Goal: Transaction & Acquisition: Book appointment/travel/reservation

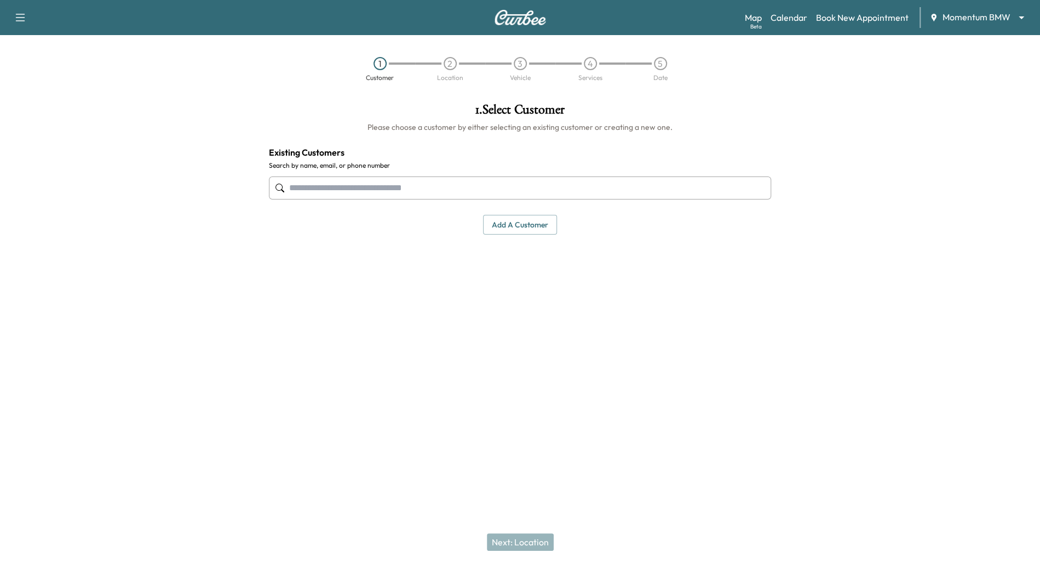
click at [1019, 15] on body "Support Log Out Map Beta Calendar Book New Appointment Momentum BMW ******** ​ …" at bounding box center [520, 282] width 1040 height 564
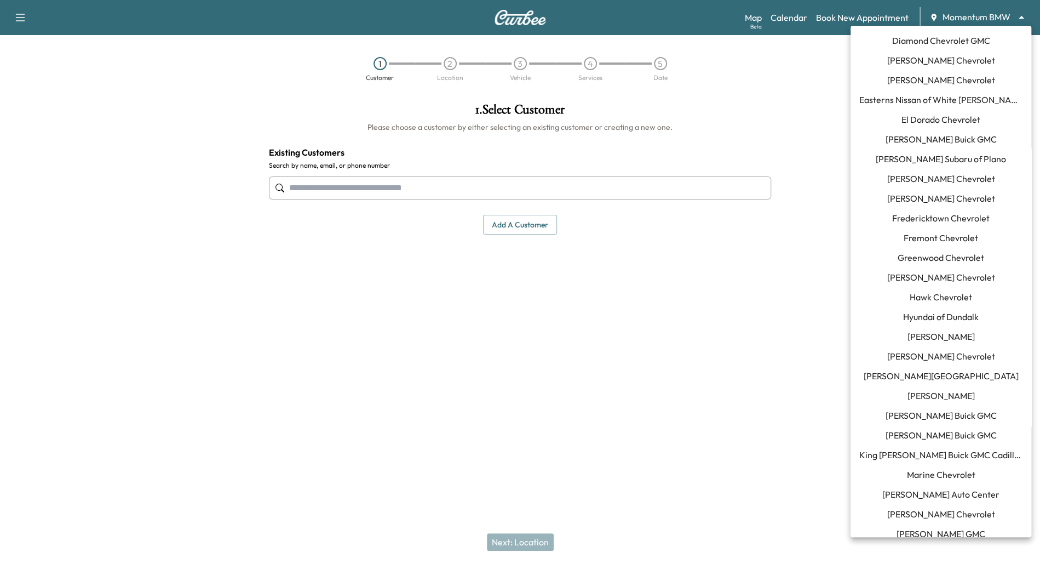
scroll to position [328, 0]
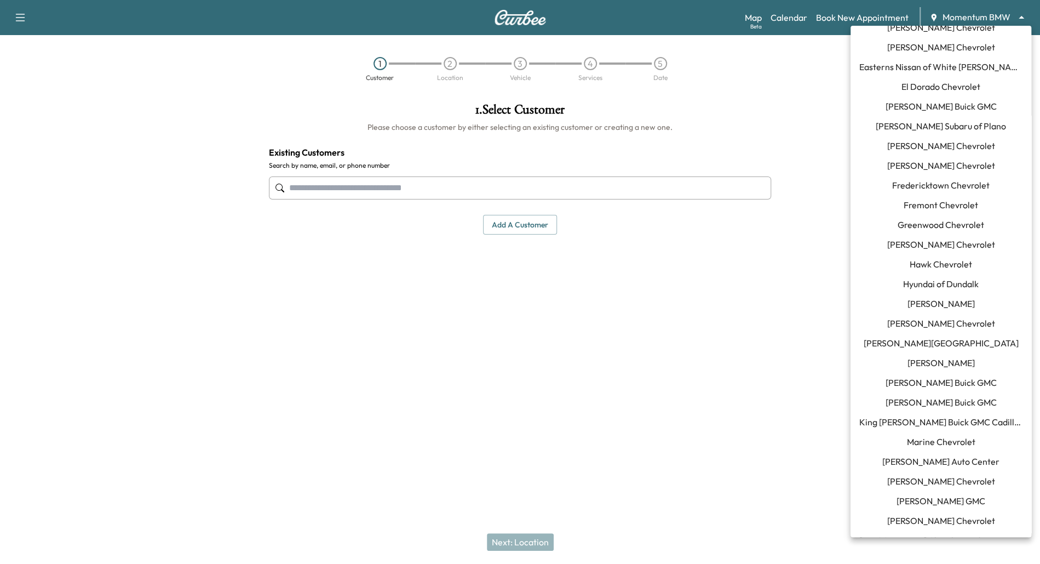
click at [956, 405] on span "[PERSON_NAME] Buick GMC" at bounding box center [941, 401] width 111 height 13
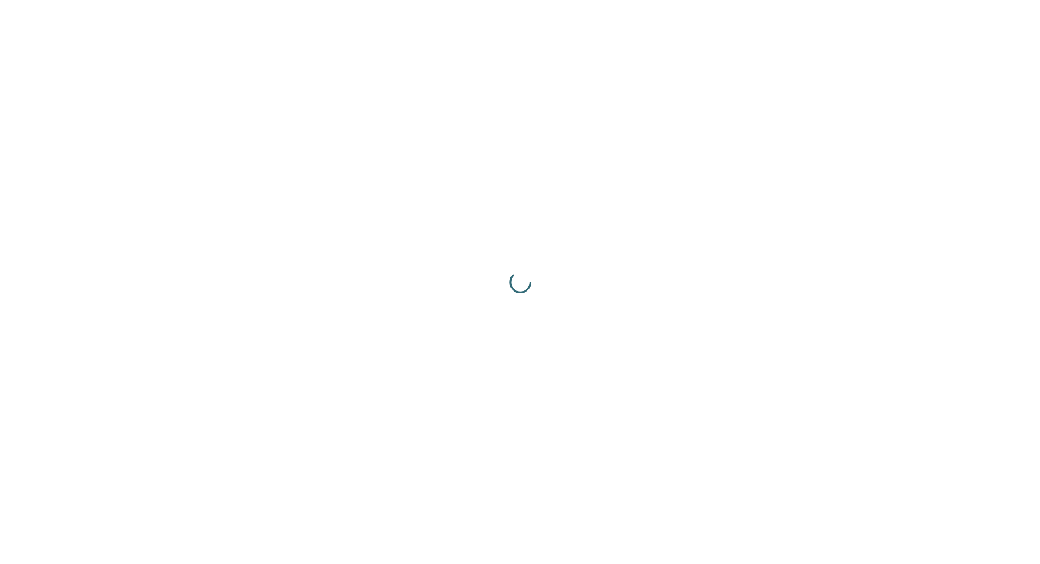
click at [956, 405] on div at bounding box center [520, 282] width 1040 height 564
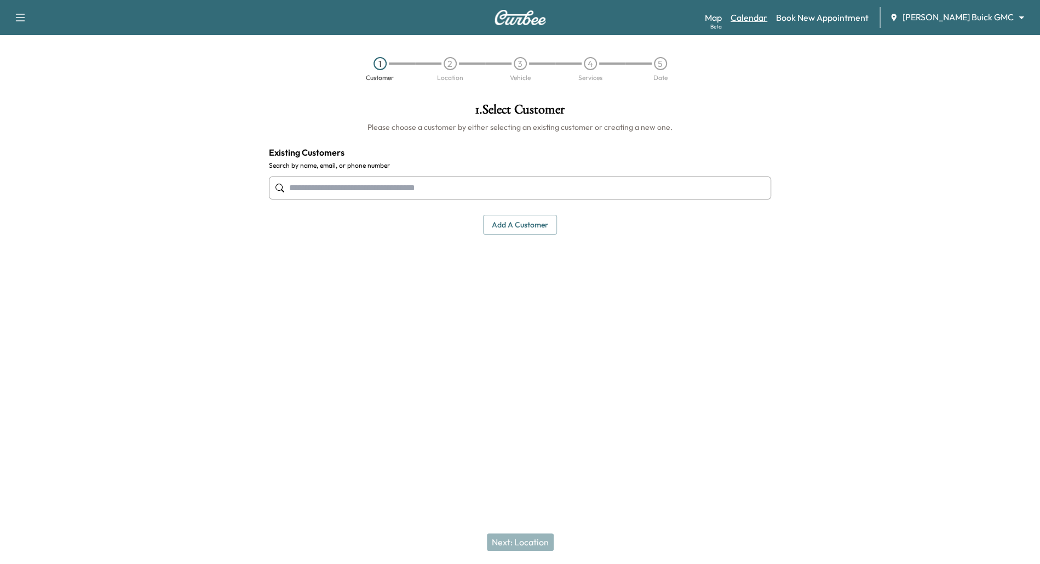
click at [767, 21] on link "Calendar" at bounding box center [749, 17] width 37 height 13
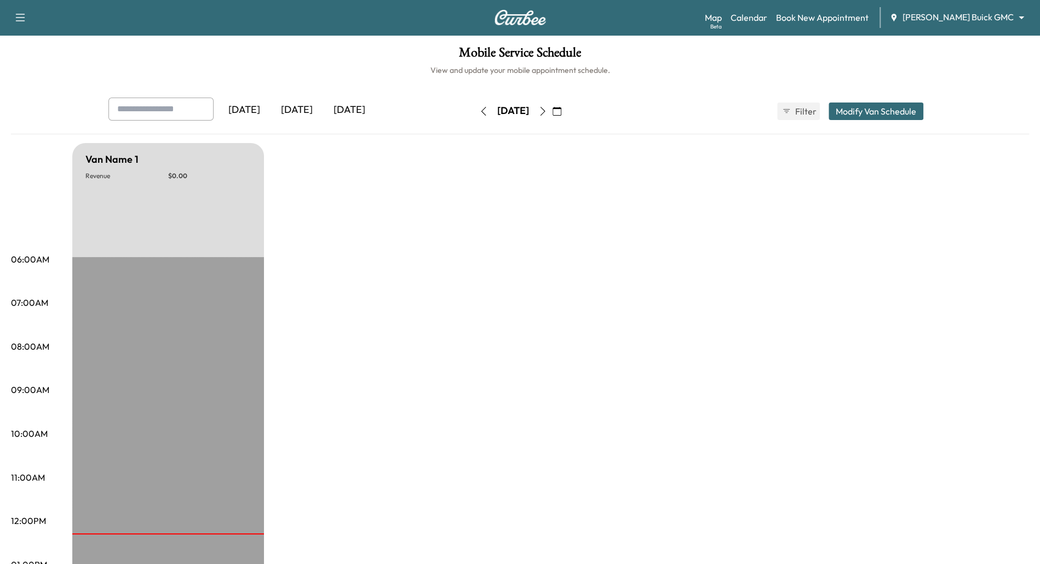
click at [561, 109] on icon "button" at bounding box center [557, 111] width 9 height 9
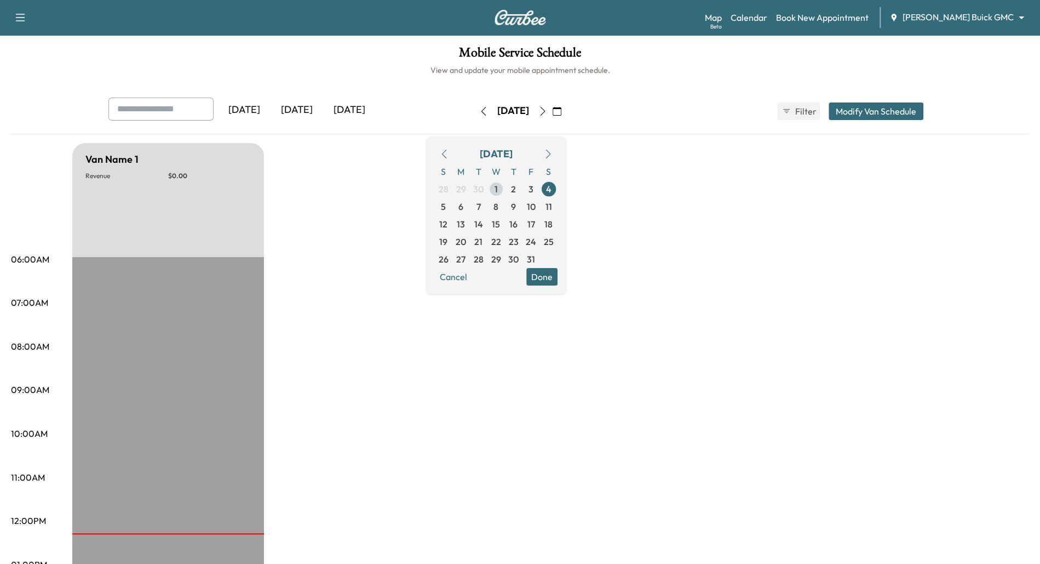
click at [505, 190] on span "1" at bounding box center [497, 189] width 18 height 18
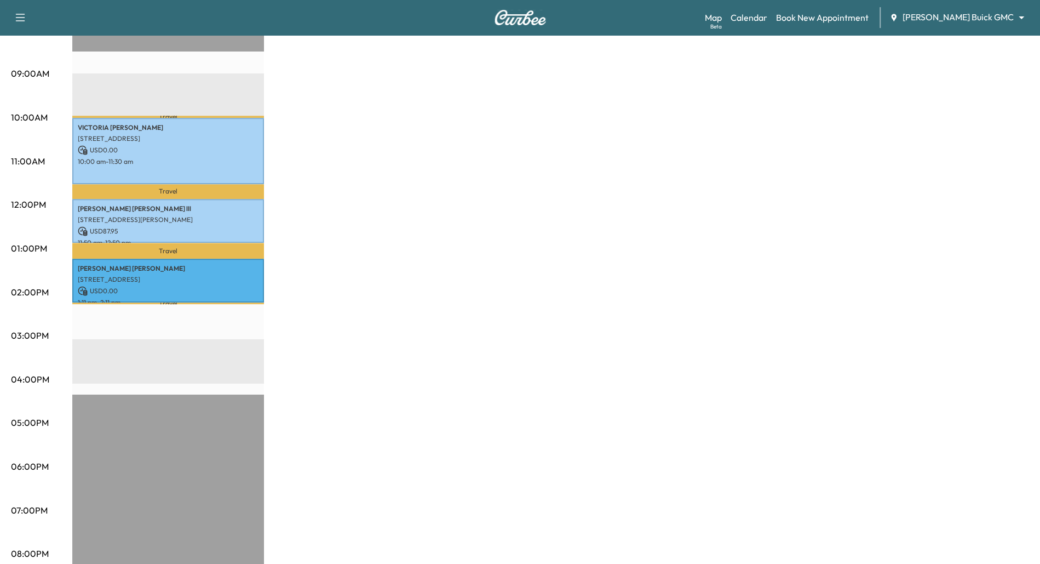
scroll to position [330, 0]
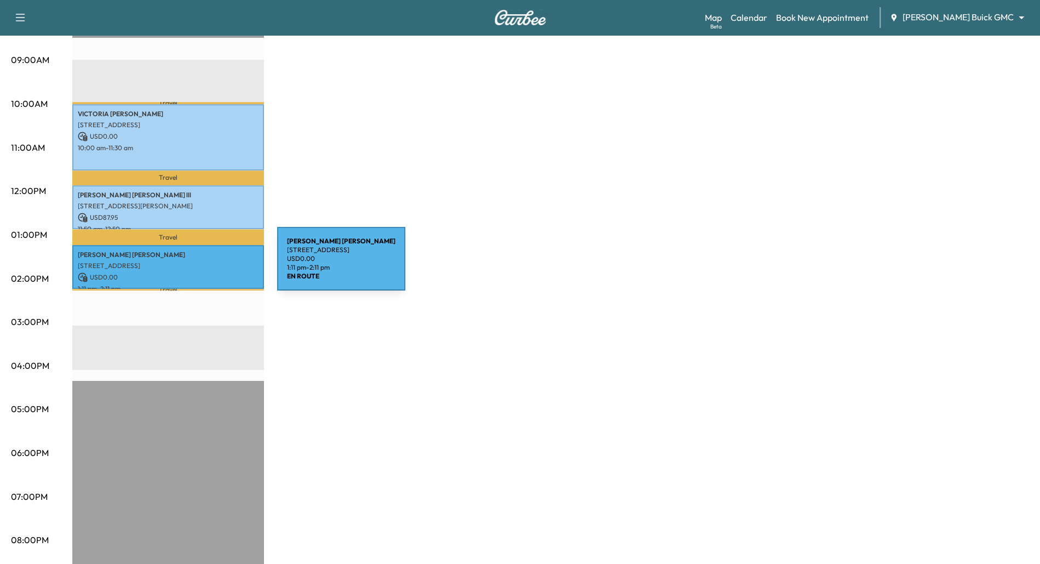
click at [195, 265] on p "[STREET_ADDRESS]" at bounding box center [168, 265] width 181 height 9
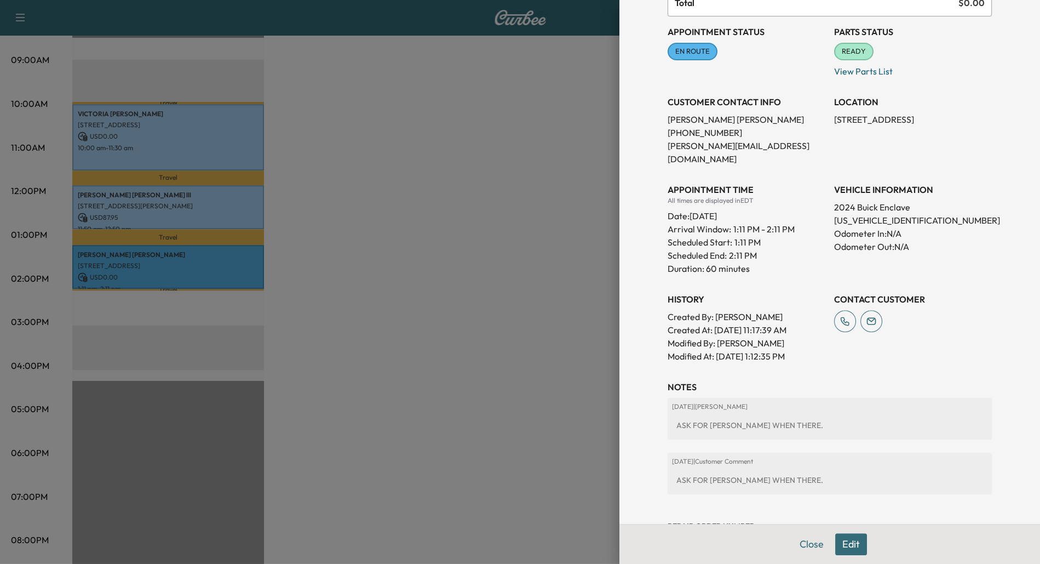
scroll to position [143, 0]
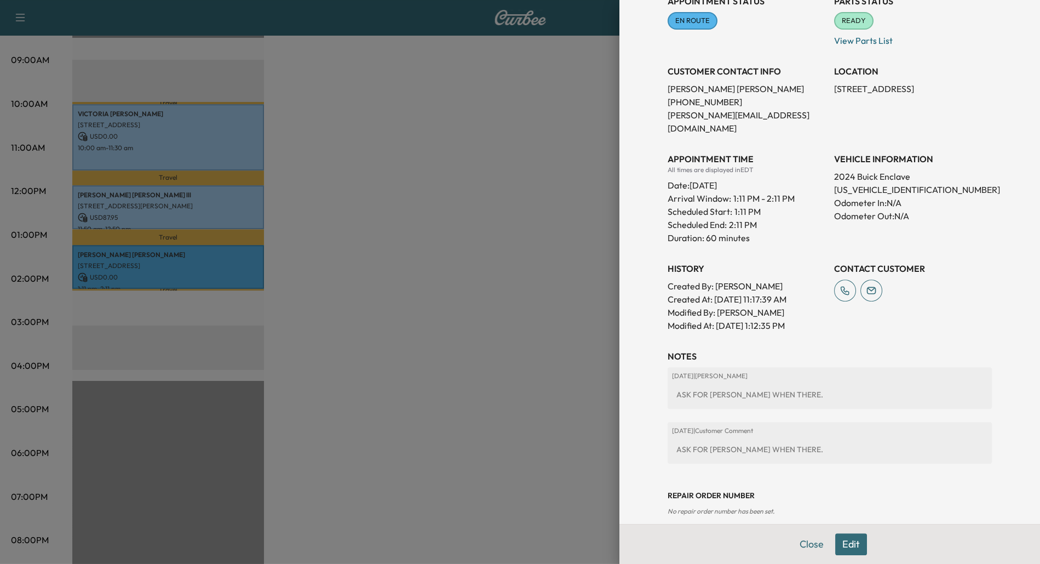
click at [178, 201] on div at bounding box center [520, 282] width 1040 height 564
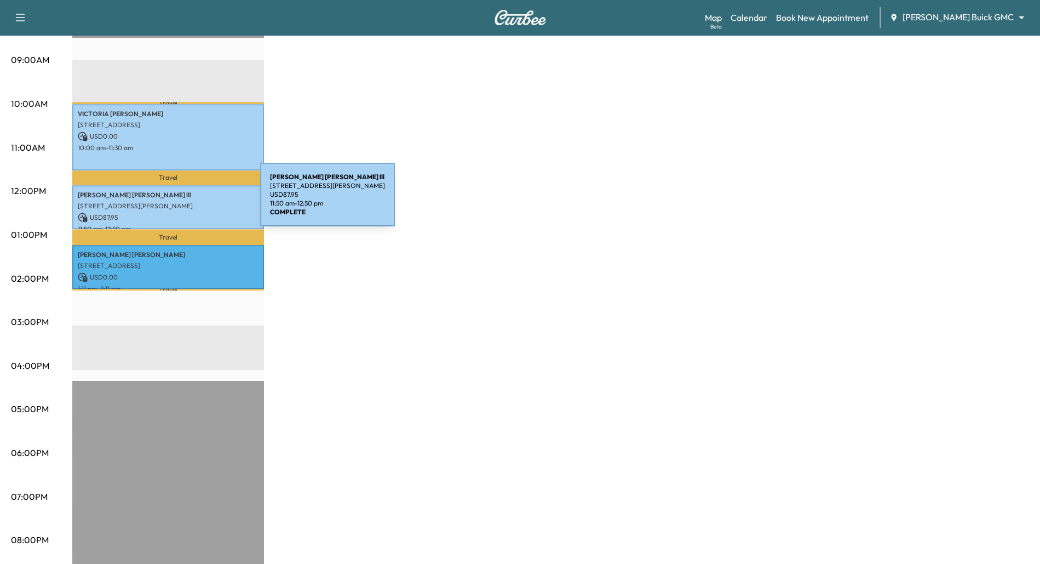
click at [178, 202] on p "[STREET_ADDRESS][PERSON_NAME]" at bounding box center [168, 206] width 181 height 9
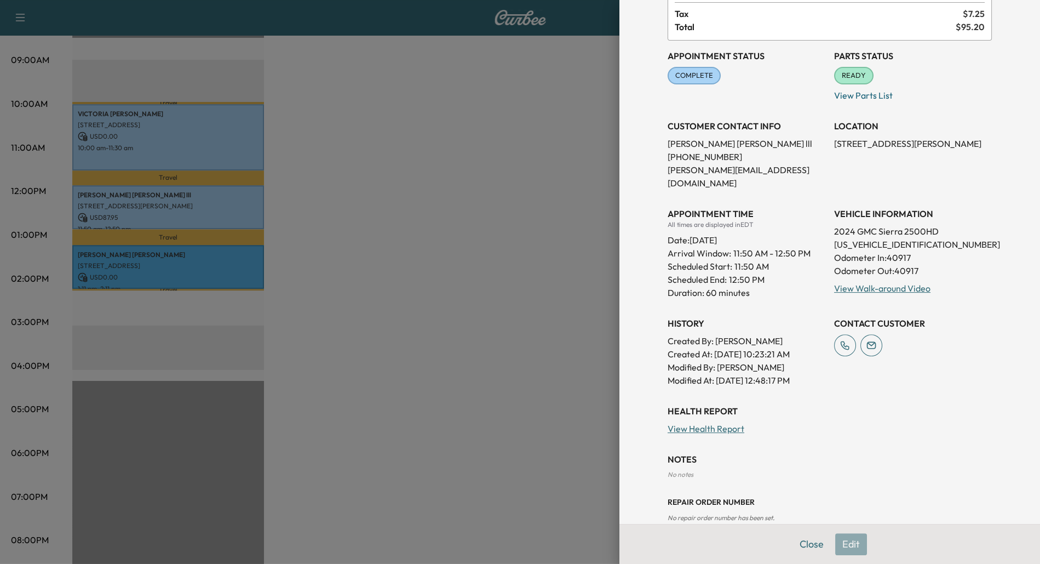
scroll to position [91, 0]
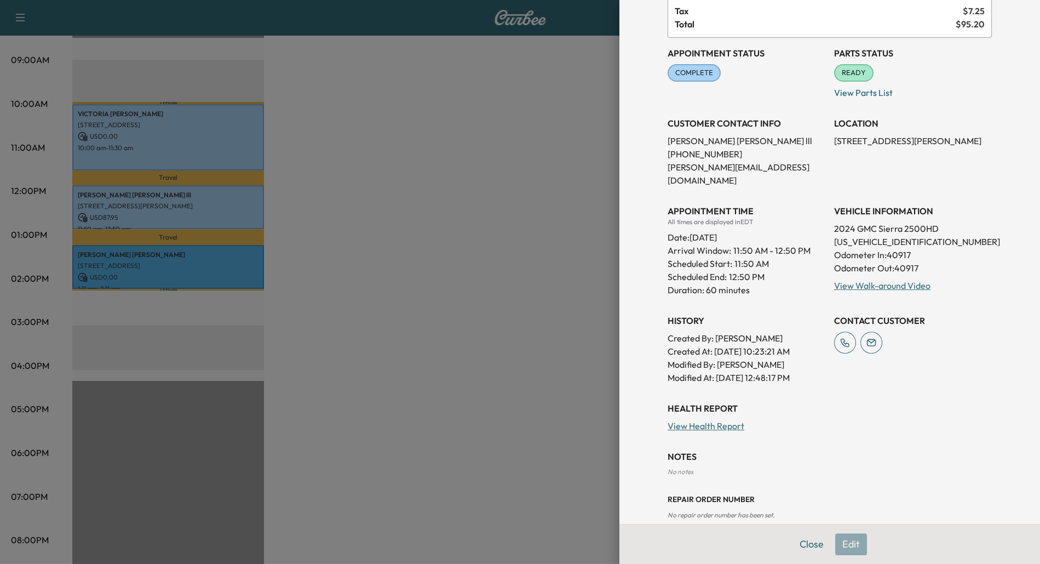
click at [153, 152] on div at bounding box center [520, 282] width 1040 height 564
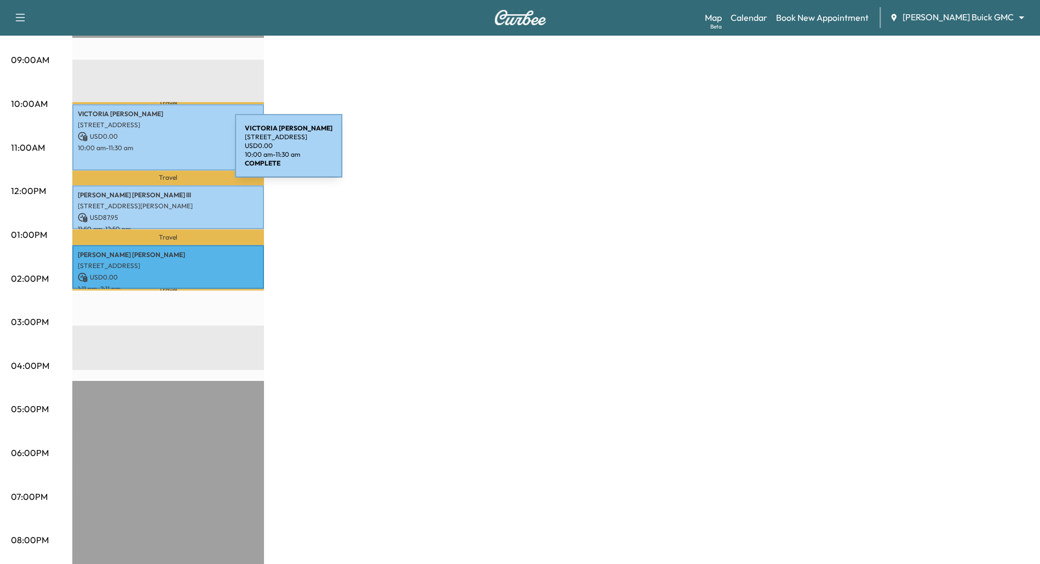
click at [153, 152] on div "[PERSON_NAME] [STREET_ADDRESS] USD 0.00 10:00 am - 11:30 am" at bounding box center [168, 137] width 192 height 66
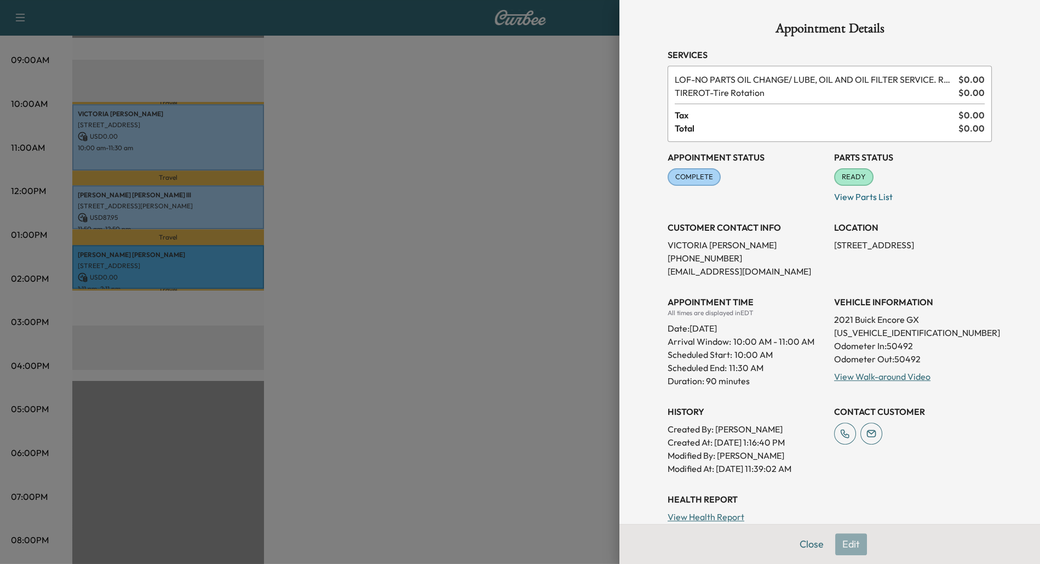
click at [191, 254] on div at bounding box center [520, 282] width 1040 height 564
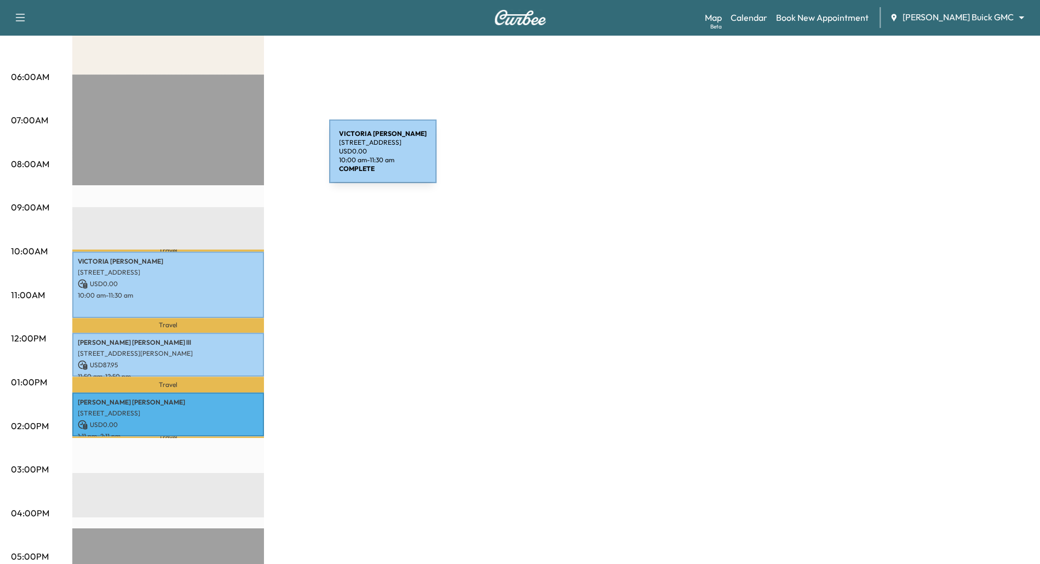
scroll to position [0, 0]
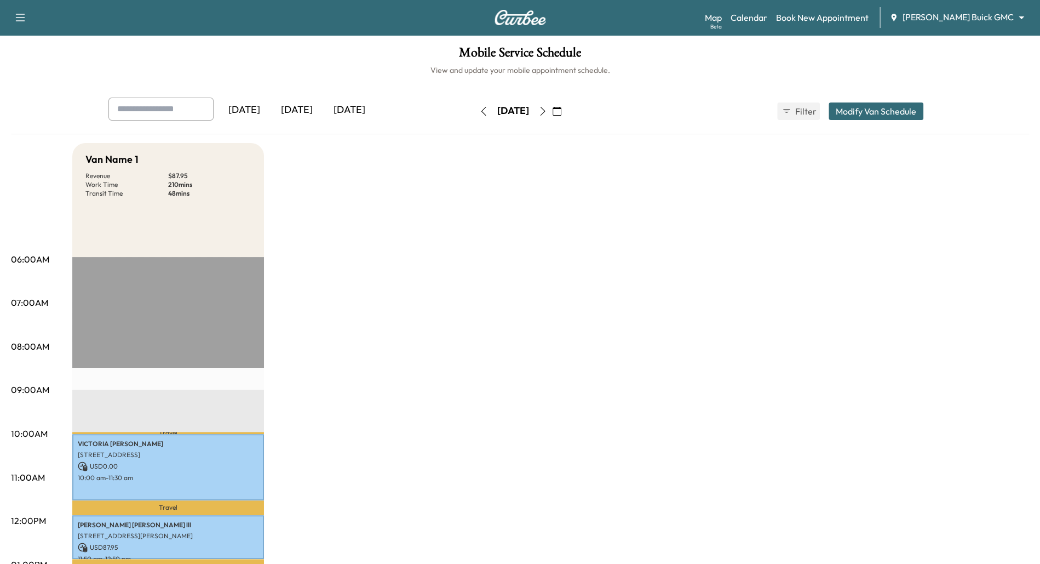
click at [479, 109] on icon "button" at bounding box center [483, 111] width 9 height 9
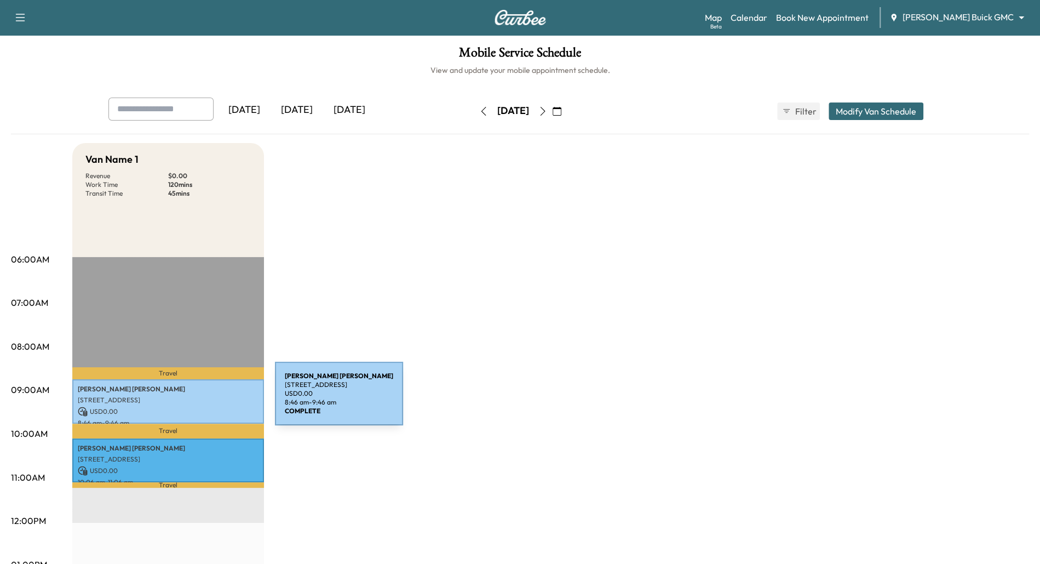
click at [193, 400] on p "[STREET_ADDRESS]" at bounding box center [168, 399] width 181 height 9
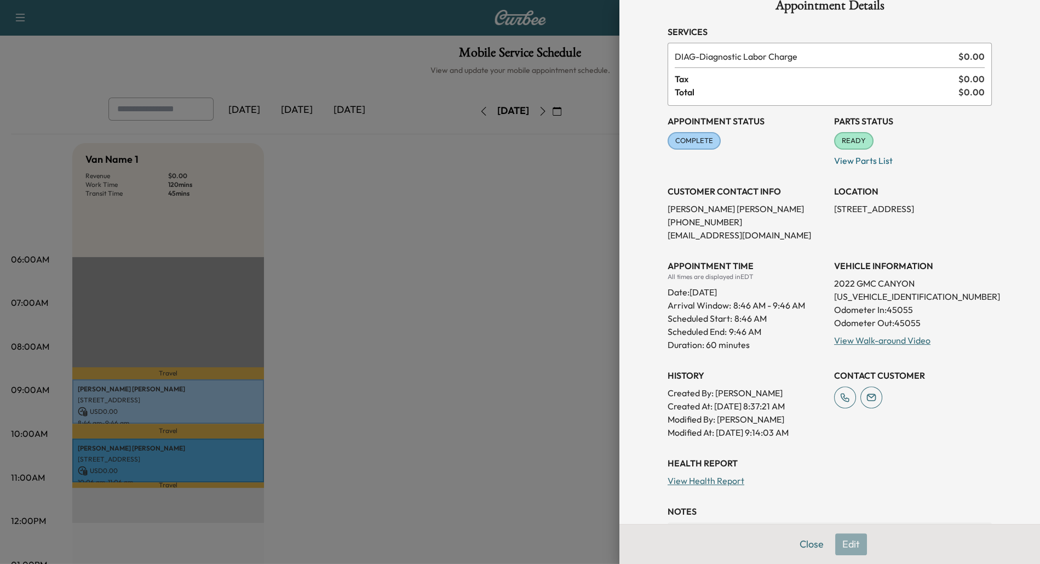
scroll to position [24, 0]
click at [492, 284] on div at bounding box center [520, 282] width 1040 height 564
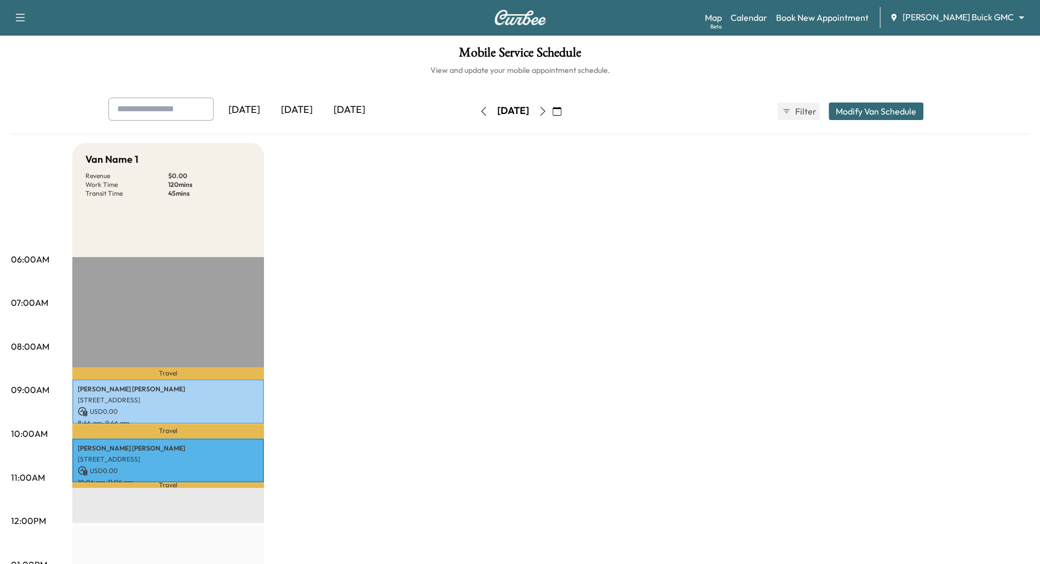
click at [474, 106] on button "button" at bounding box center [483, 111] width 19 height 18
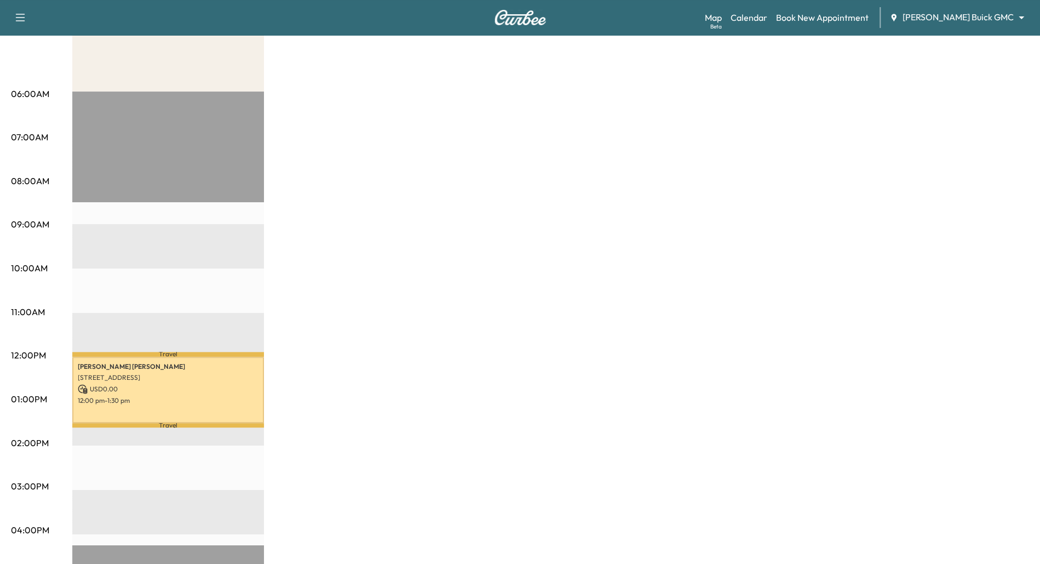
scroll to position [182, 0]
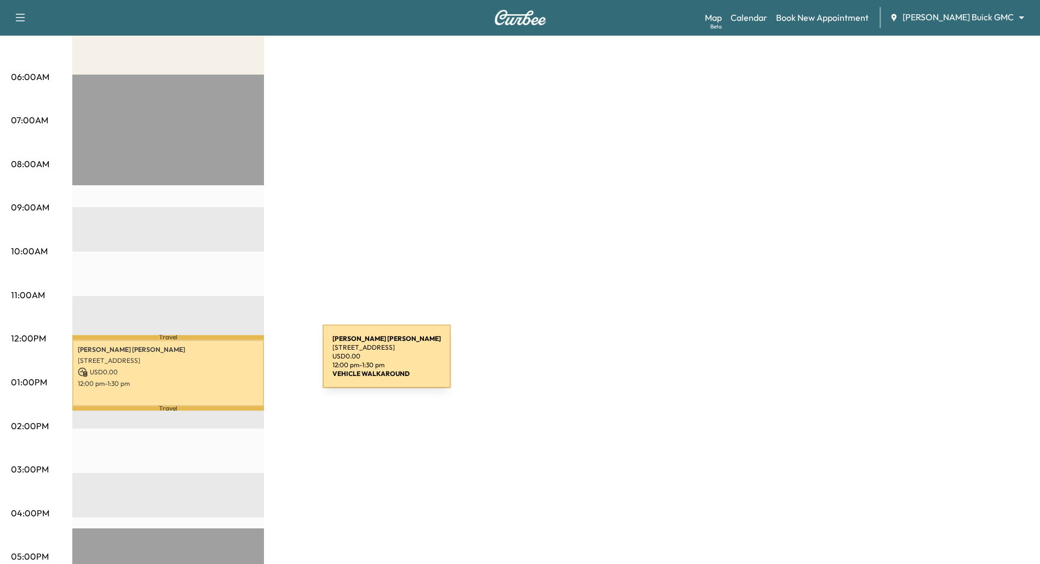
click at [233, 363] on p "[STREET_ADDRESS]" at bounding box center [168, 360] width 181 height 9
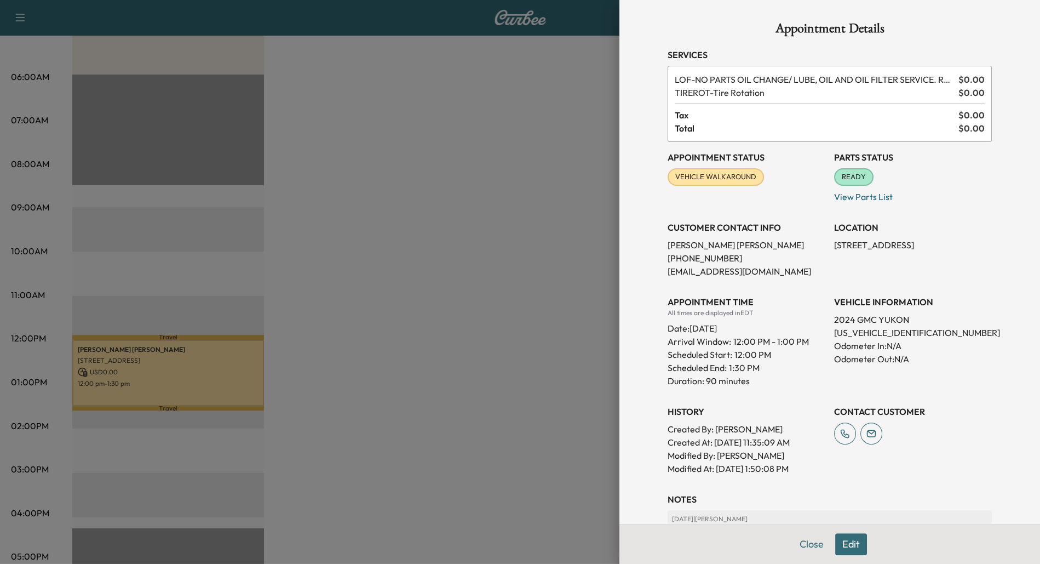
click at [423, 329] on div at bounding box center [520, 282] width 1040 height 564
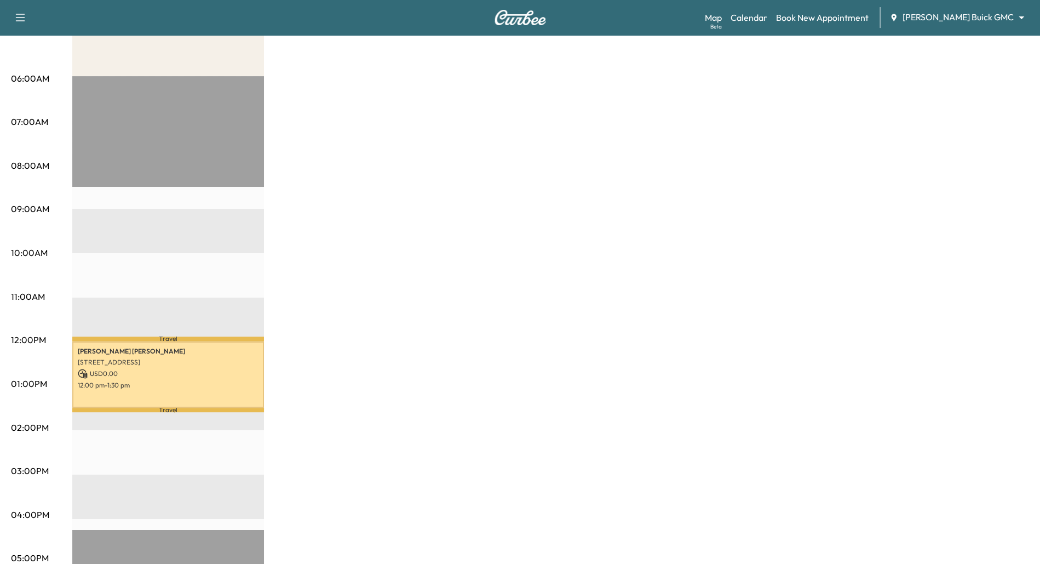
scroll to position [0, 0]
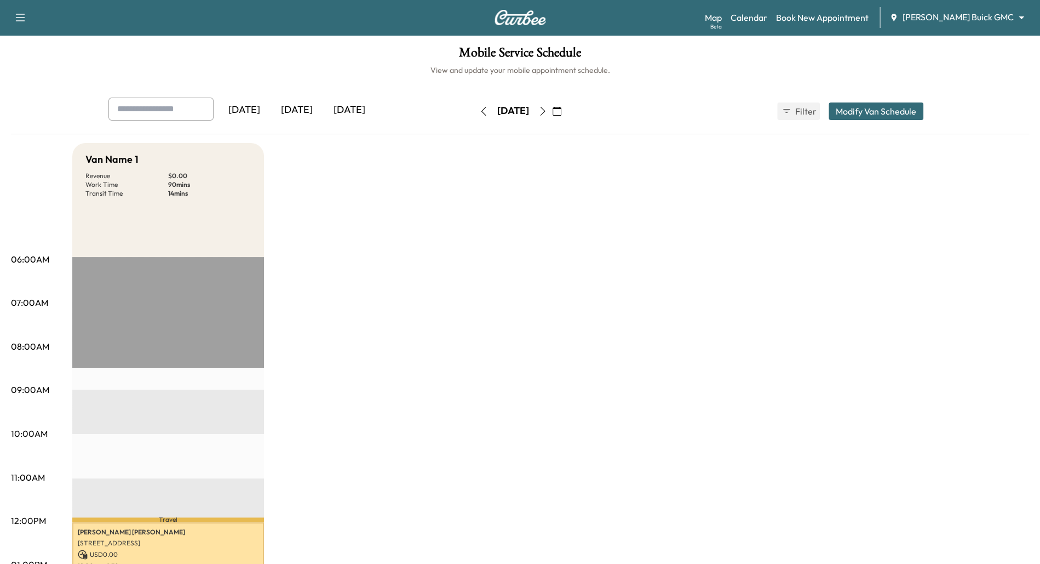
click at [479, 107] on icon "button" at bounding box center [483, 111] width 9 height 9
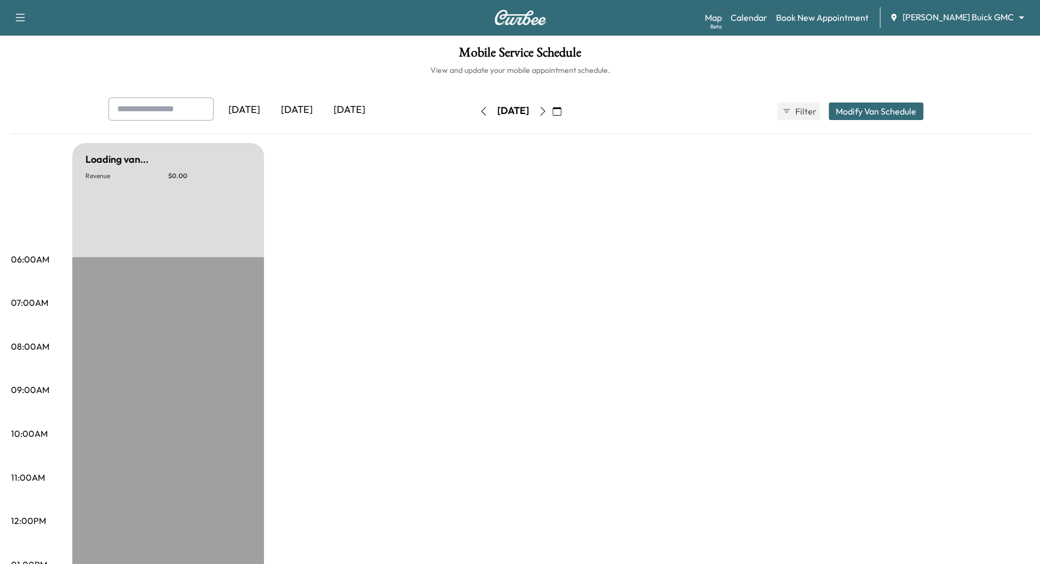
click at [479, 107] on icon "button" at bounding box center [483, 111] width 9 height 9
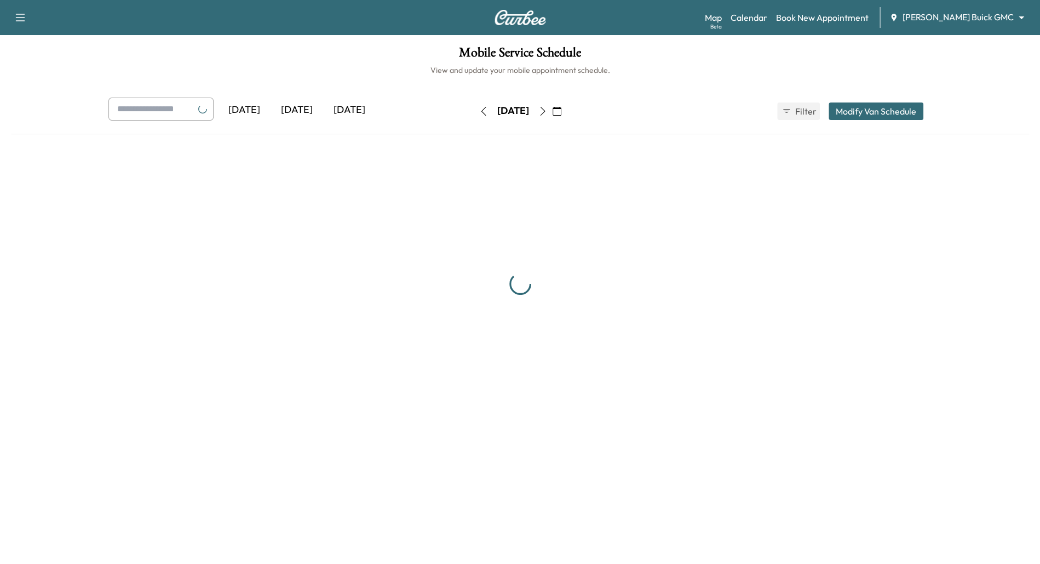
click at [479, 107] on icon "button" at bounding box center [483, 111] width 9 height 9
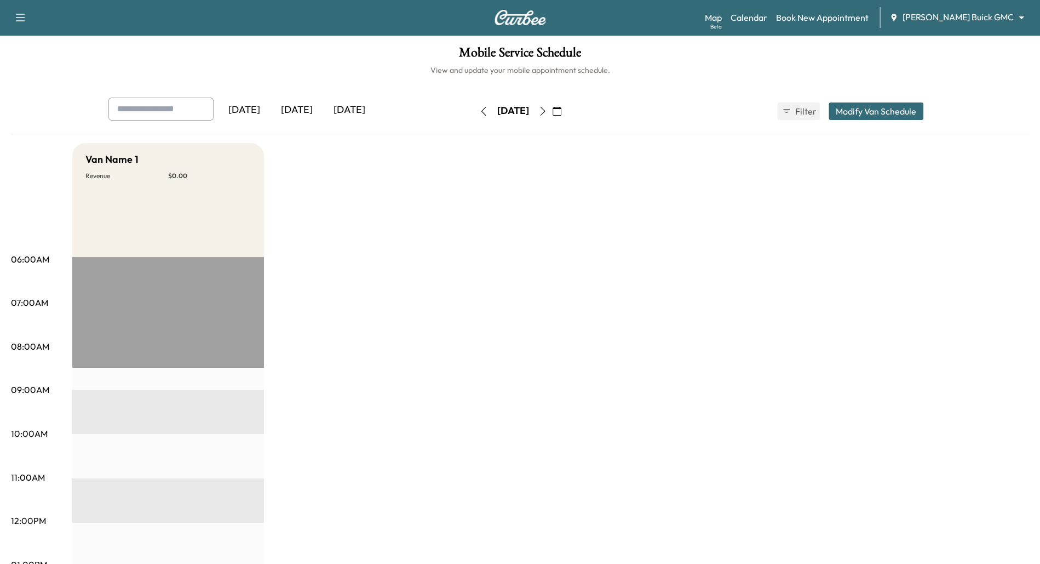
click at [479, 112] on icon "button" at bounding box center [483, 111] width 9 height 9
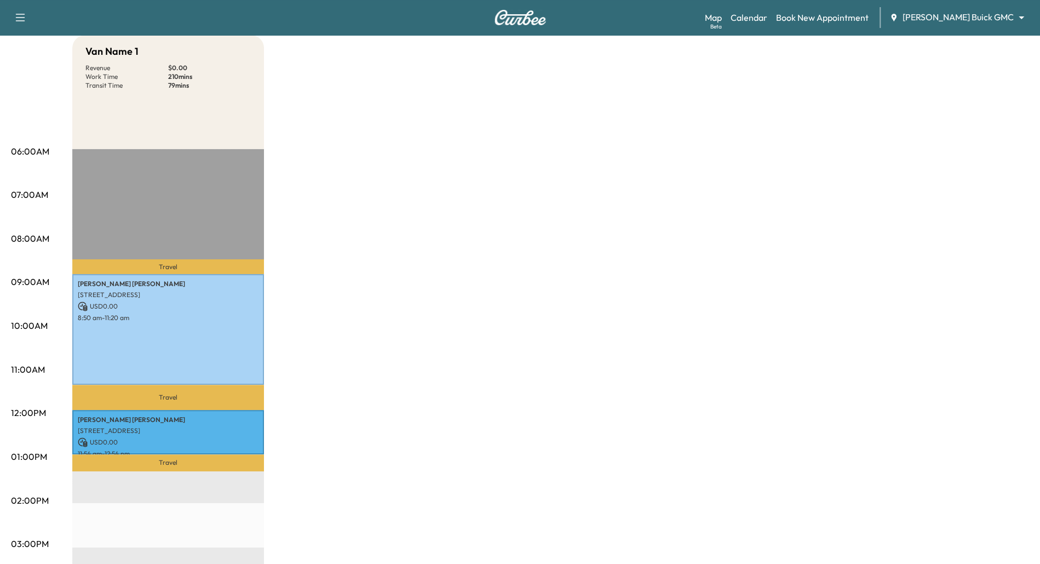
scroll to position [113, 0]
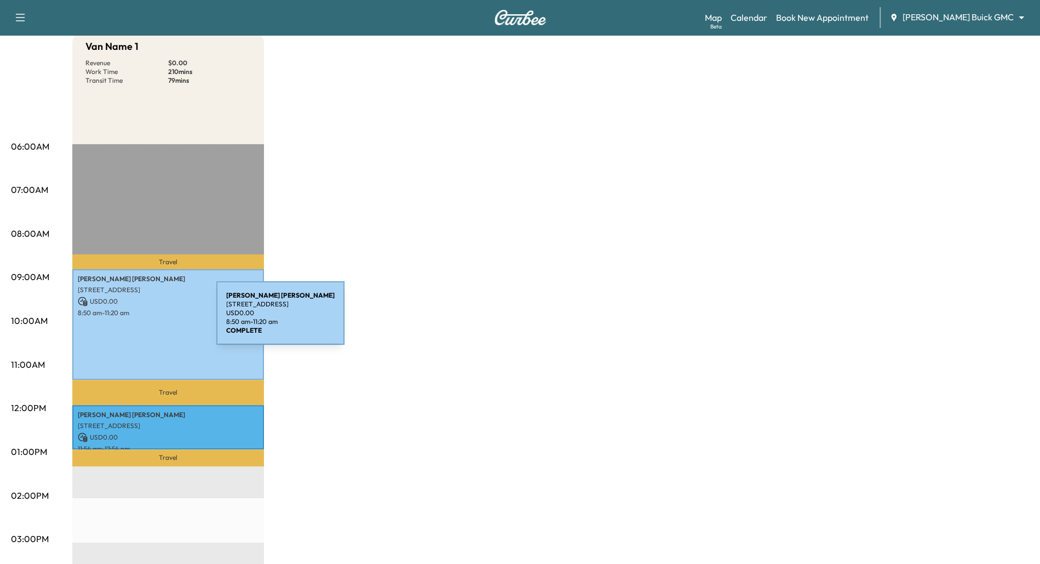
click at [134, 319] on div "[PERSON_NAME] [STREET_ADDRESS] USD 0.00 8:50 am - 11:20 am" at bounding box center [168, 324] width 192 height 111
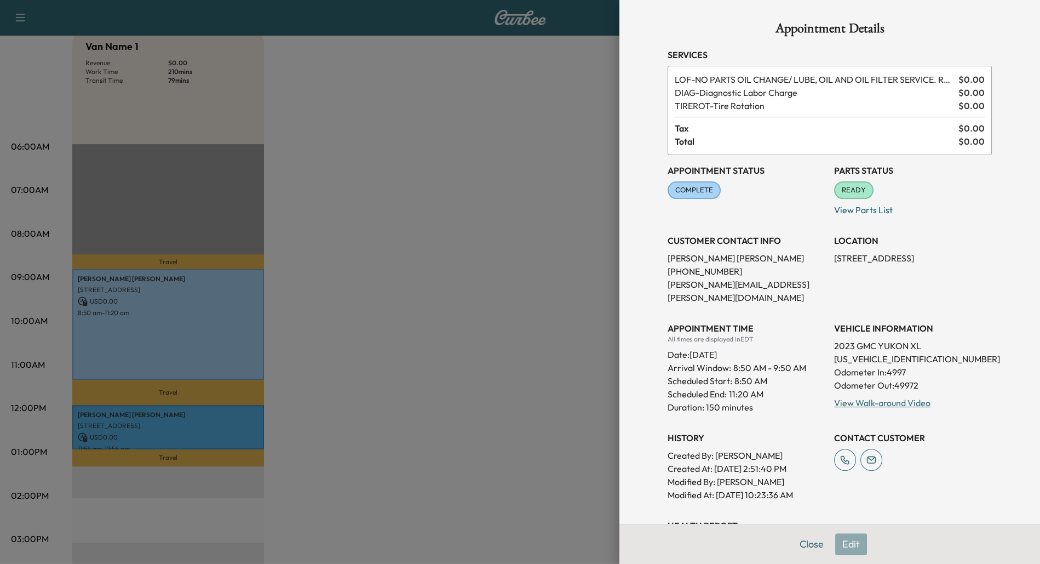
click at [165, 419] on div at bounding box center [520, 282] width 1040 height 564
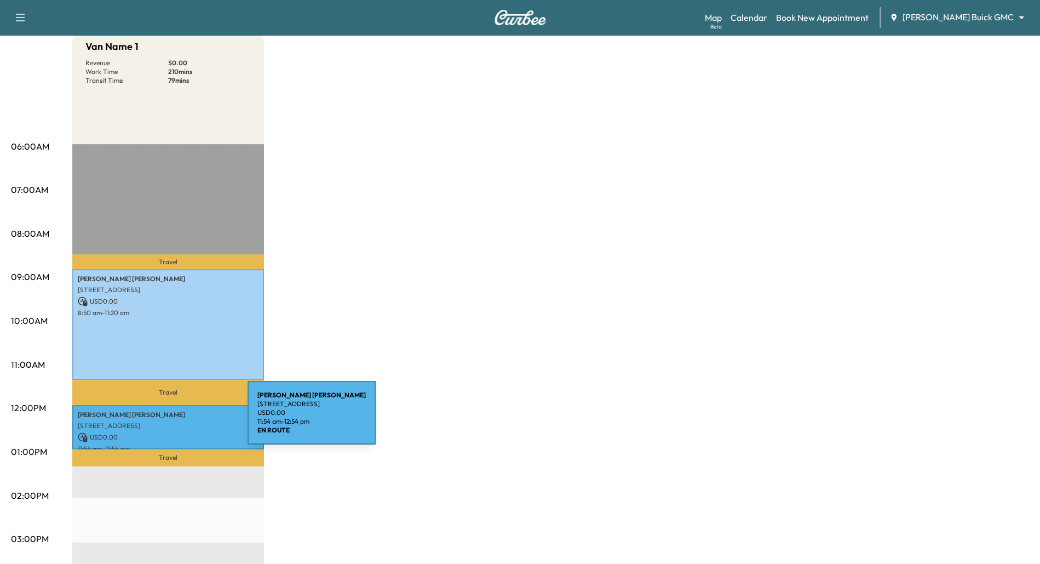
click at [165, 419] on div "[PERSON_NAME] [STREET_ADDRESS] USD 0.00 11:54 am - 12:54 pm" at bounding box center [168, 427] width 192 height 44
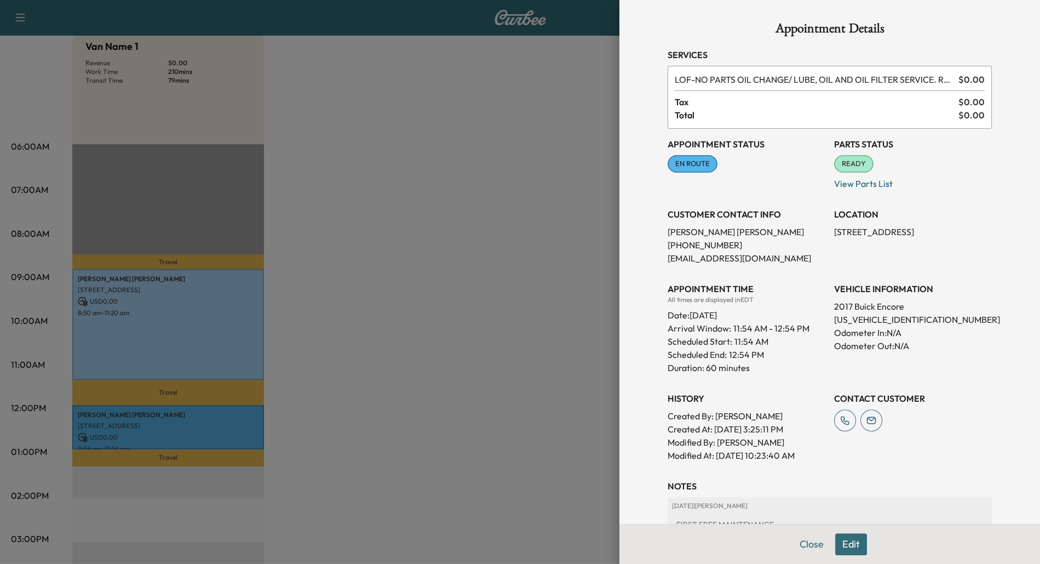
click at [385, 248] on div at bounding box center [520, 282] width 1040 height 564
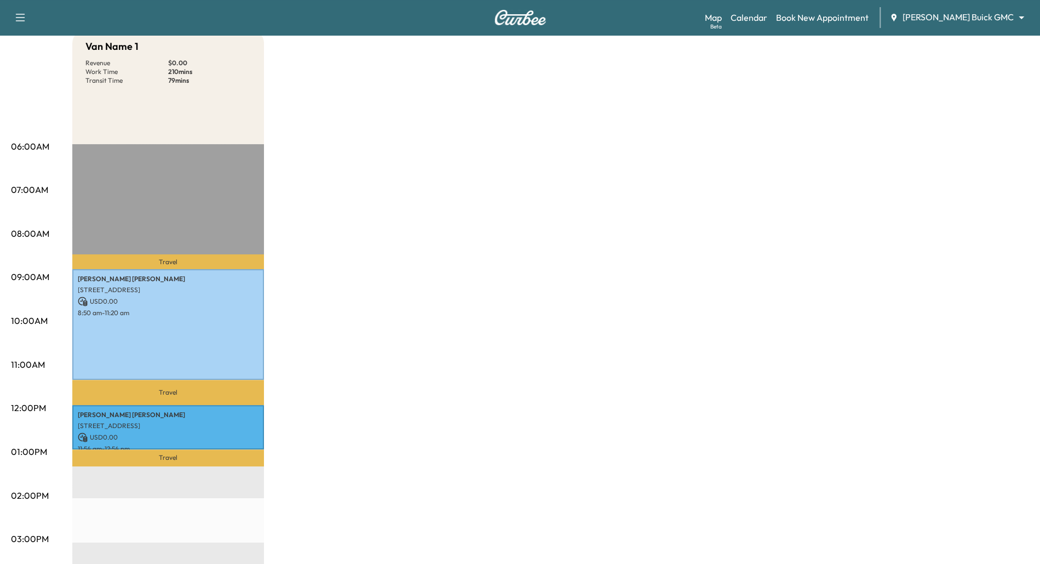
scroll to position [0, 0]
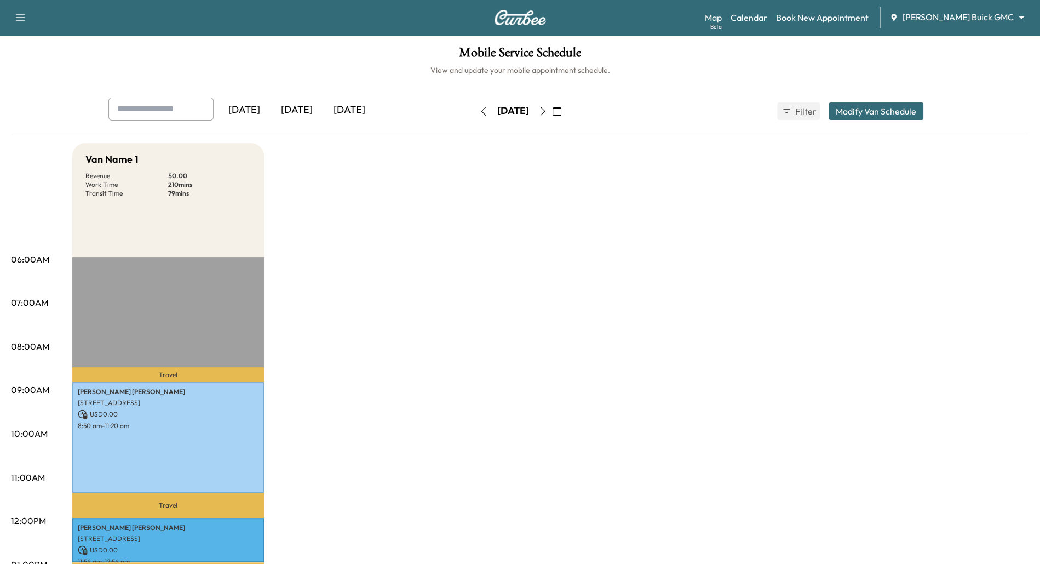
click at [479, 107] on icon "button" at bounding box center [483, 111] width 9 height 9
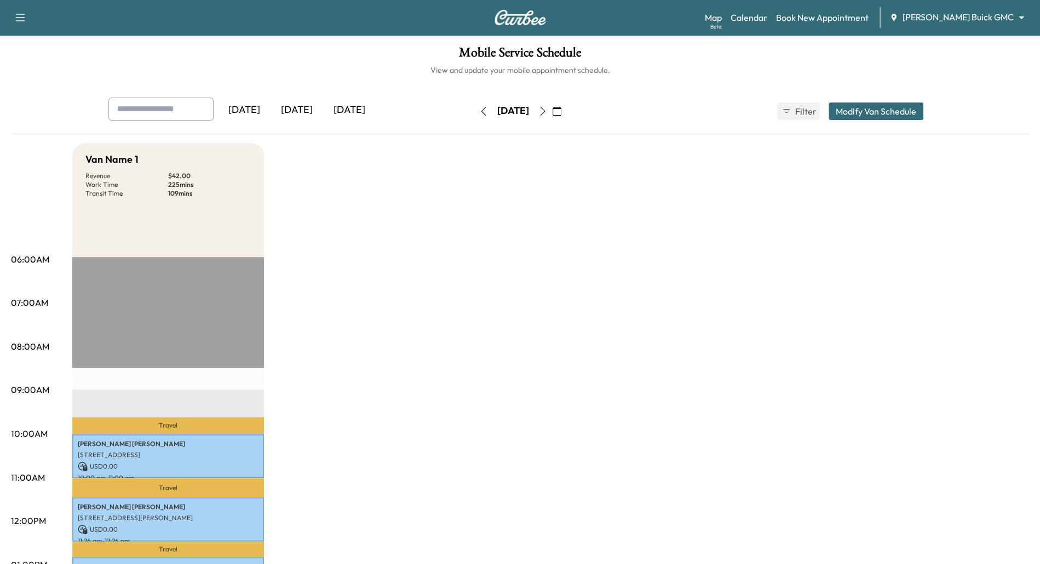
click at [474, 108] on button "button" at bounding box center [483, 111] width 19 height 18
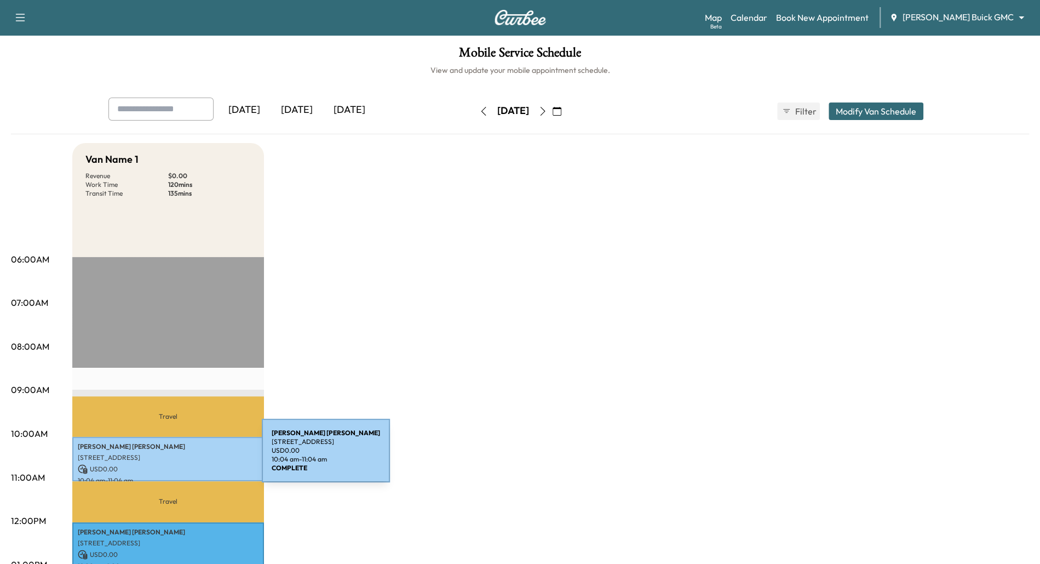
click at [180, 455] on p "[STREET_ADDRESS]" at bounding box center [168, 457] width 181 height 9
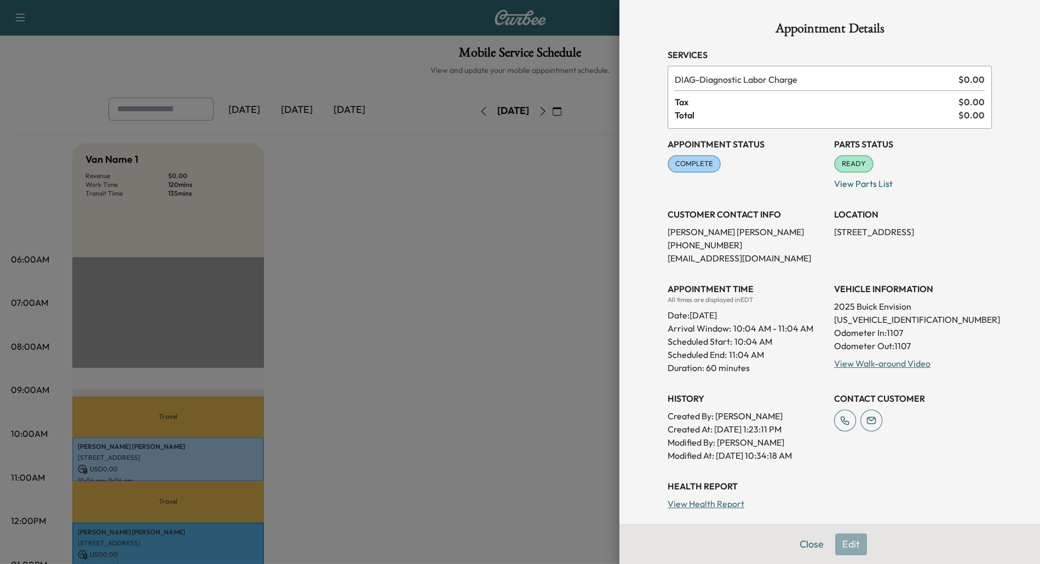
click at [415, 310] on div at bounding box center [520, 282] width 1040 height 564
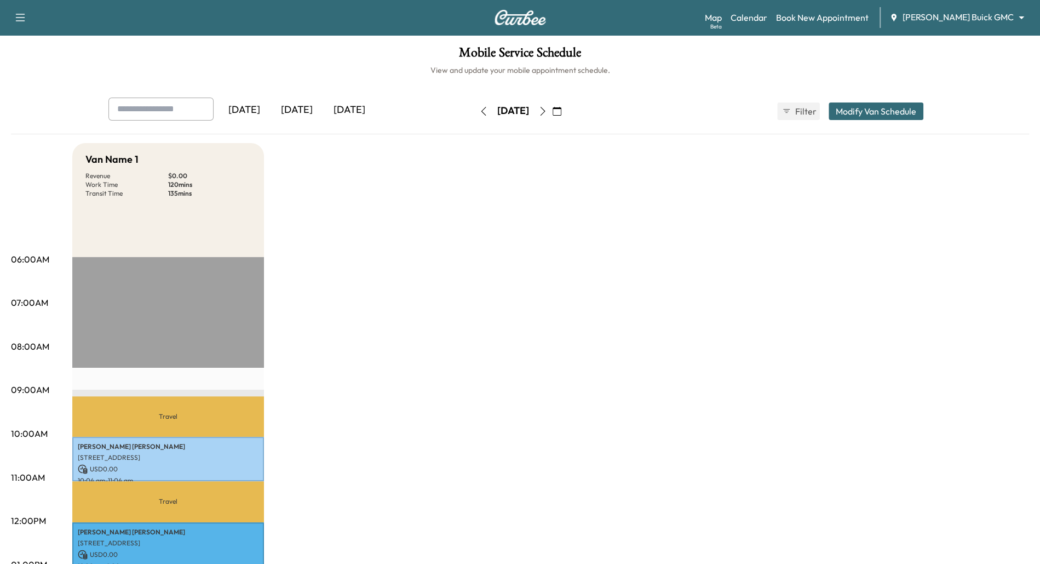
click at [479, 114] on icon "button" at bounding box center [483, 111] width 9 height 9
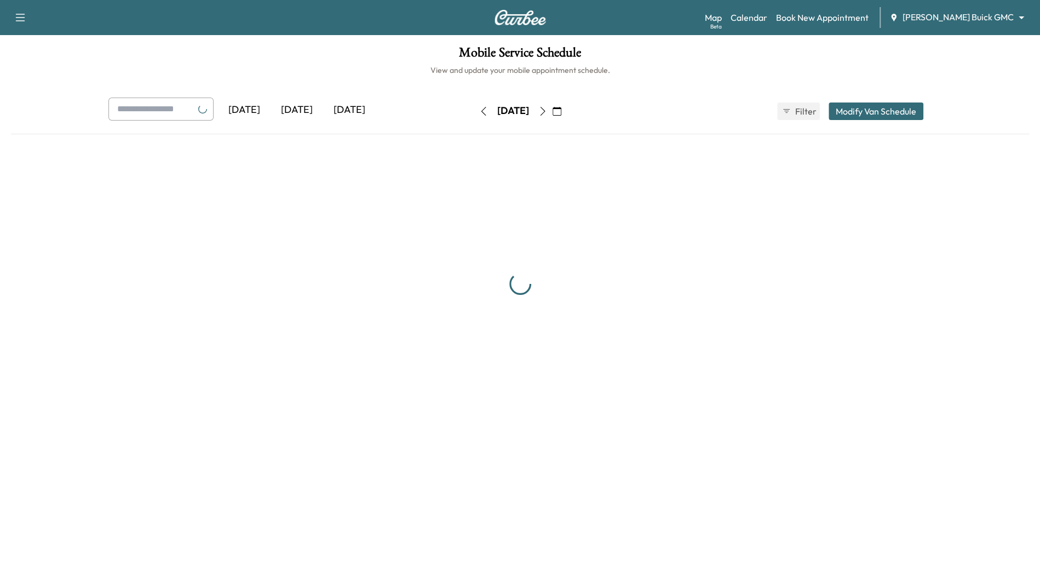
click at [479, 114] on icon "button" at bounding box center [483, 111] width 9 height 9
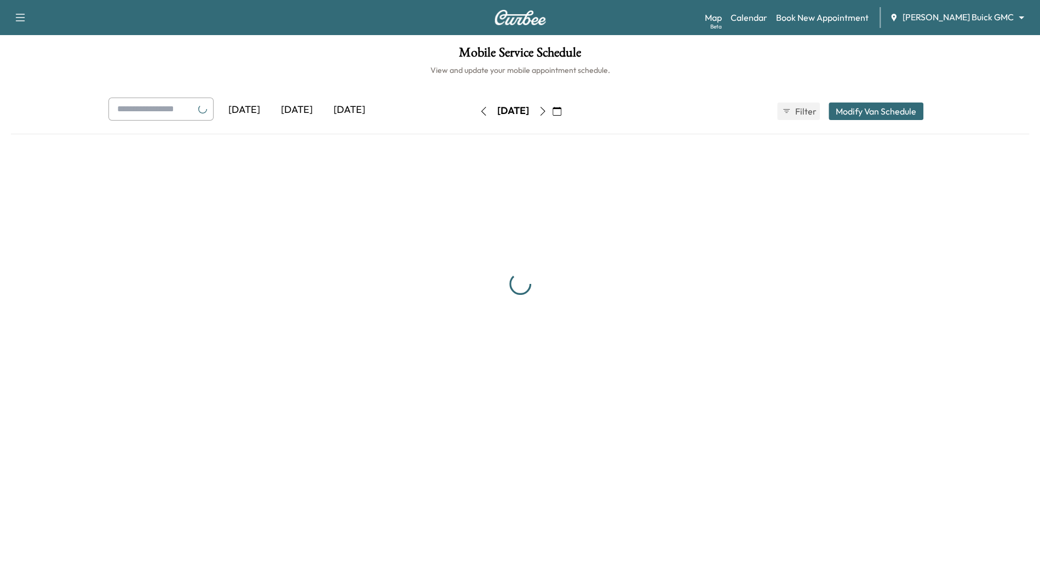
click at [474, 114] on button "button" at bounding box center [483, 111] width 19 height 18
click at [479, 114] on icon "button" at bounding box center [483, 111] width 9 height 9
click at [481, 114] on icon "button" at bounding box center [483, 111] width 5 height 9
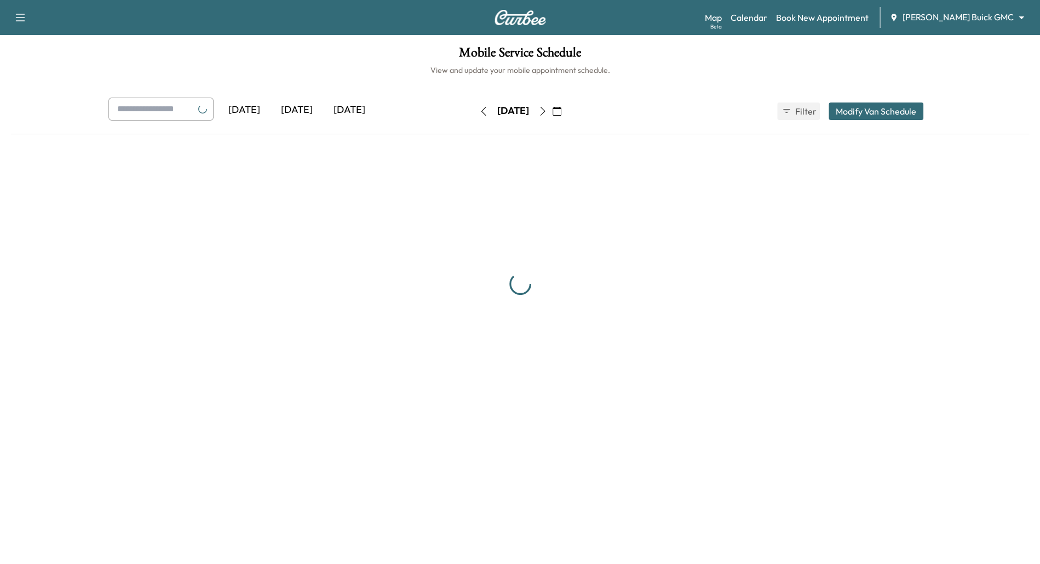
click at [479, 114] on icon "button" at bounding box center [483, 111] width 9 height 9
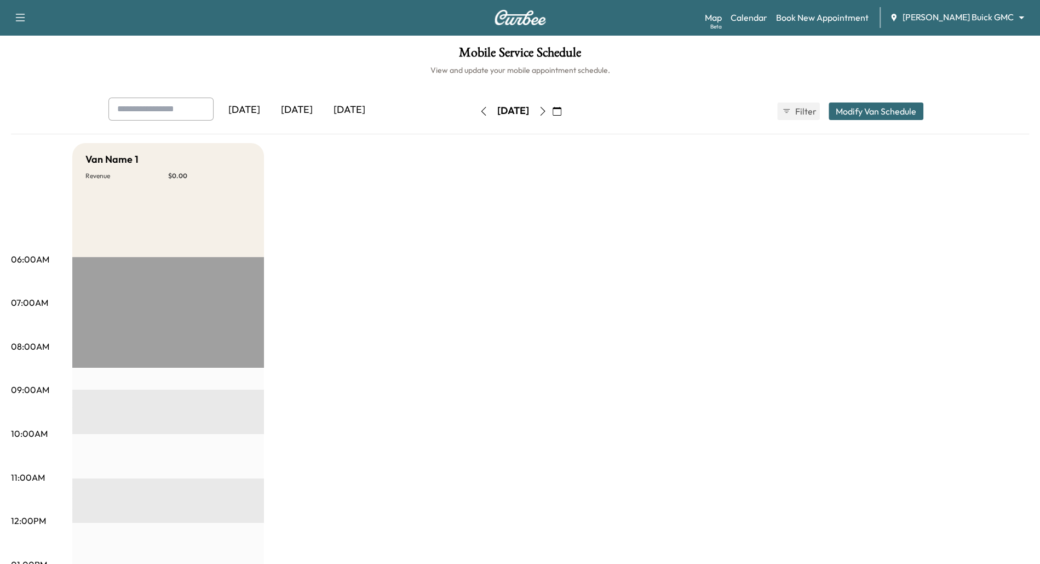
click at [481, 114] on icon "button" at bounding box center [483, 111] width 5 height 9
click at [479, 107] on icon "button" at bounding box center [483, 111] width 9 height 9
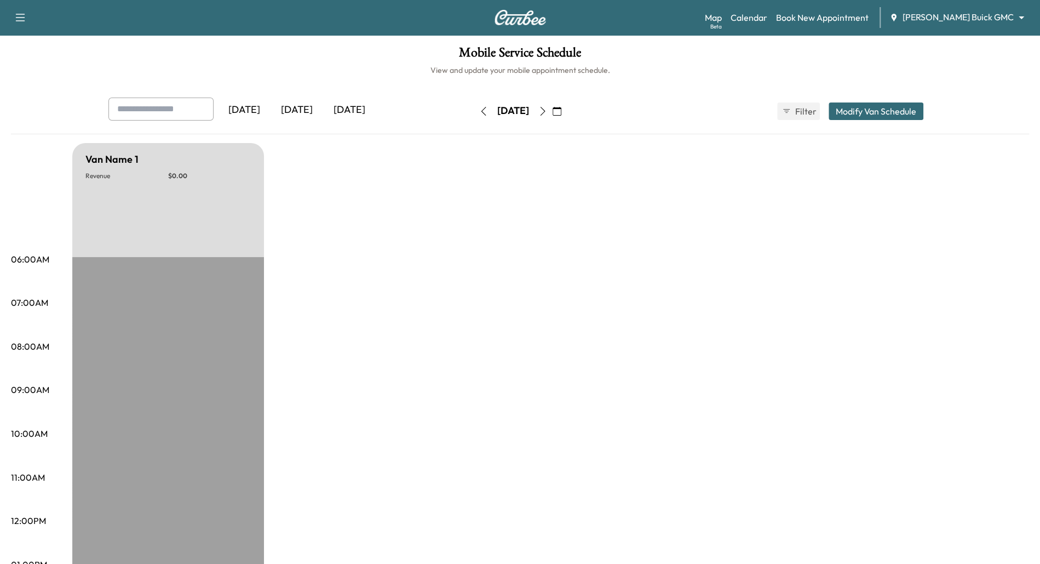
click at [479, 107] on icon "button" at bounding box center [483, 111] width 9 height 9
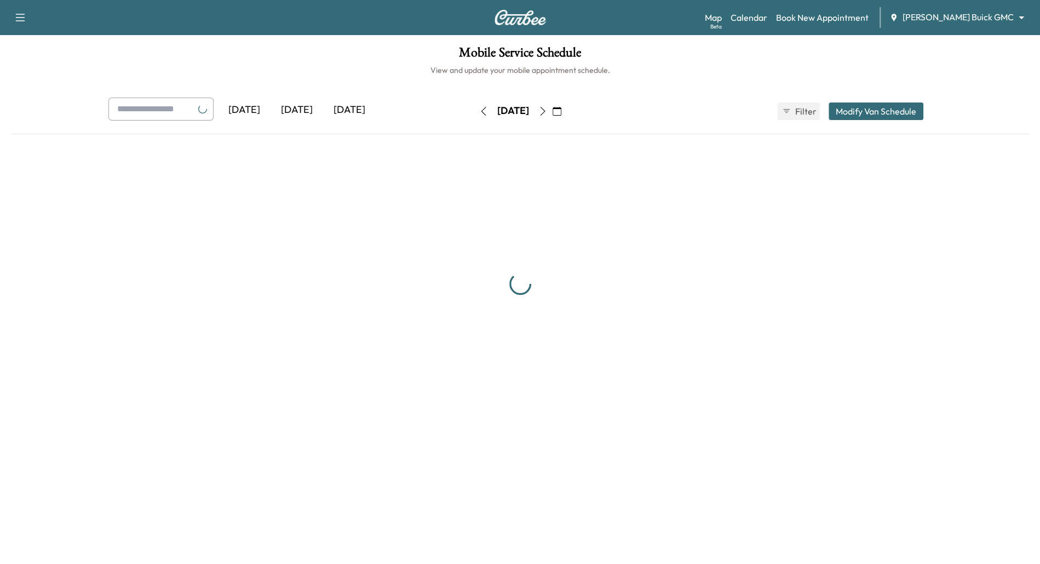
click at [474, 106] on button "button" at bounding box center [483, 111] width 19 height 18
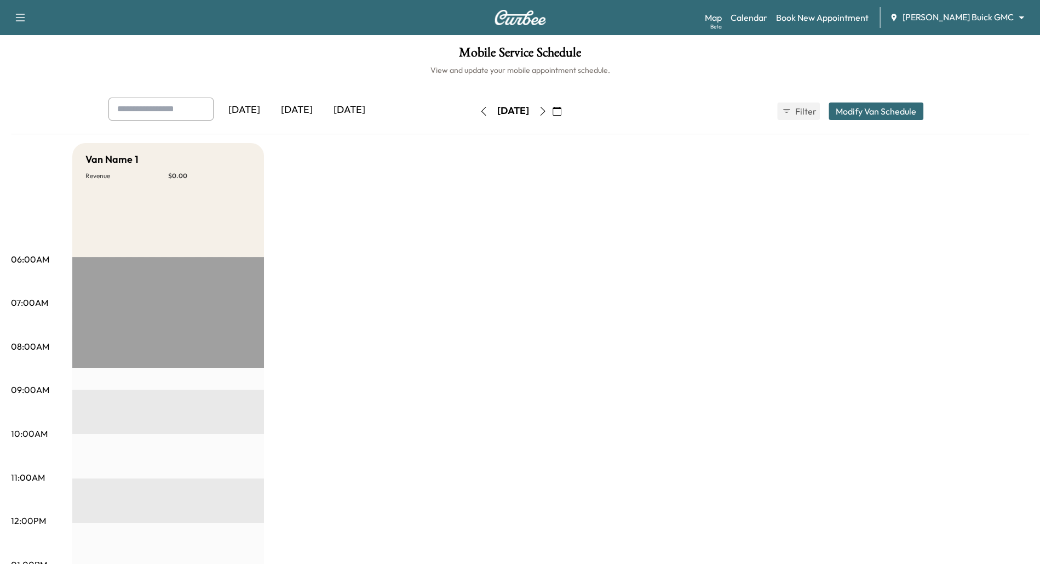
click at [479, 107] on icon "button" at bounding box center [483, 111] width 9 height 9
click at [474, 106] on button "button" at bounding box center [483, 111] width 19 height 18
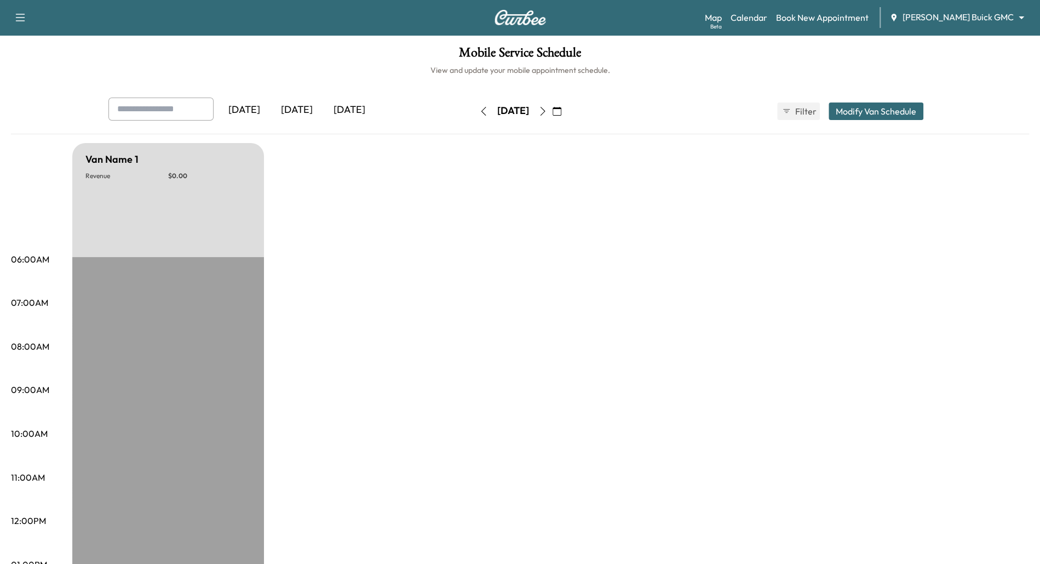
click at [479, 112] on icon "button" at bounding box center [483, 111] width 9 height 9
click at [479, 111] on icon "button" at bounding box center [483, 111] width 9 height 9
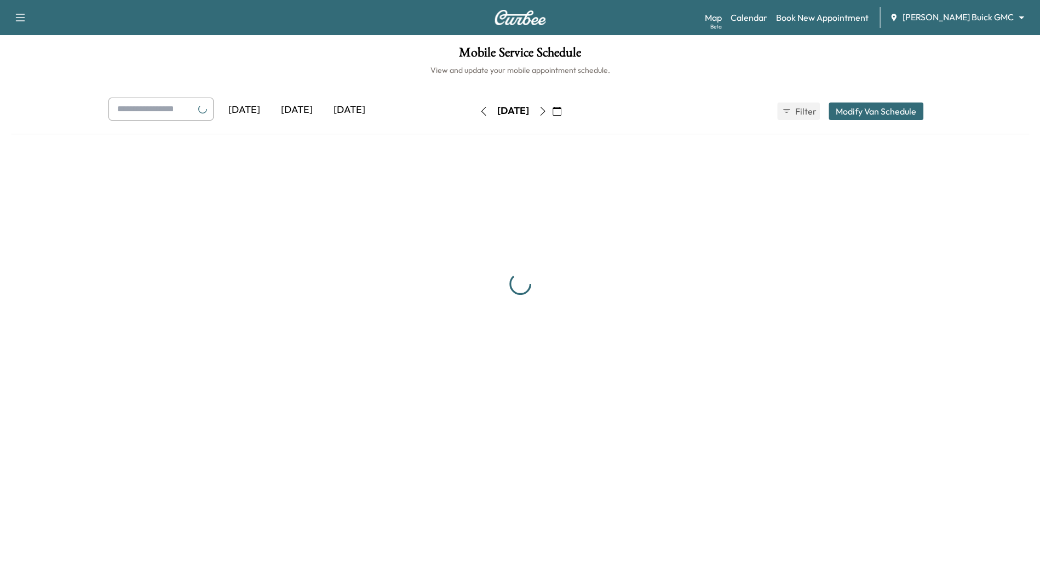
click at [474, 111] on button "button" at bounding box center [483, 111] width 19 height 18
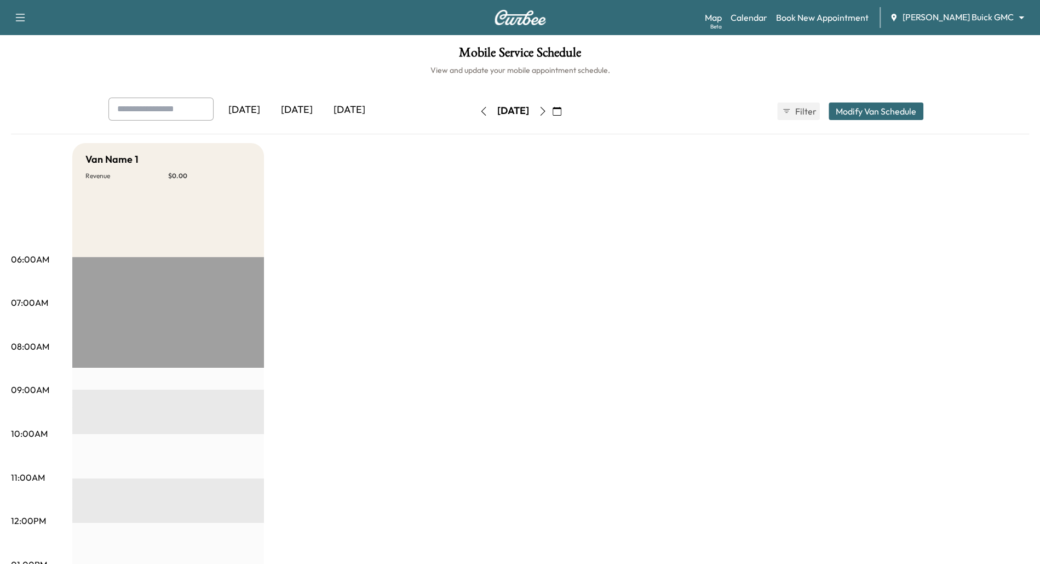
click at [479, 111] on icon "button" at bounding box center [483, 111] width 9 height 9
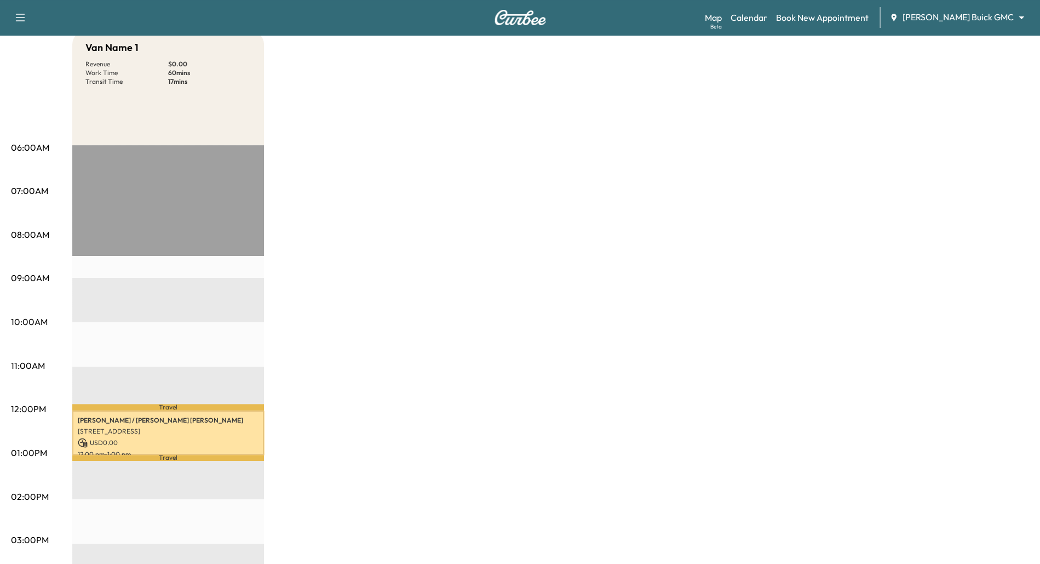
scroll to position [114, 0]
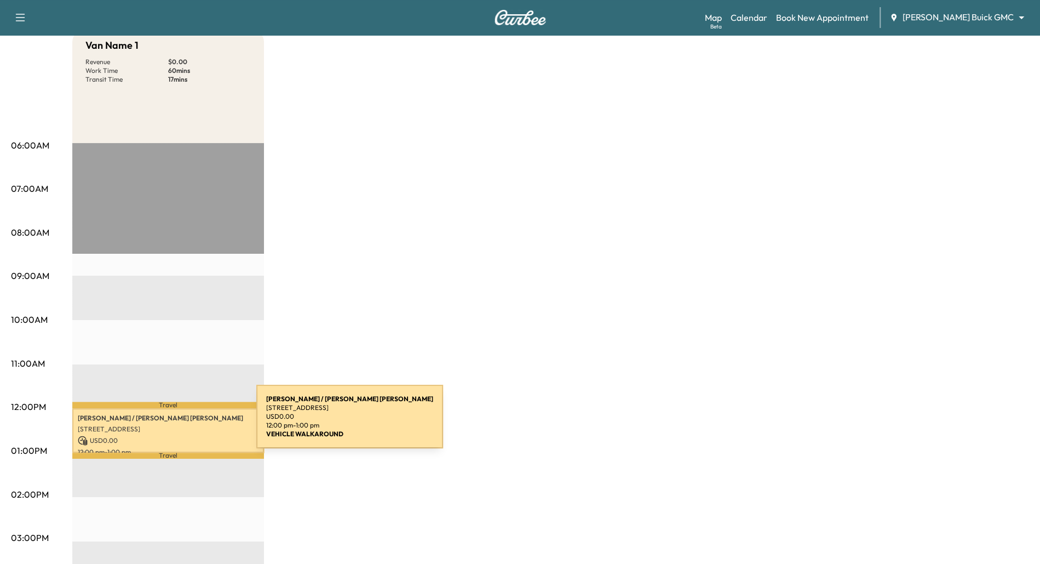
click at [174, 423] on div "[PERSON_NAME] / [PERSON_NAME] [PERSON_NAME] [STREET_ADDRESS][PERSON_NAME] USD 0…" at bounding box center [168, 430] width 192 height 44
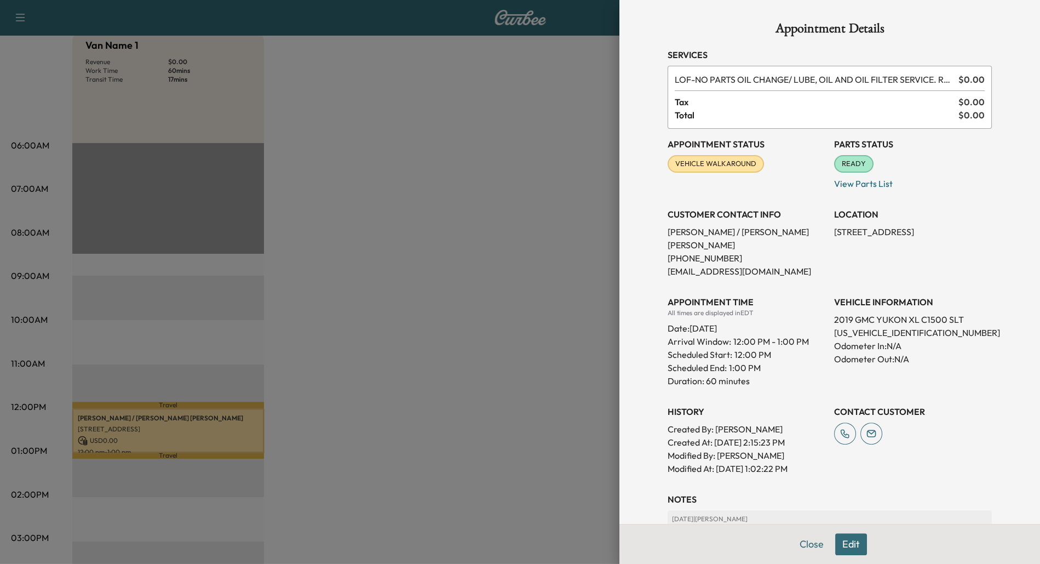
click at [360, 403] on div at bounding box center [520, 282] width 1040 height 564
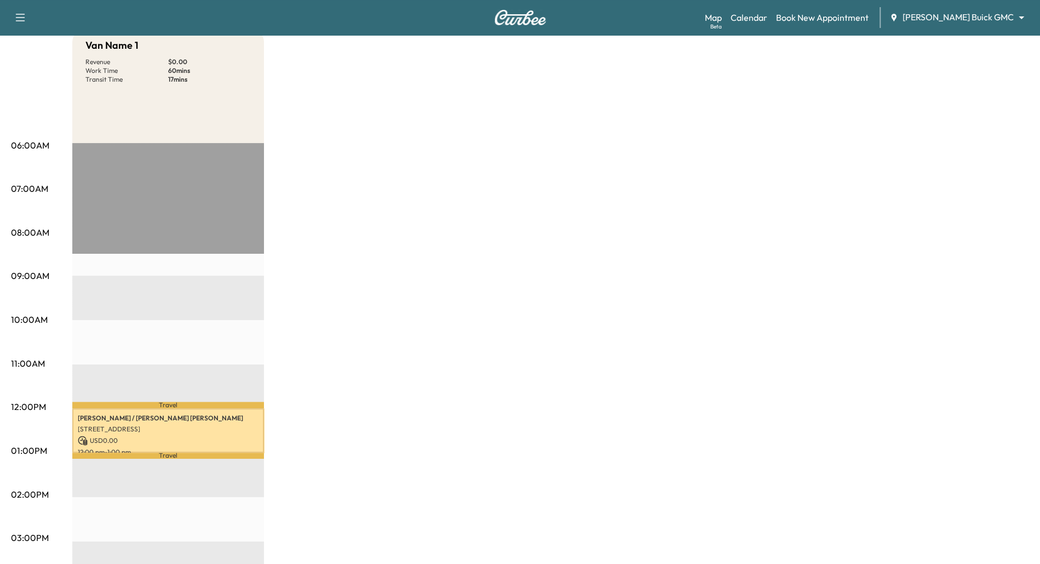
click at [494, 197] on div "Van Name 1 Revenue $ 0.00 Work Time 60 mins Transit Time 17 mins Travel [PERSON…" at bounding box center [550, 440] width 957 height 822
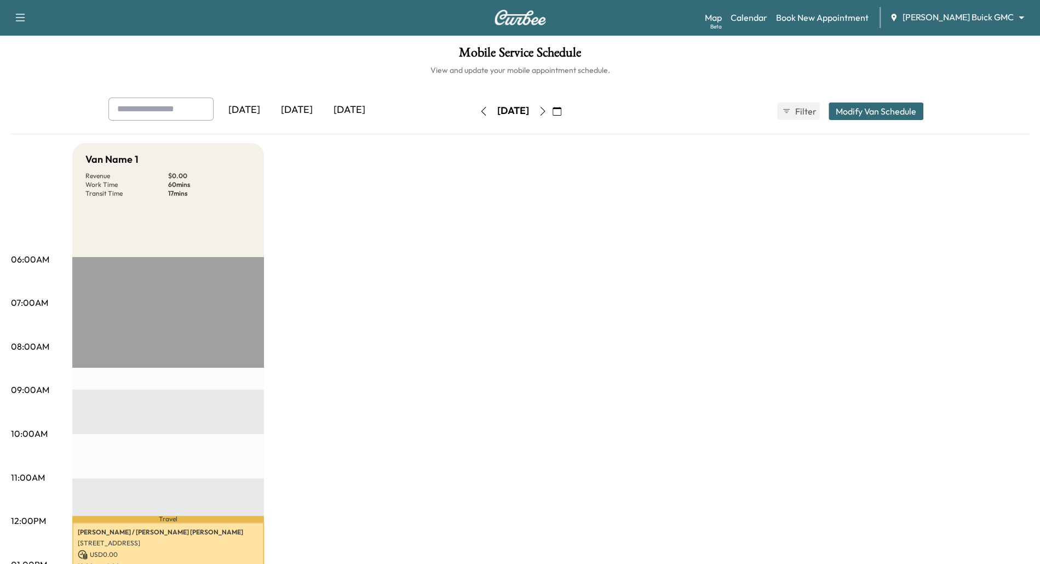
click at [552, 106] on button "button" at bounding box center [543, 111] width 19 height 18
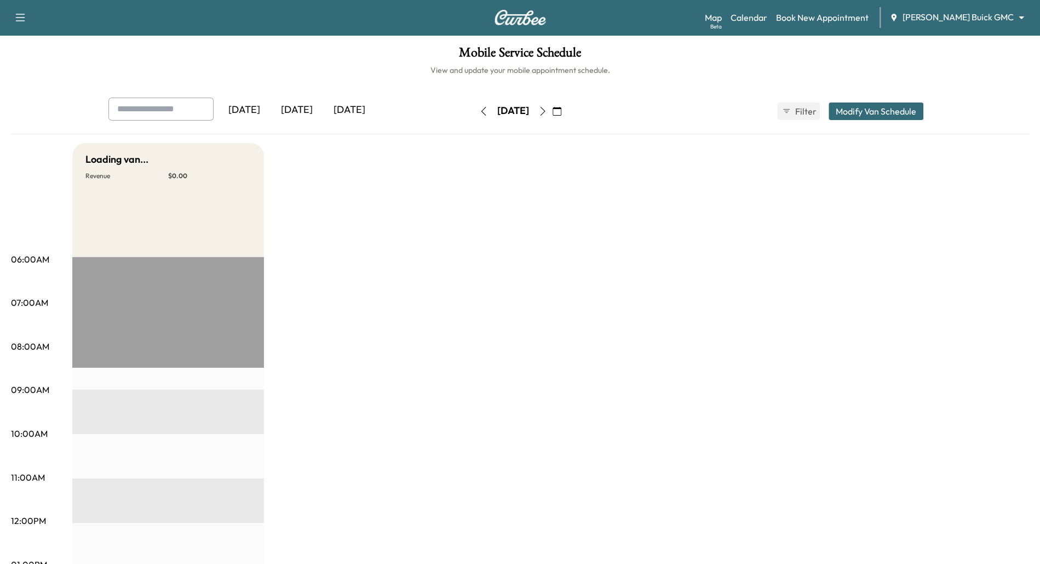
click at [547, 110] on icon "button" at bounding box center [542, 111] width 9 height 9
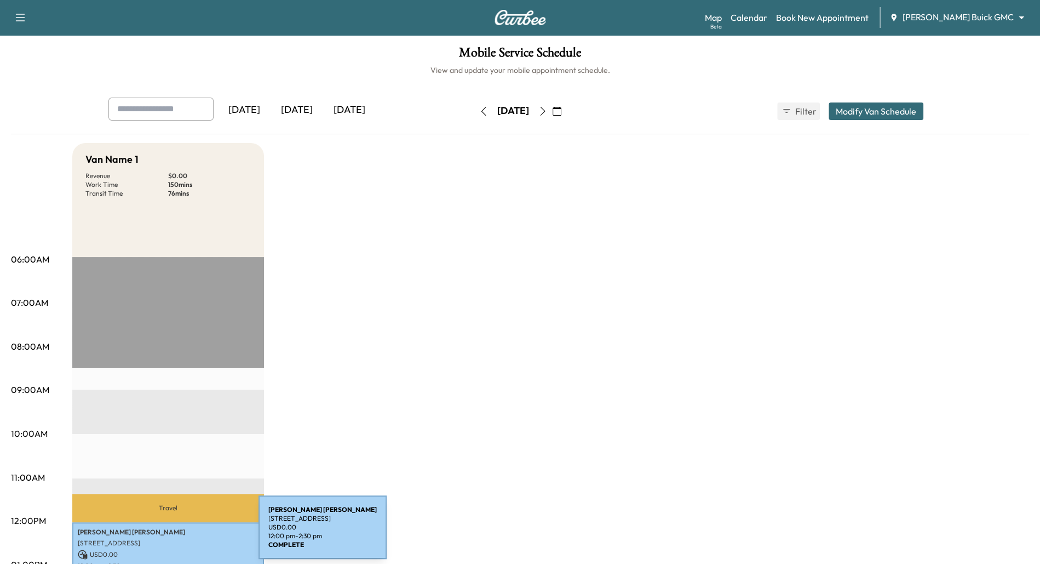
click at [176, 534] on p "[PERSON_NAME]" at bounding box center [168, 532] width 181 height 9
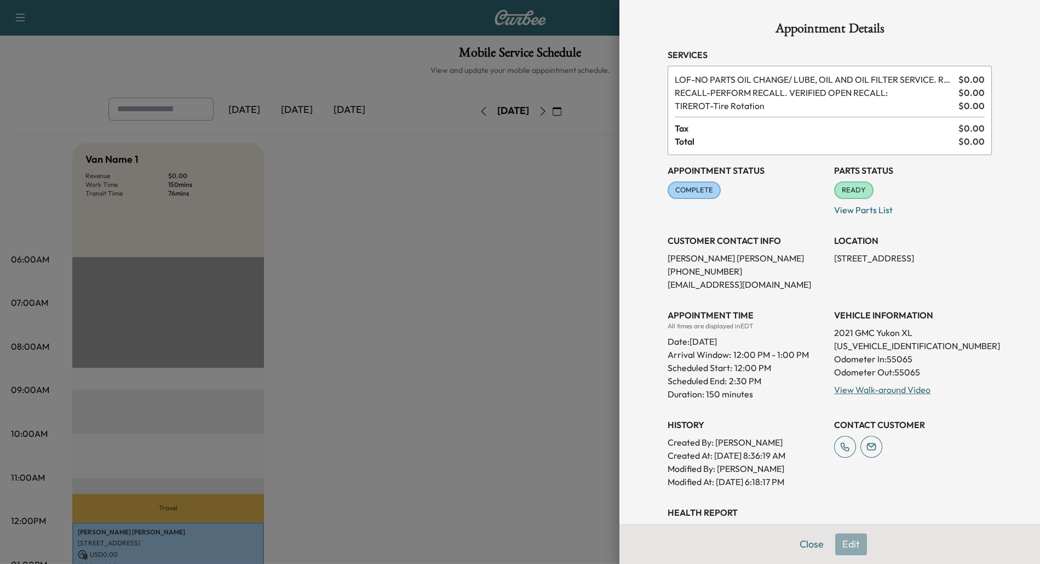
click at [418, 343] on div at bounding box center [520, 282] width 1040 height 564
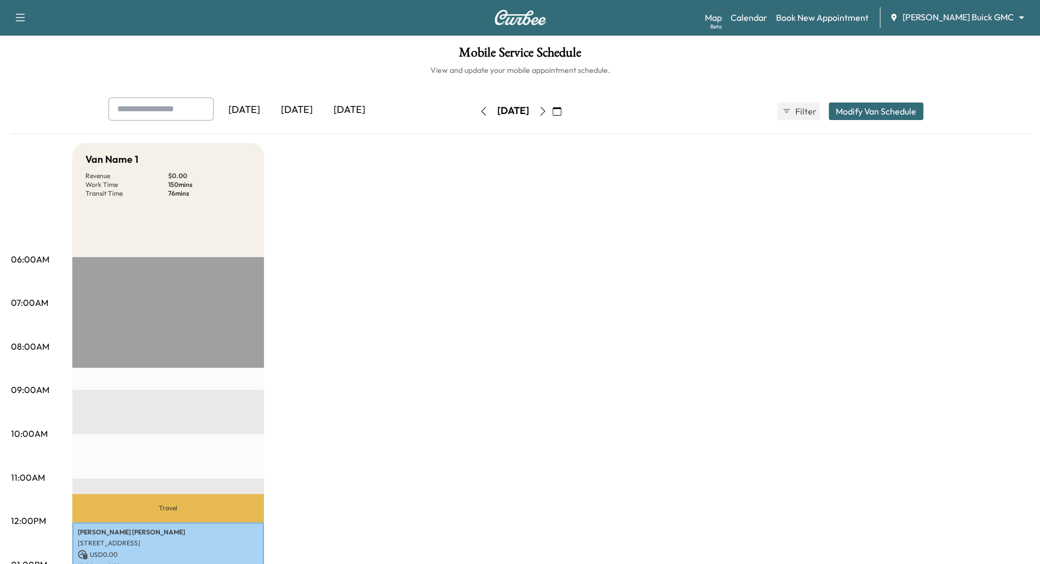
click at [547, 107] on icon "button" at bounding box center [542, 111] width 9 height 9
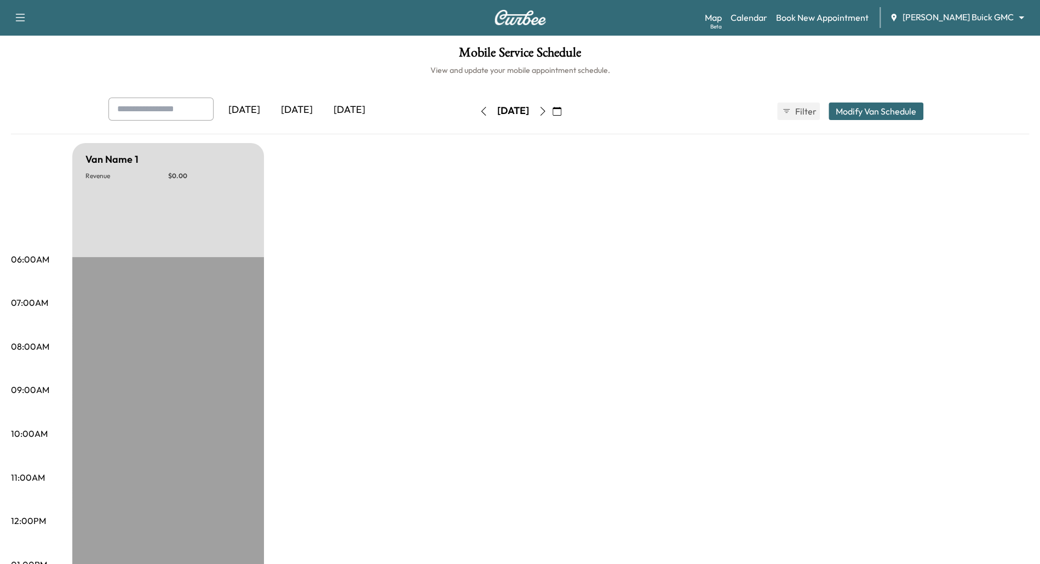
click at [547, 110] on icon "button" at bounding box center [542, 111] width 9 height 9
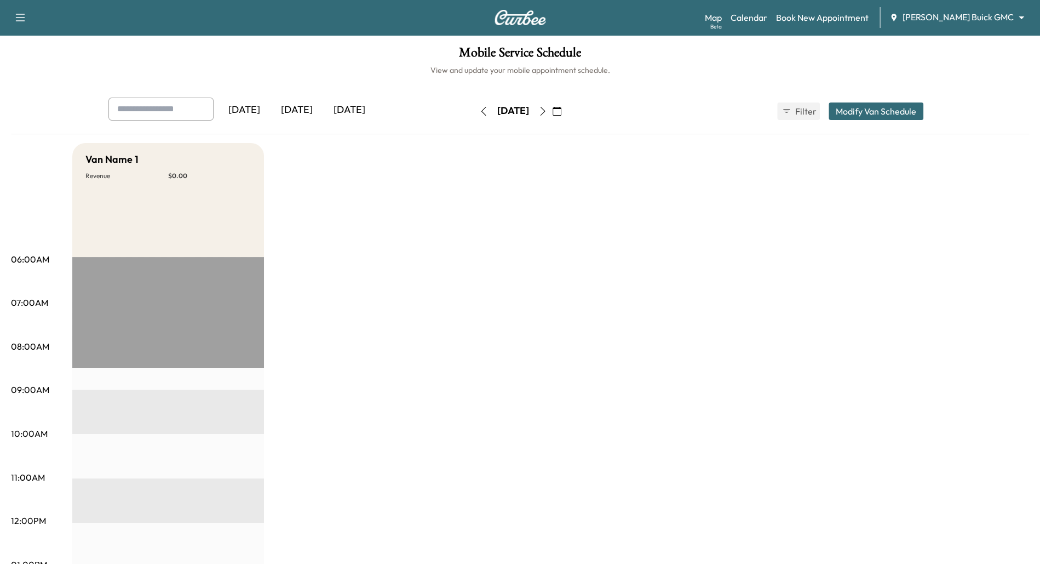
click at [547, 112] on icon "button" at bounding box center [542, 111] width 9 height 9
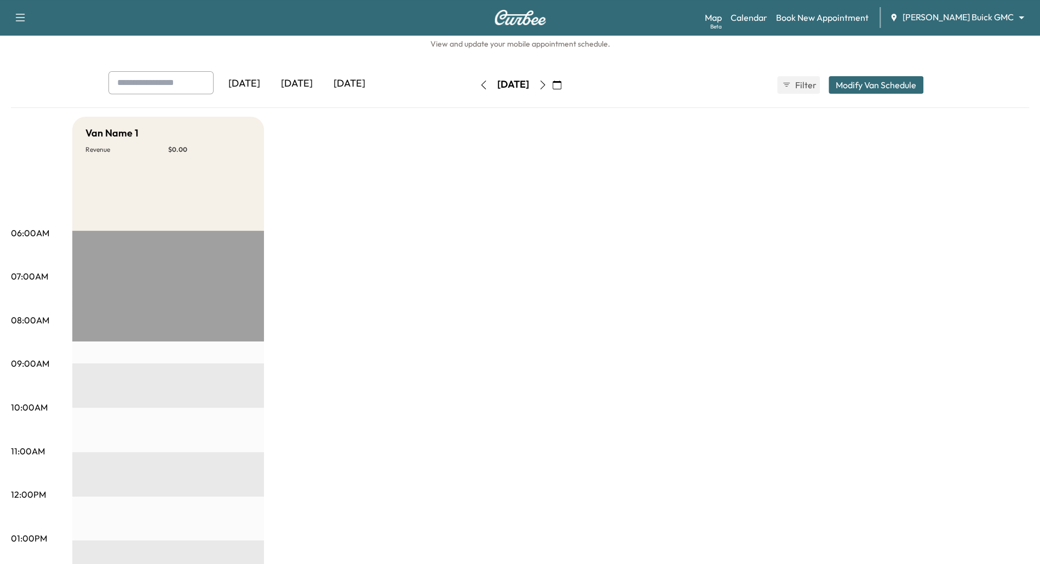
scroll to position [2, 0]
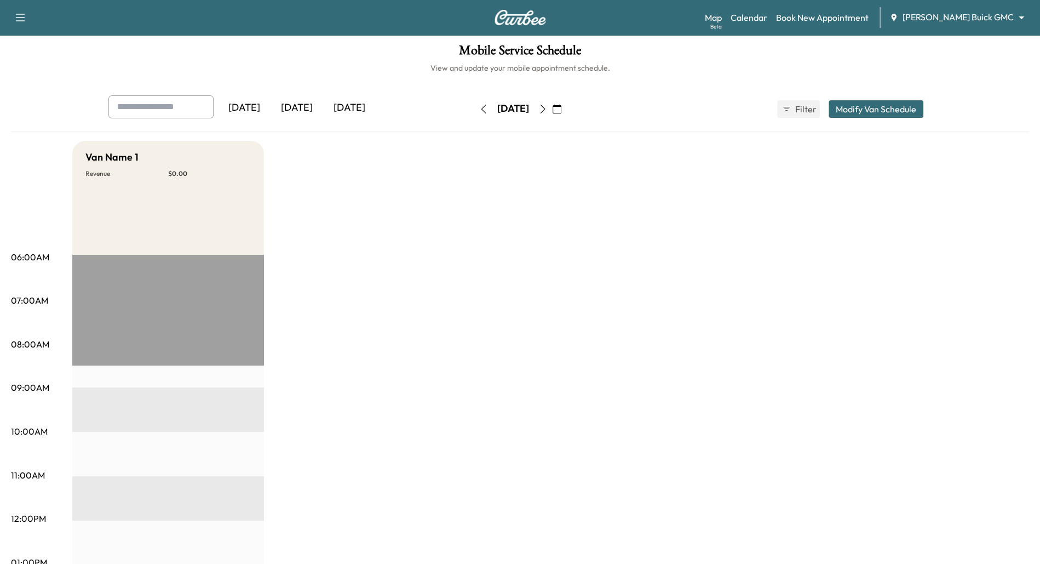
click at [552, 104] on button "button" at bounding box center [543, 109] width 19 height 18
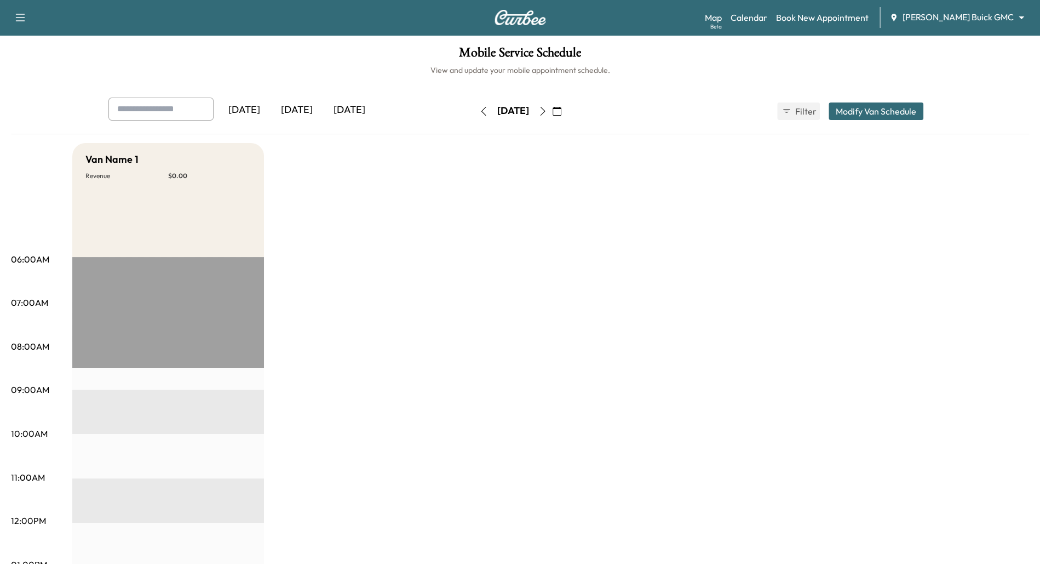
click at [552, 116] on button "button" at bounding box center [543, 111] width 19 height 18
click at [547, 108] on icon "button" at bounding box center [542, 111] width 9 height 9
click at [547, 109] on icon "button" at bounding box center [542, 111] width 9 height 9
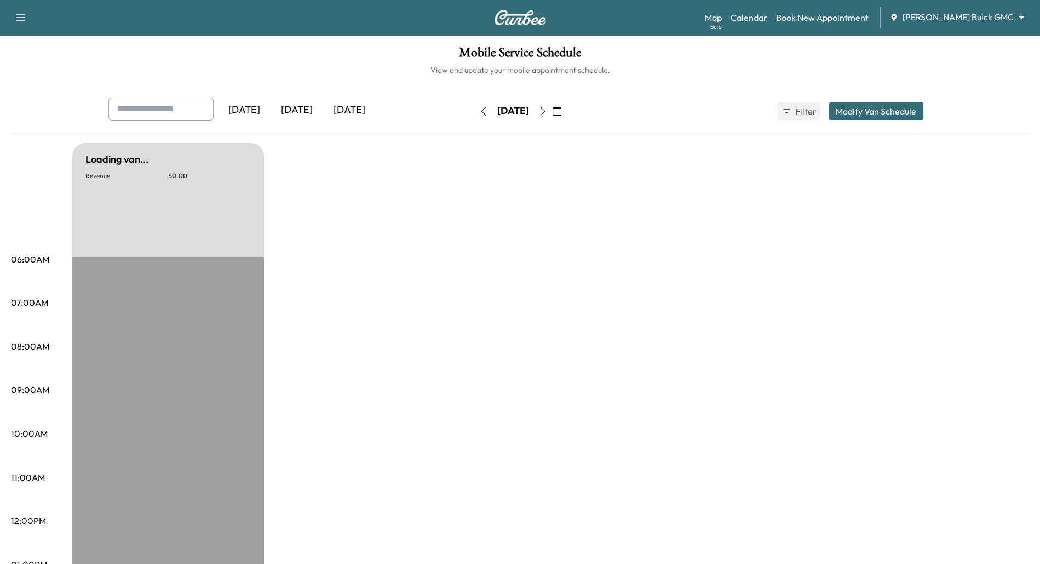
click at [547, 109] on icon "button" at bounding box center [542, 111] width 9 height 9
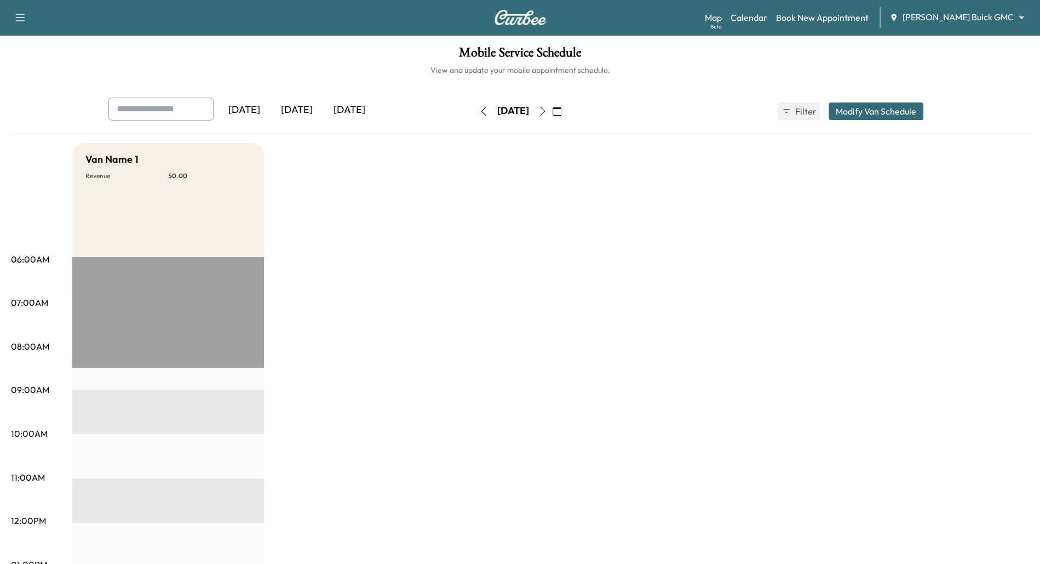
click at [545, 112] on icon "button" at bounding box center [542, 111] width 5 height 9
click at [552, 114] on button "button" at bounding box center [543, 111] width 19 height 18
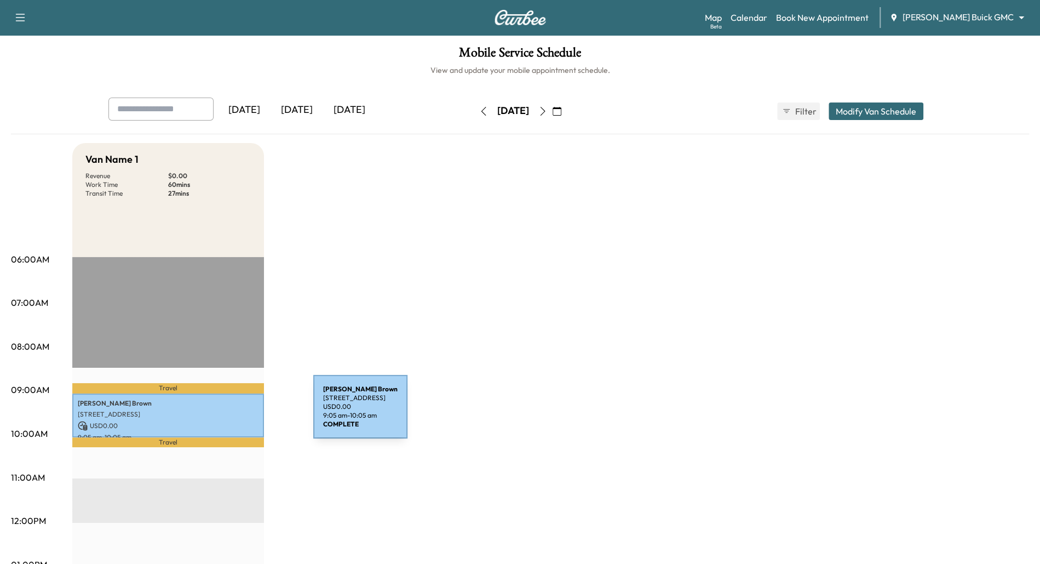
click at [231, 413] on p "[STREET_ADDRESS]" at bounding box center [168, 414] width 181 height 9
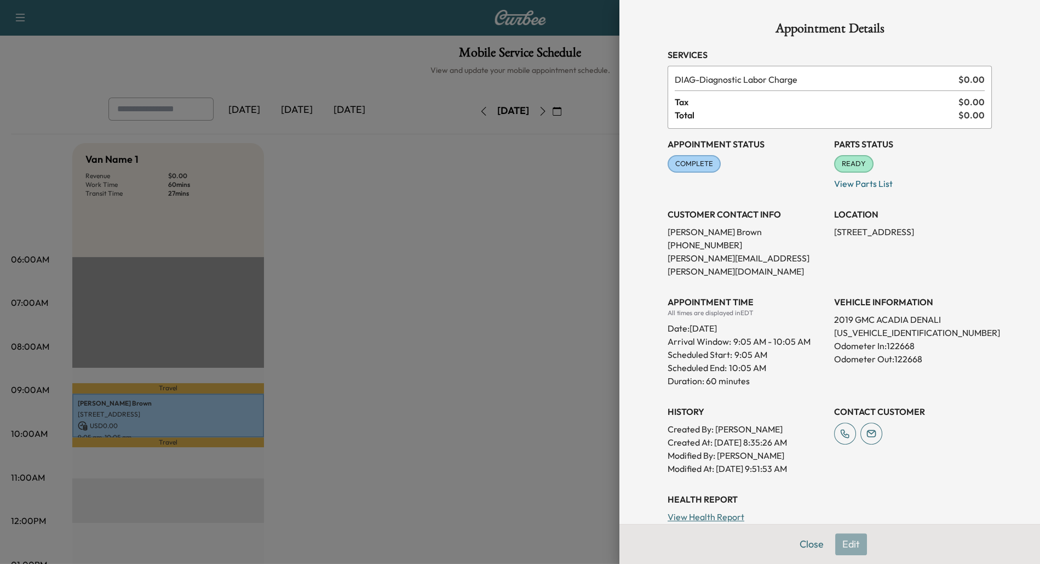
click at [449, 338] on div at bounding box center [520, 282] width 1040 height 564
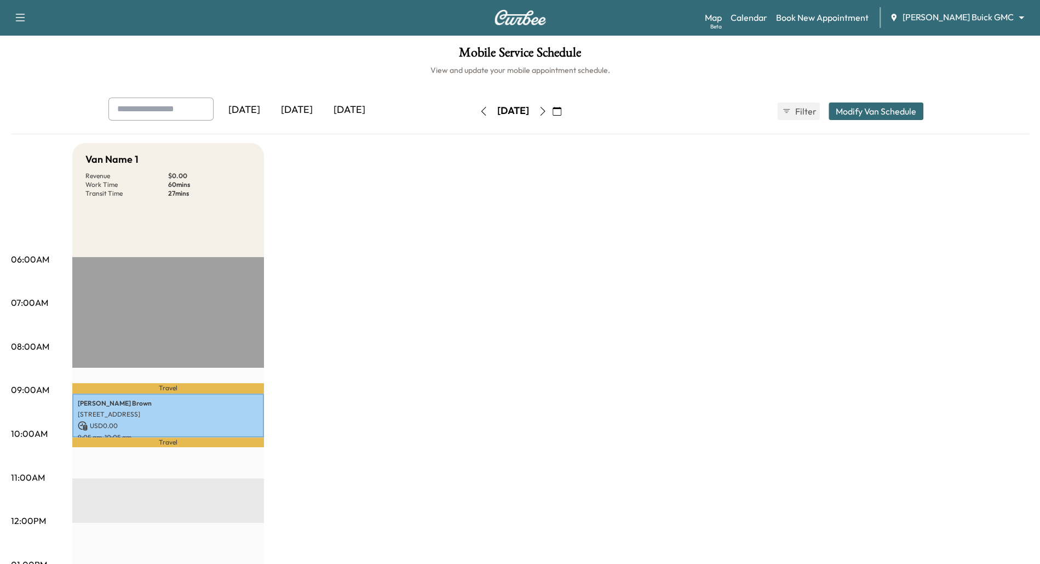
click at [547, 113] on icon "button" at bounding box center [542, 111] width 9 height 9
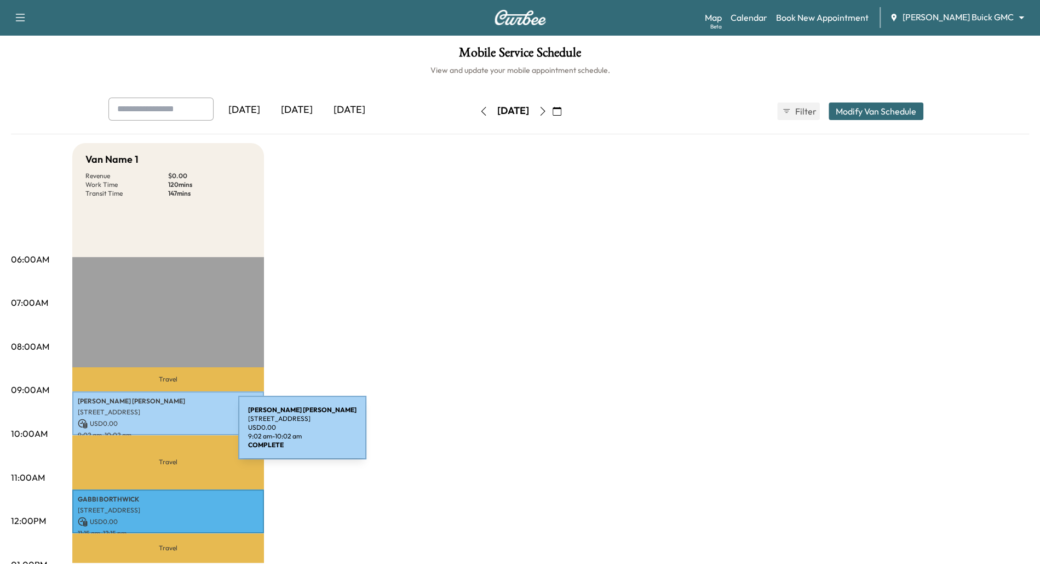
click at [156, 434] on p "9:02 am - 10:02 am" at bounding box center [168, 435] width 181 height 9
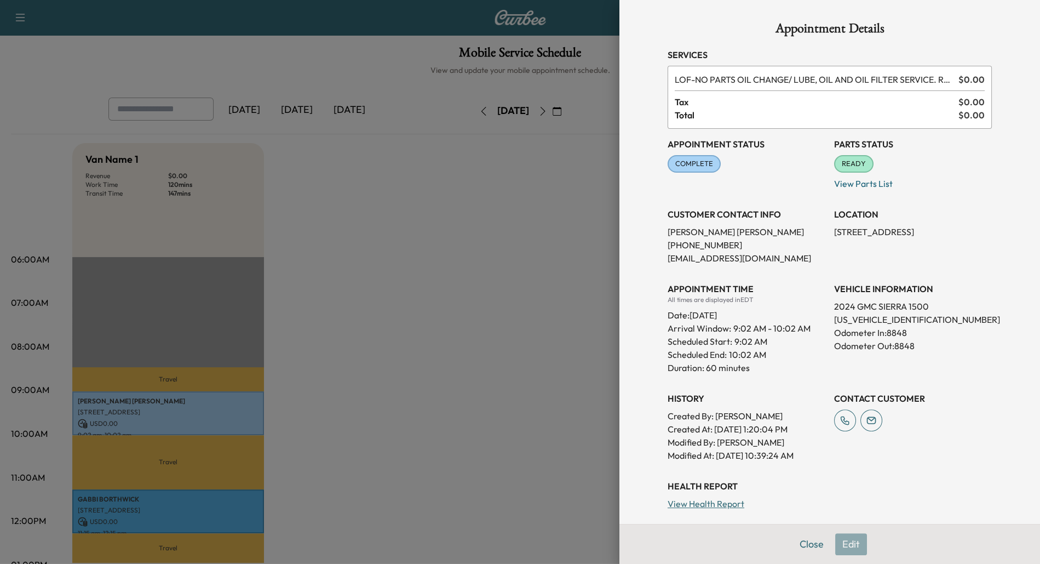
click at [399, 261] on div at bounding box center [520, 282] width 1040 height 564
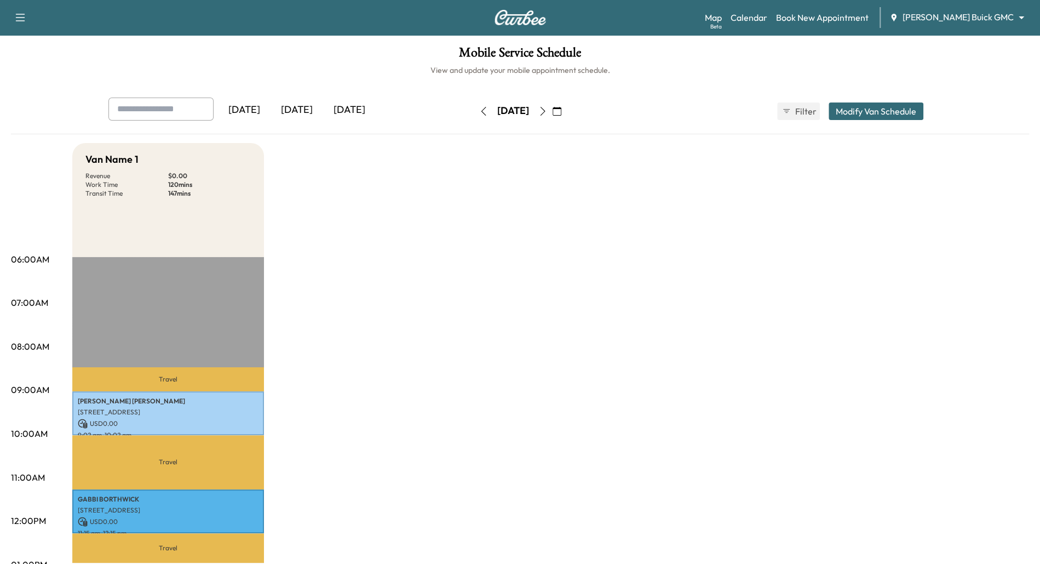
click at [552, 102] on button "button" at bounding box center [543, 111] width 19 height 18
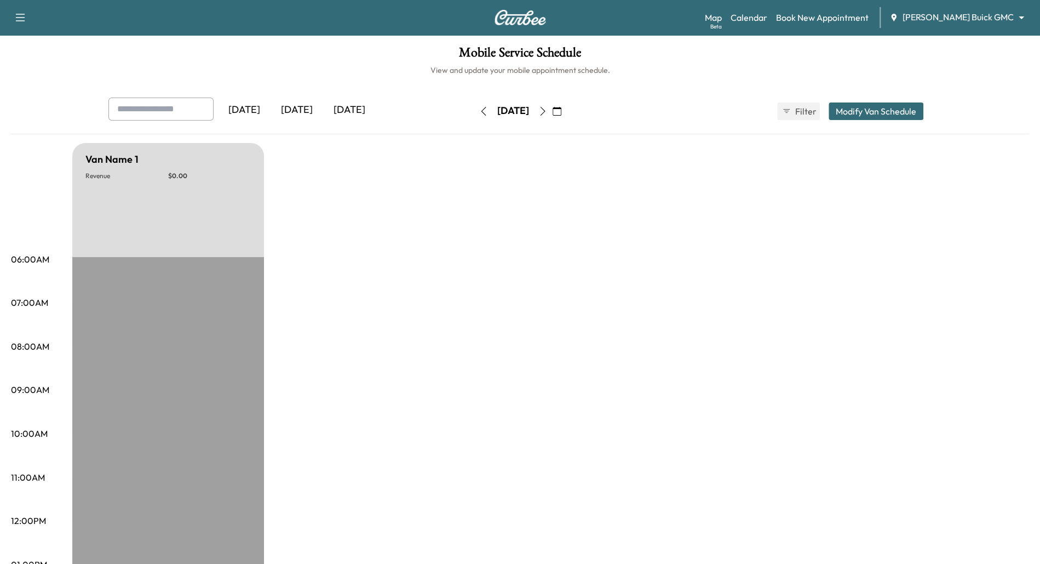
click at [552, 105] on button "button" at bounding box center [543, 111] width 19 height 18
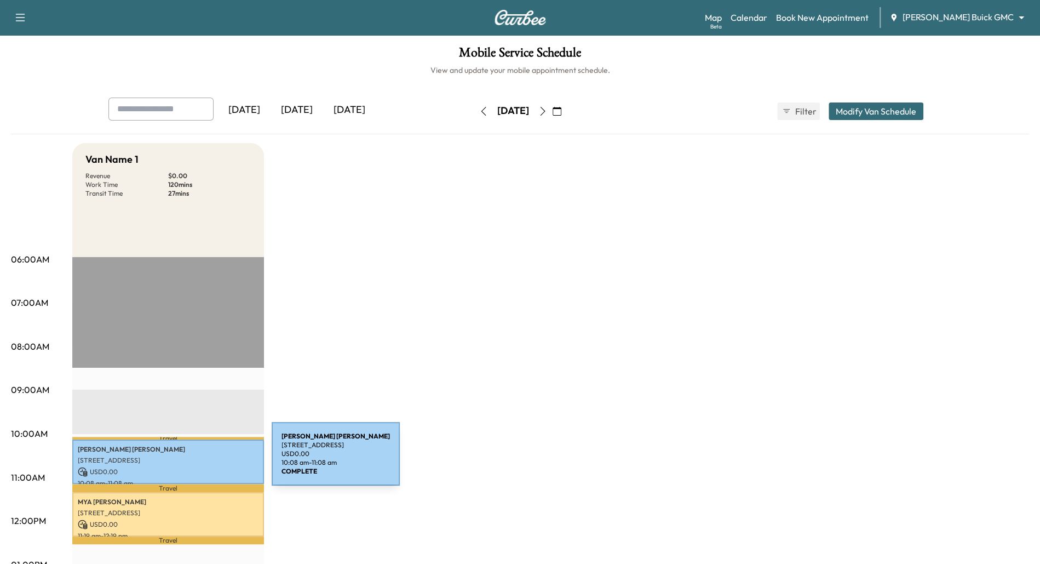
click at [190, 460] on p "[STREET_ADDRESS]" at bounding box center [168, 460] width 181 height 9
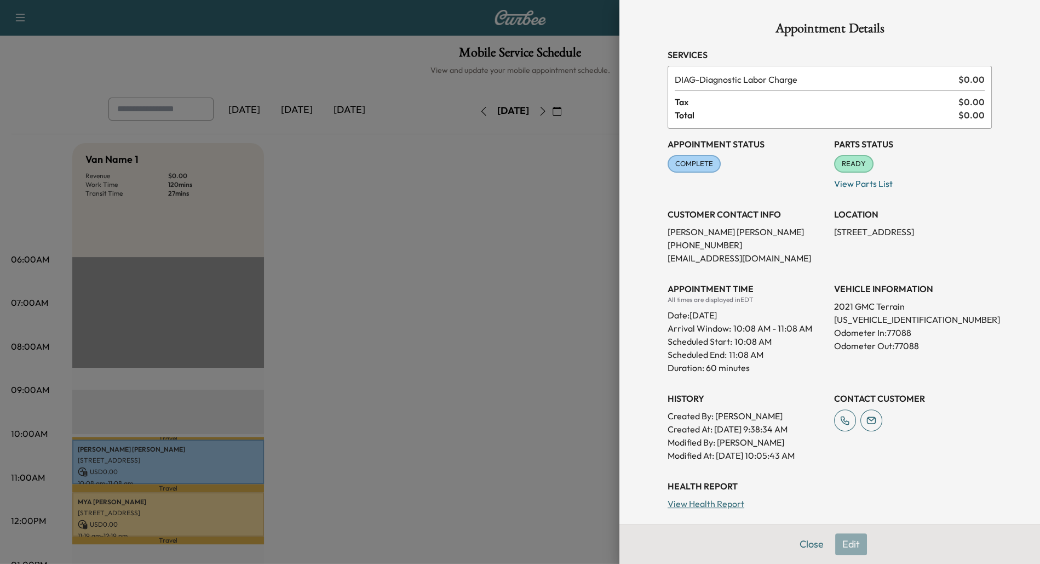
click at [192, 506] on div at bounding box center [520, 282] width 1040 height 564
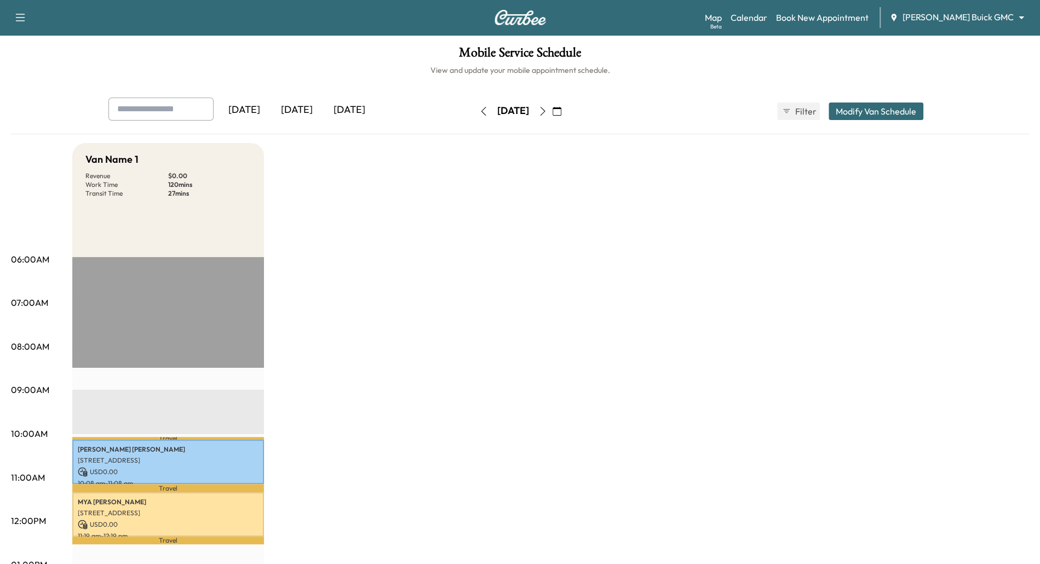
click at [547, 107] on icon "button" at bounding box center [542, 111] width 9 height 9
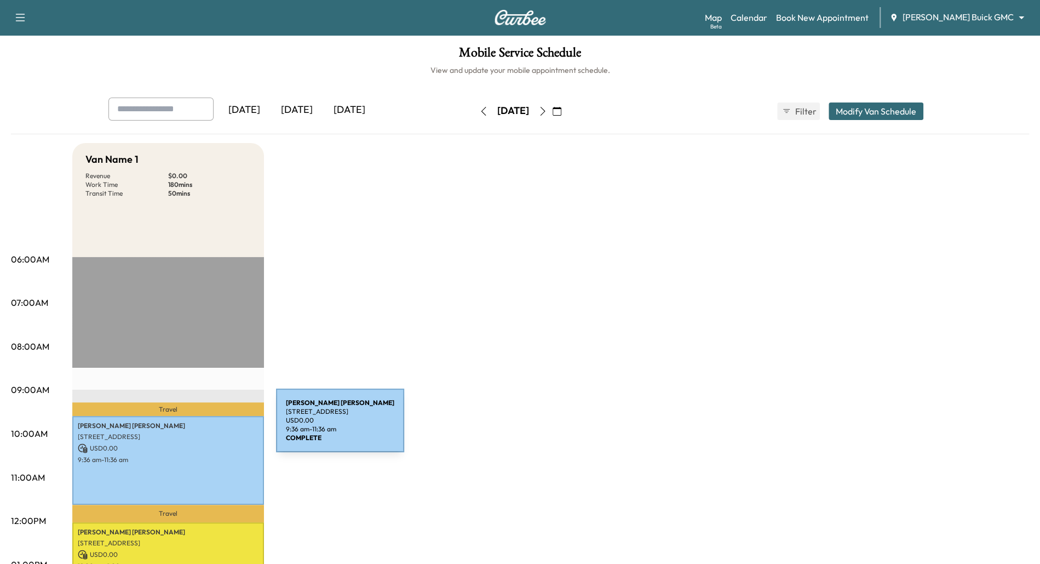
click at [191, 443] on p "USD 0.00" at bounding box center [168, 448] width 181 height 10
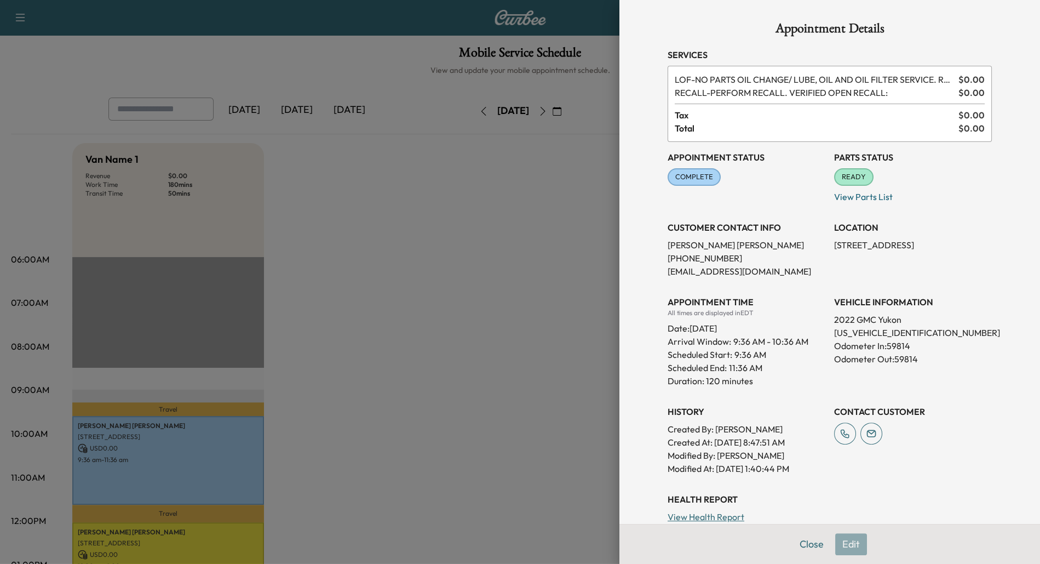
click at [580, 114] on div at bounding box center [520, 282] width 1040 height 564
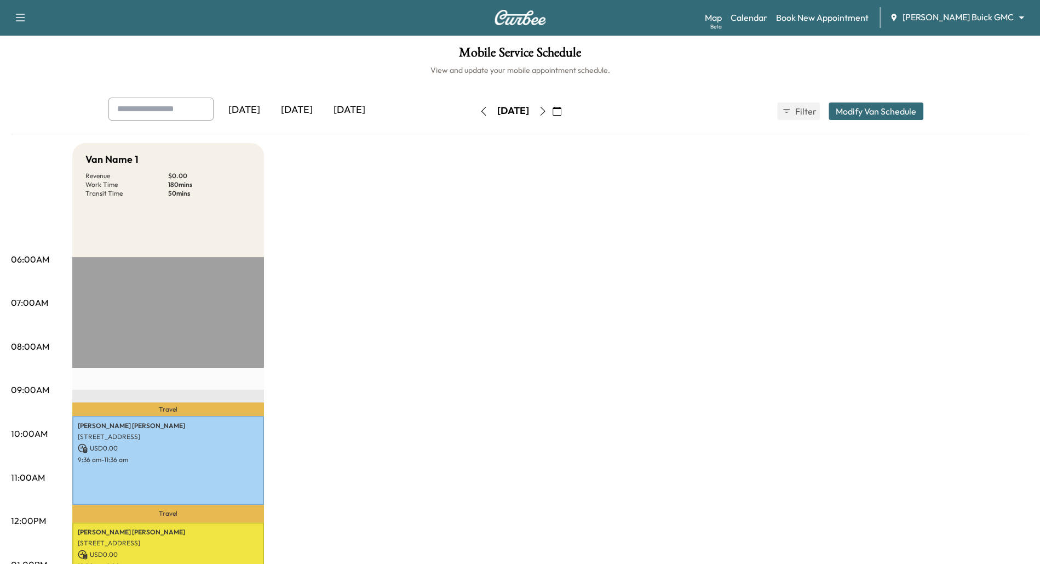
click at [552, 111] on button "button" at bounding box center [543, 111] width 19 height 18
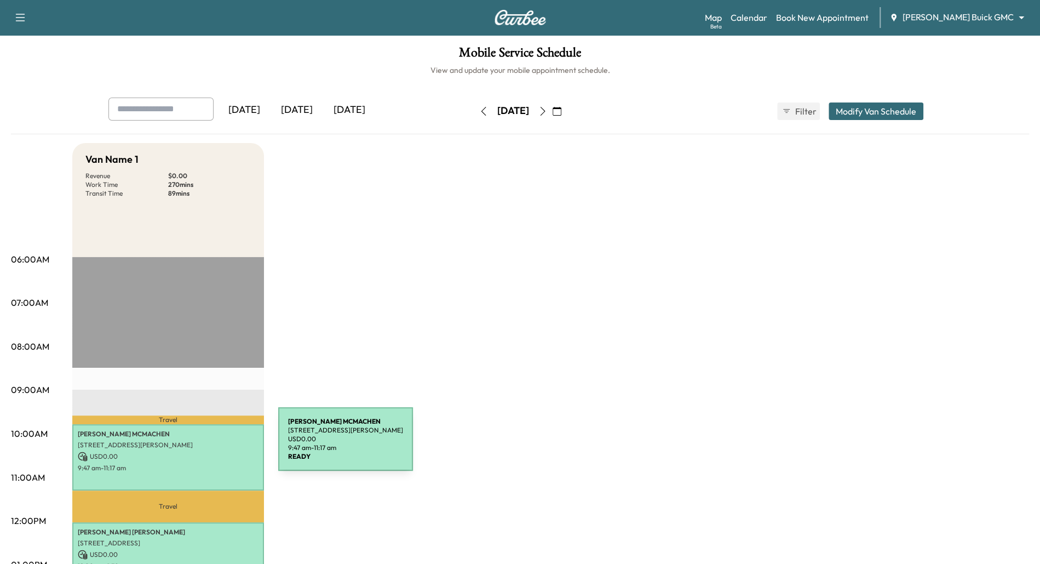
click at [187, 463] on p "9:47 am - 11:17 am" at bounding box center [168, 467] width 181 height 9
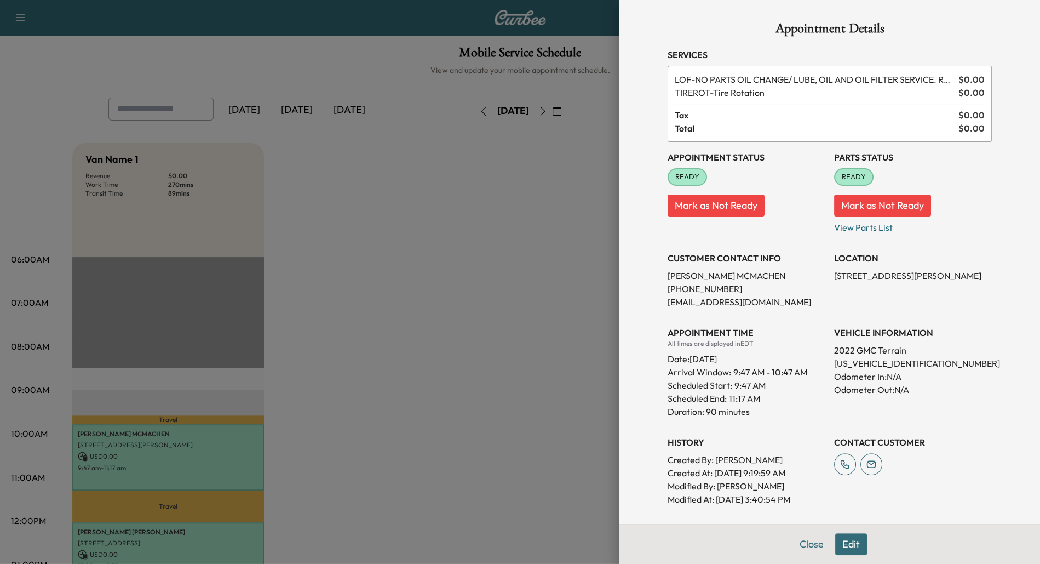
click at [332, 362] on div at bounding box center [520, 282] width 1040 height 564
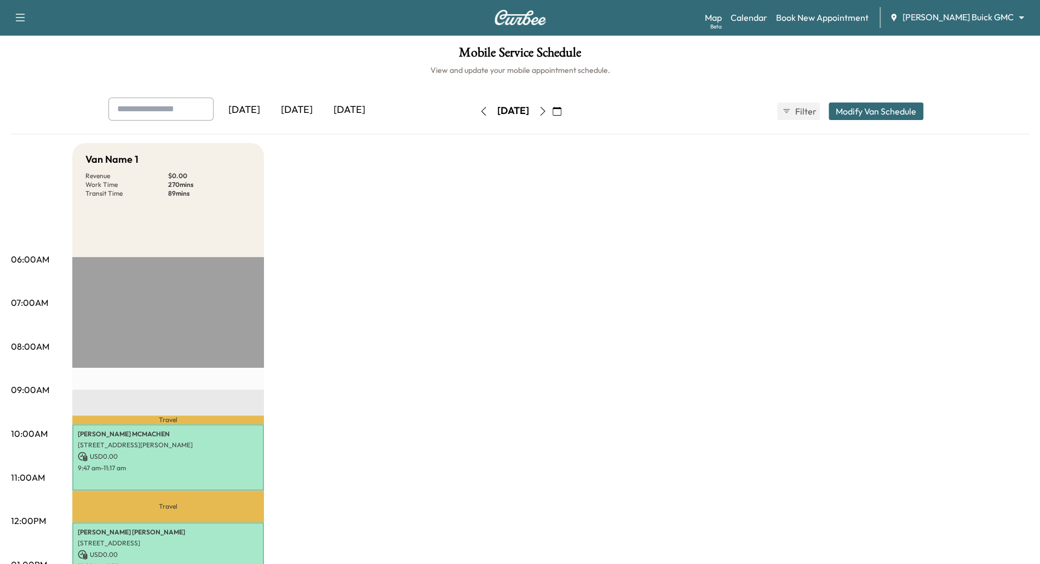
click at [547, 112] on icon "button" at bounding box center [542, 111] width 9 height 9
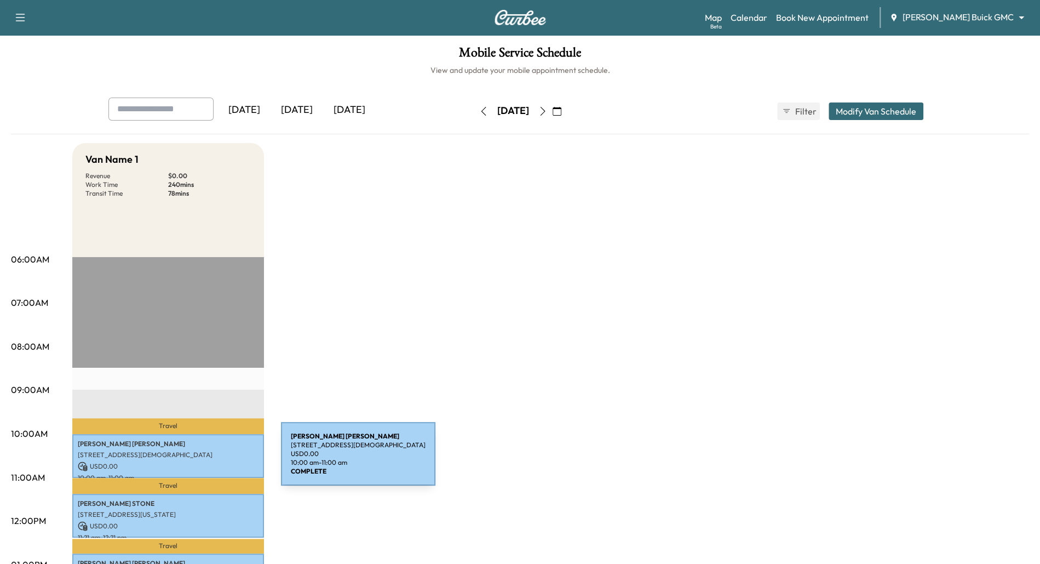
click at [199, 461] on p "USD 0.00" at bounding box center [168, 466] width 181 height 10
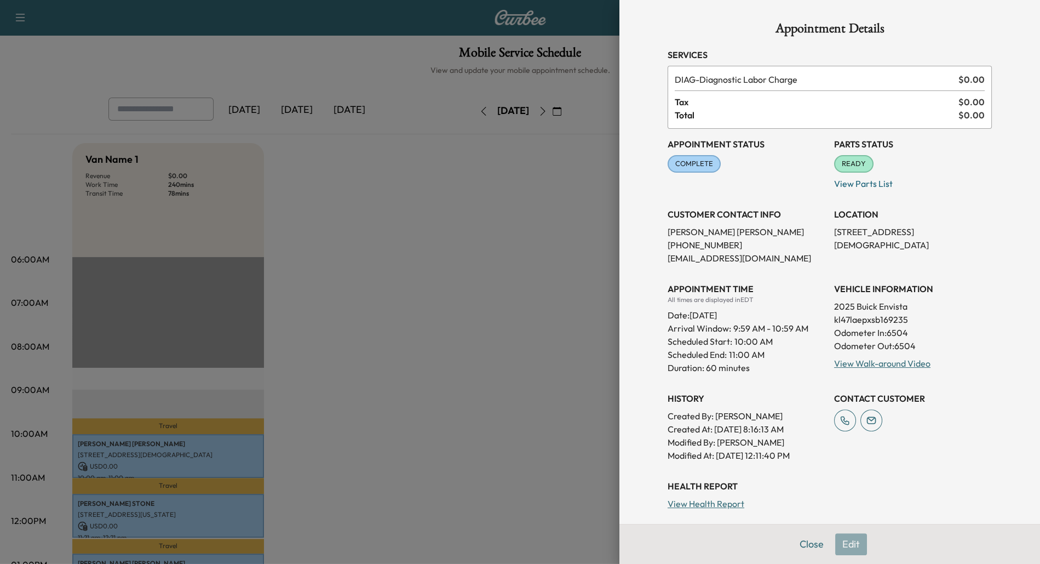
click at [203, 501] on div at bounding box center [520, 282] width 1040 height 564
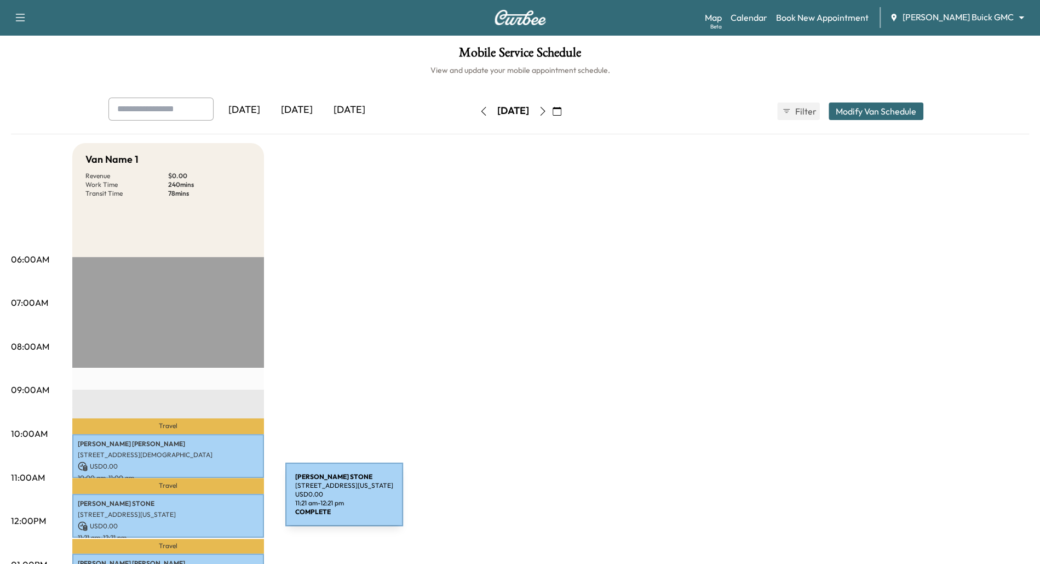
click at [203, 501] on p "[PERSON_NAME]" at bounding box center [168, 503] width 181 height 9
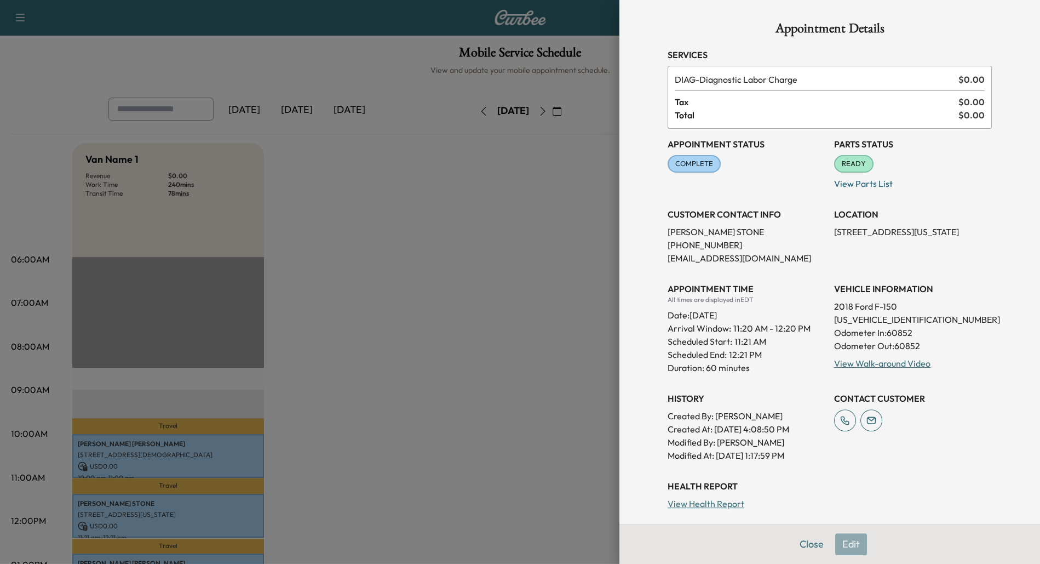
click at [203, 501] on div at bounding box center [520, 282] width 1040 height 564
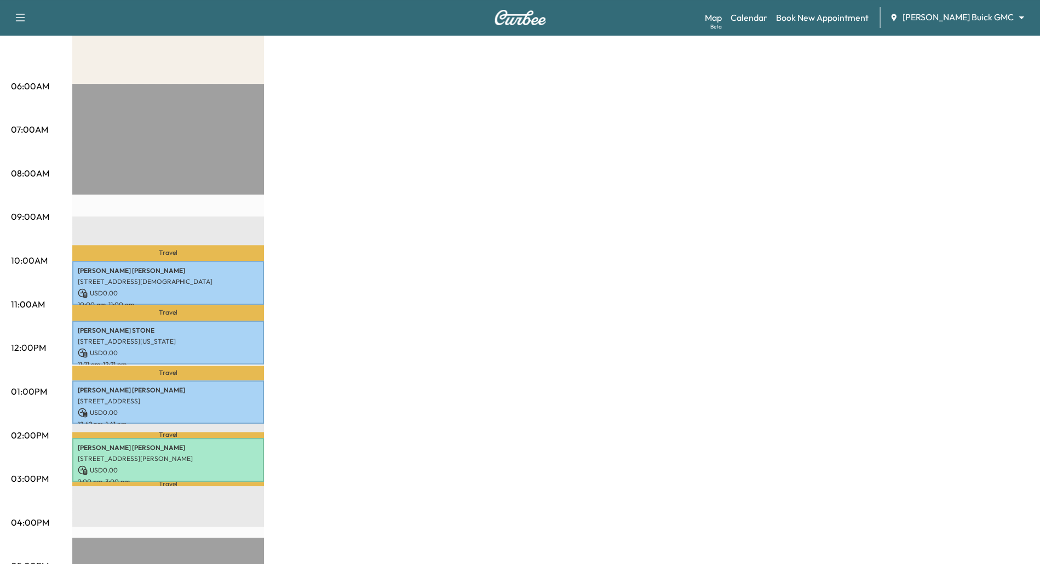
scroll to position [174, 0]
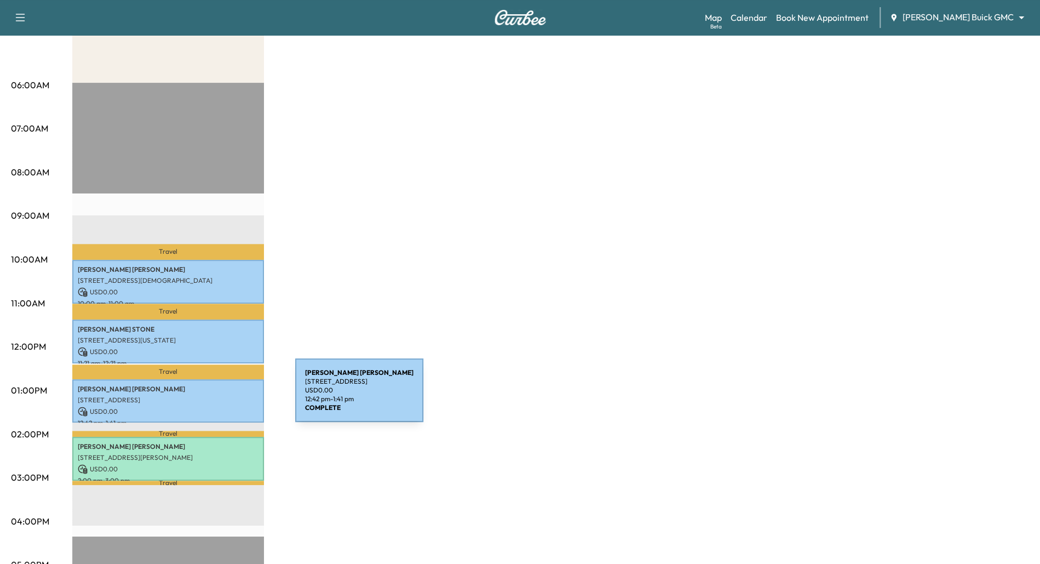
click at [212, 398] on p "[STREET_ADDRESS]" at bounding box center [168, 399] width 181 height 9
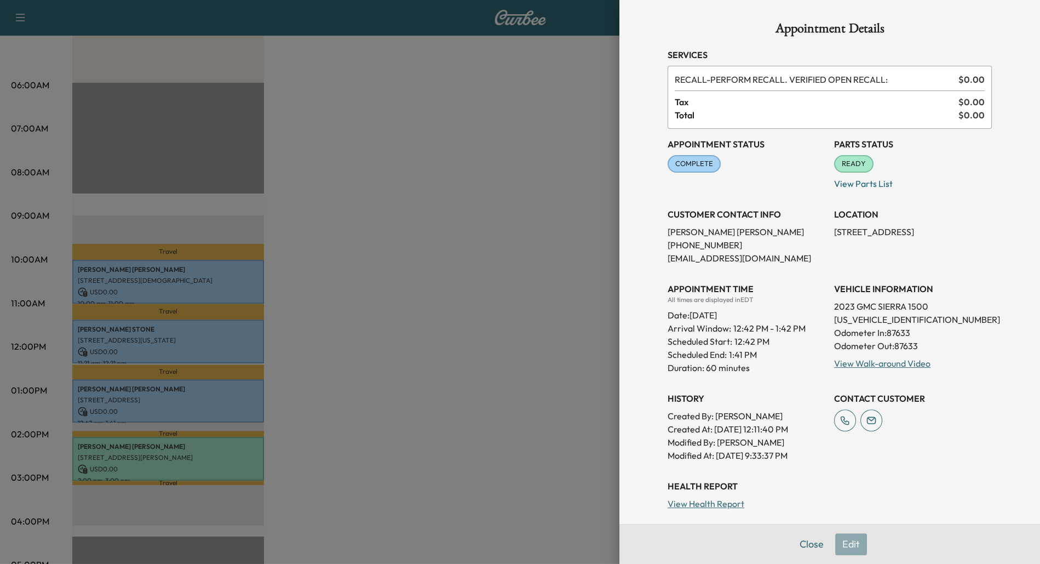
click at [227, 481] on div at bounding box center [520, 282] width 1040 height 564
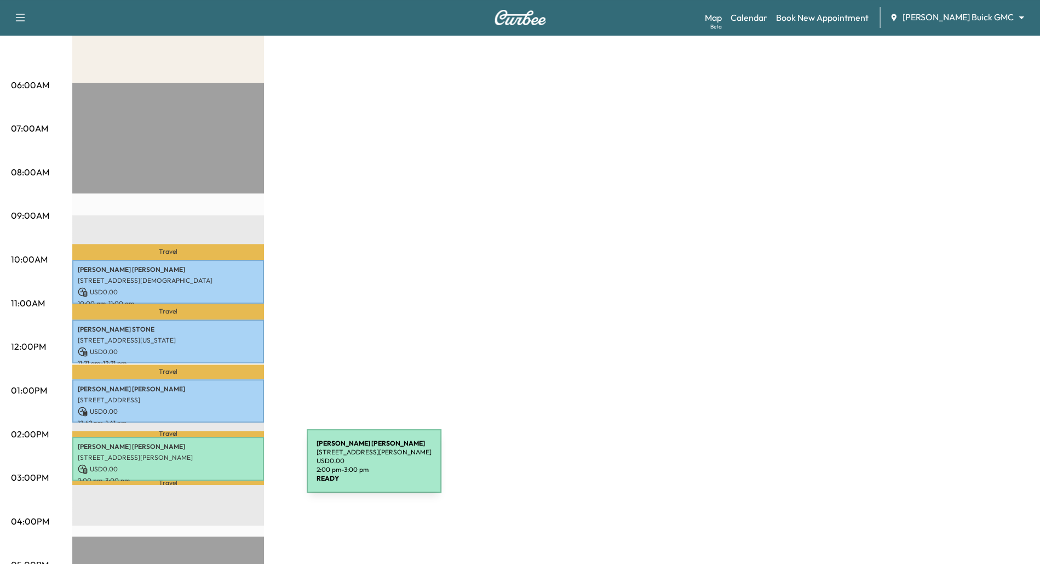
click at [224, 465] on p "USD 0.00" at bounding box center [168, 469] width 181 height 10
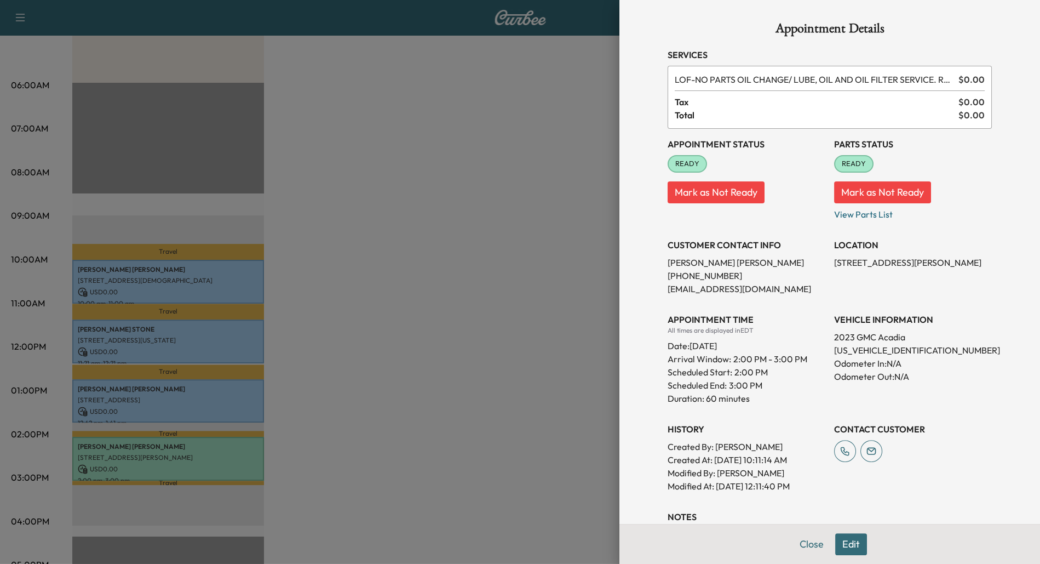
click at [369, 311] on div at bounding box center [520, 282] width 1040 height 564
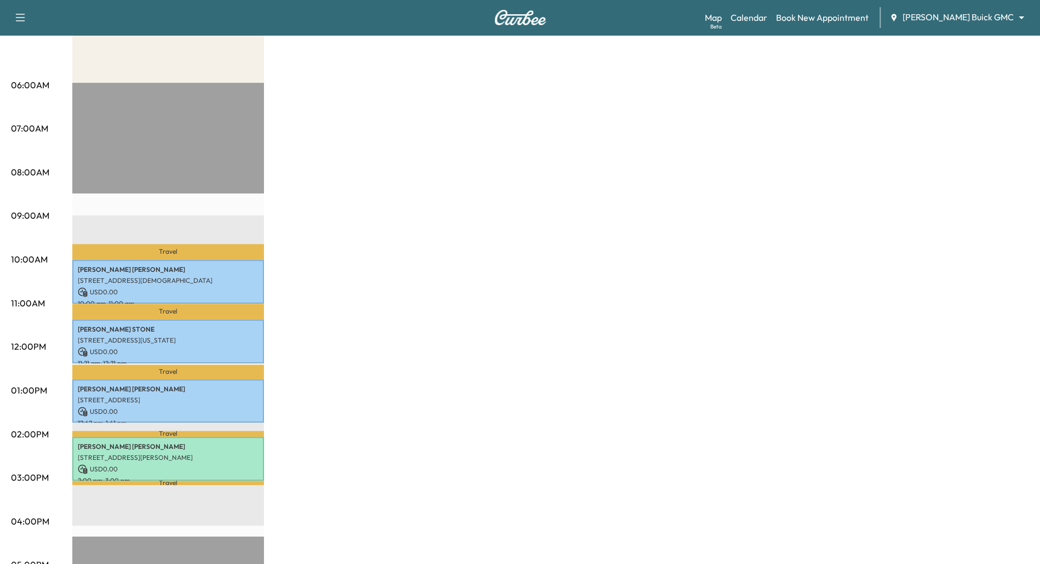
scroll to position [0, 0]
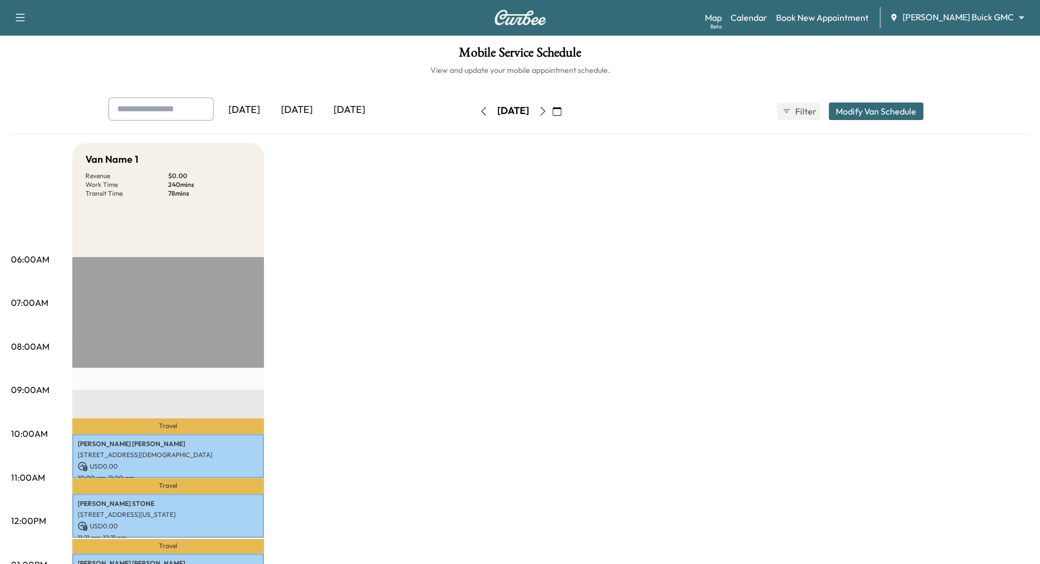
click at [1019, 18] on body "Support Log Out Map Beta Calendar Book New Appointment [PERSON_NAME] GMC ******…" at bounding box center [520, 282] width 1040 height 564
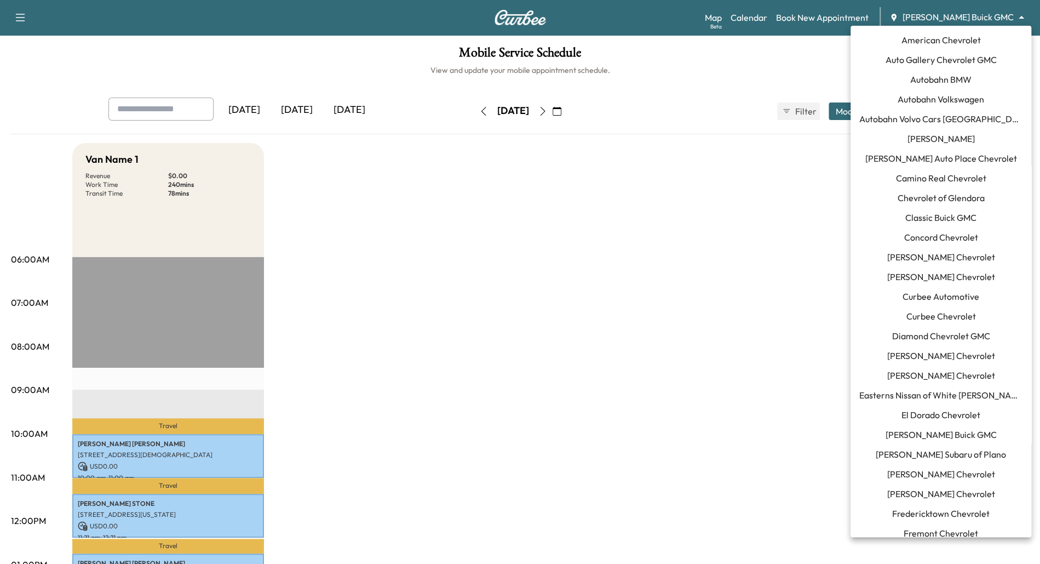
click at [939, 301] on span "Curbee Automotive" at bounding box center [941, 296] width 77 height 13
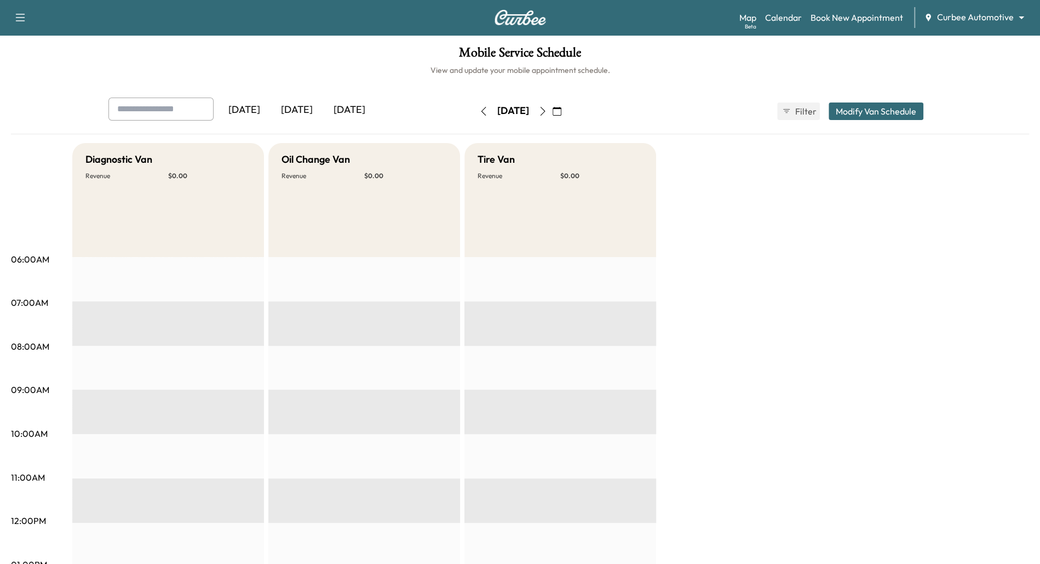
click at [479, 114] on icon "button" at bounding box center [483, 111] width 9 height 9
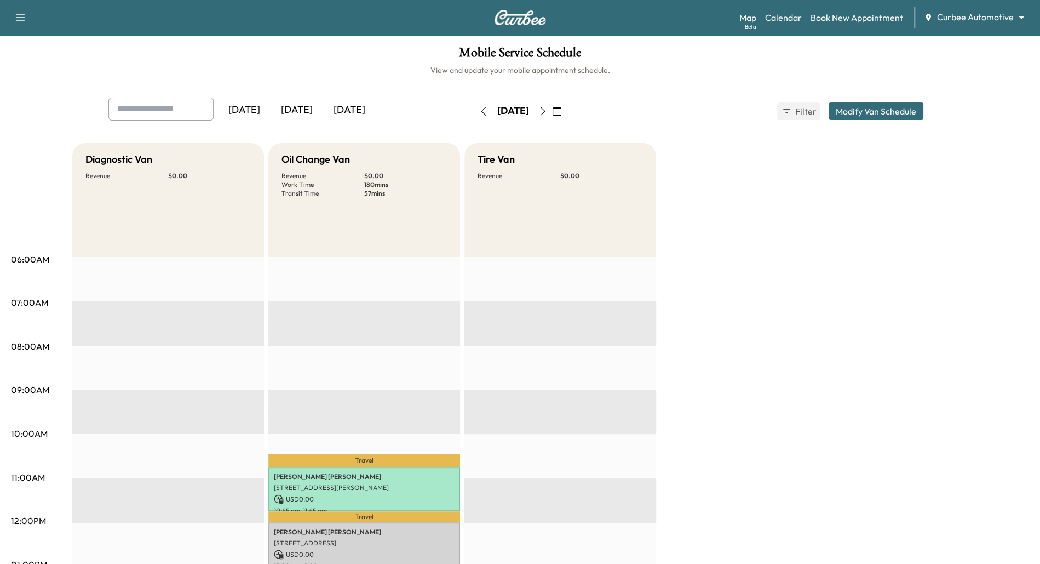
click at [849, 9] on div "Map Beta Calendar Book New Appointment Curbee Automotive ******** ​" at bounding box center [885, 17] width 292 height 21
click at [848, 17] on link "Book New Appointment" at bounding box center [857, 17] width 93 height 13
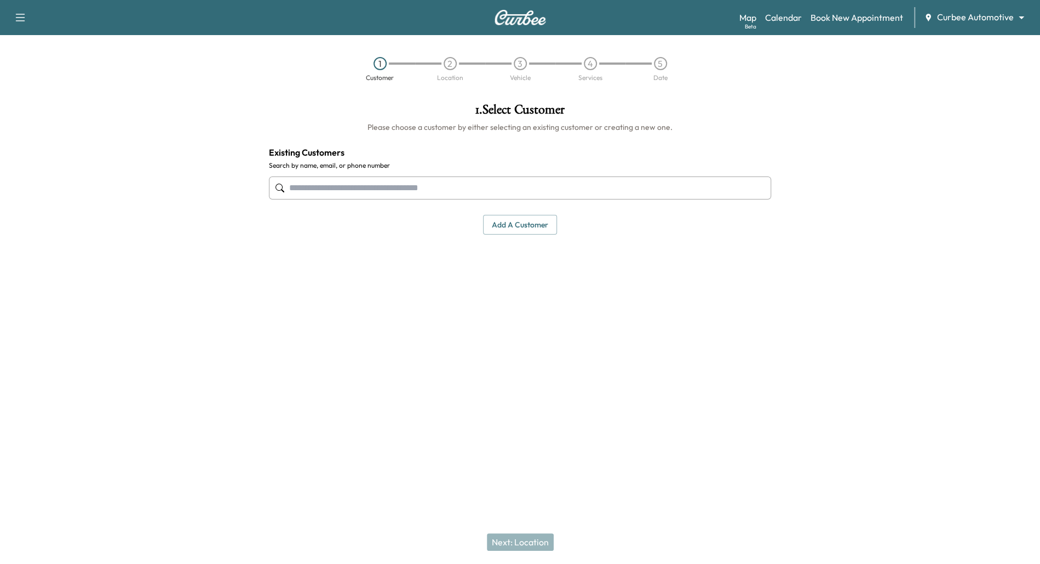
click at [423, 193] on input "text" at bounding box center [520, 187] width 503 height 23
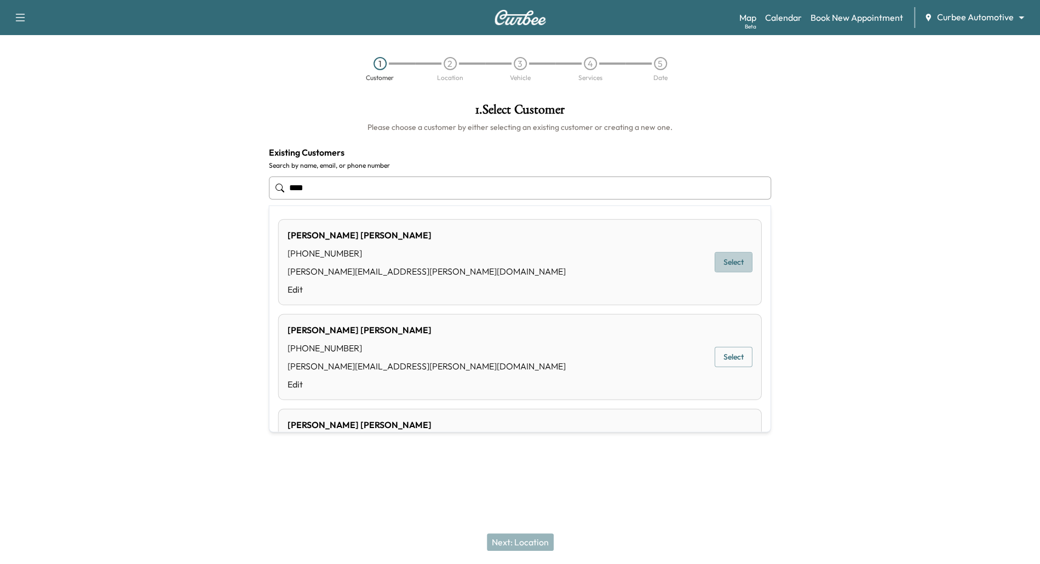
click at [741, 259] on button "Select" at bounding box center [734, 262] width 38 height 20
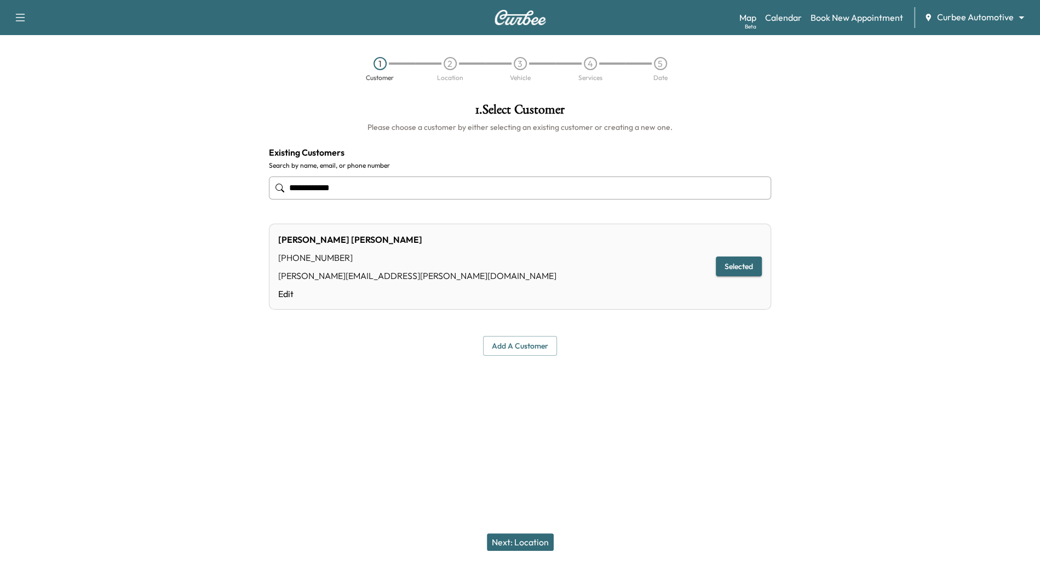
type input "**********"
click at [526, 541] on button "Next: Location" at bounding box center [520, 542] width 67 height 18
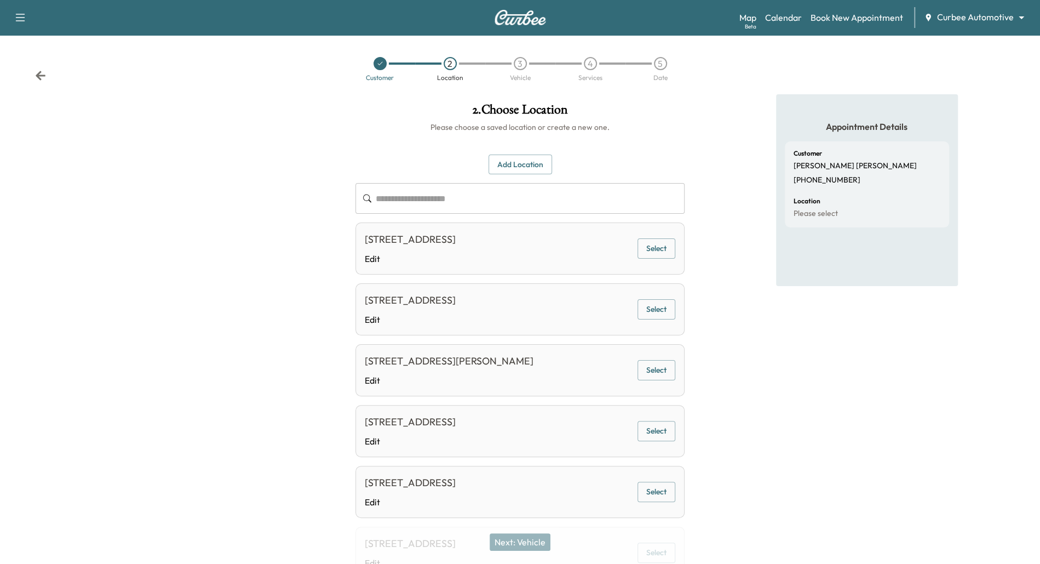
scroll to position [501, 0]
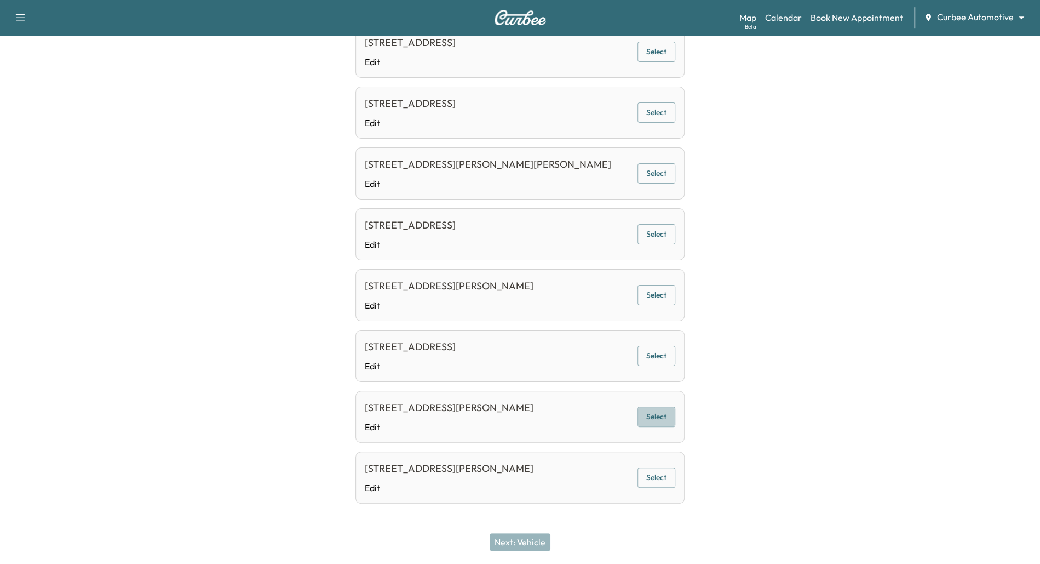
click at [658, 417] on button "Select" at bounding box center [657, 416] width 38 height 20
click at [528, 545] on button "Next: Vehicle" at bounding box center [520, 542] width 61 height 18
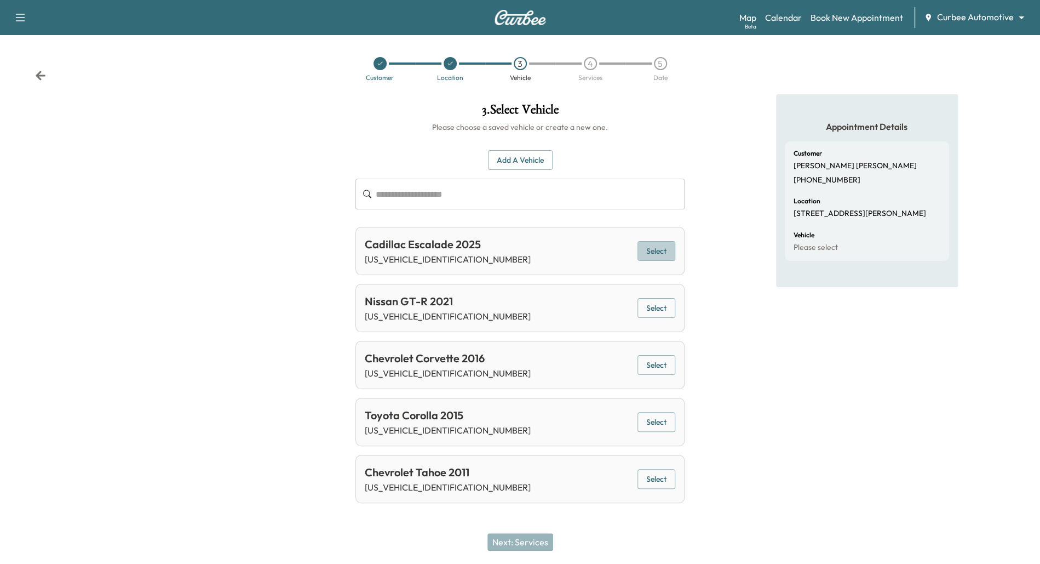
click at [670, 248] on button "Select" at bounding box center [657, 251] width 38 height 20
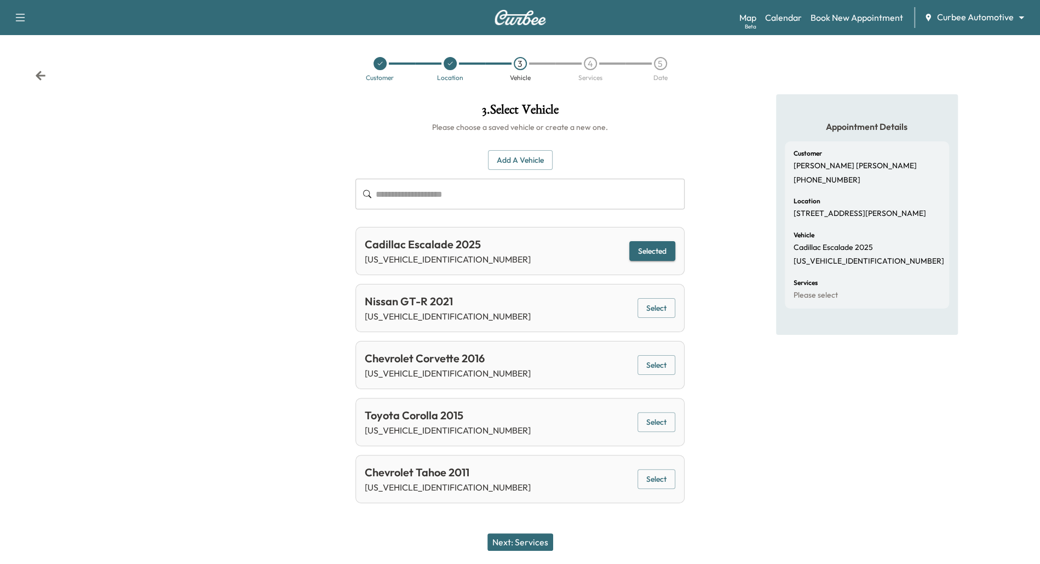
click at [522, 543] on button "Next: Services" at bounding box center [521, 542] width 66 height 18
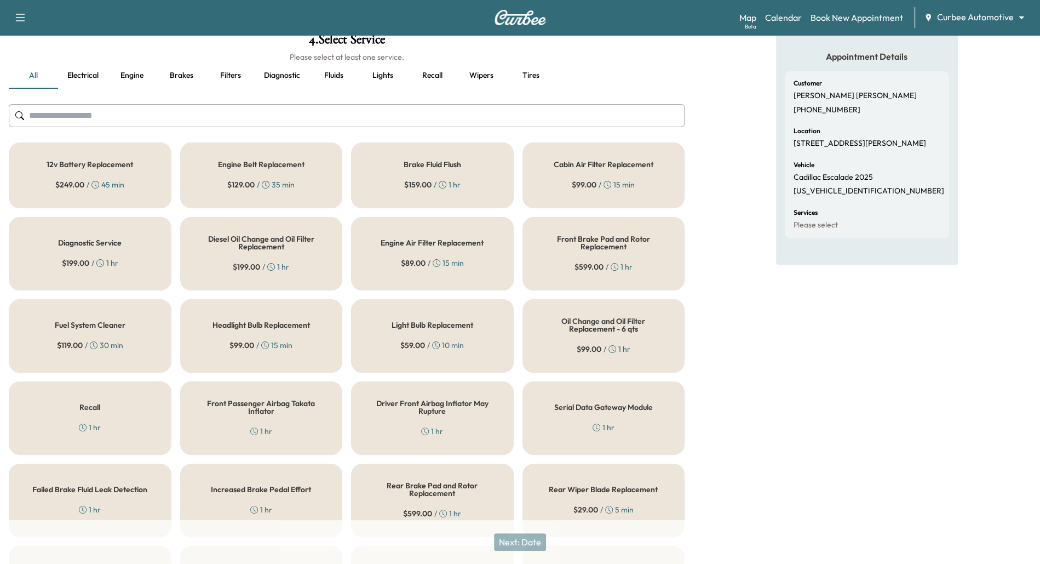
scroll to position [76, 0]
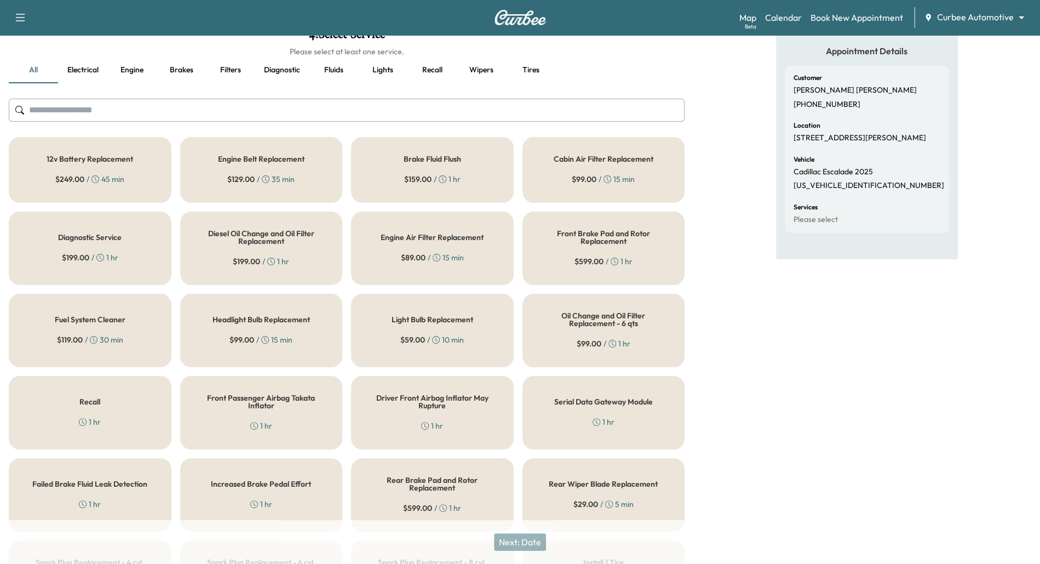
click at [631, 330] on div "Oil Change and Oil Filter Replacement - 6 qts $ 99.00 / 1 hr" at bounding box center [604, 330] width 163 height 73
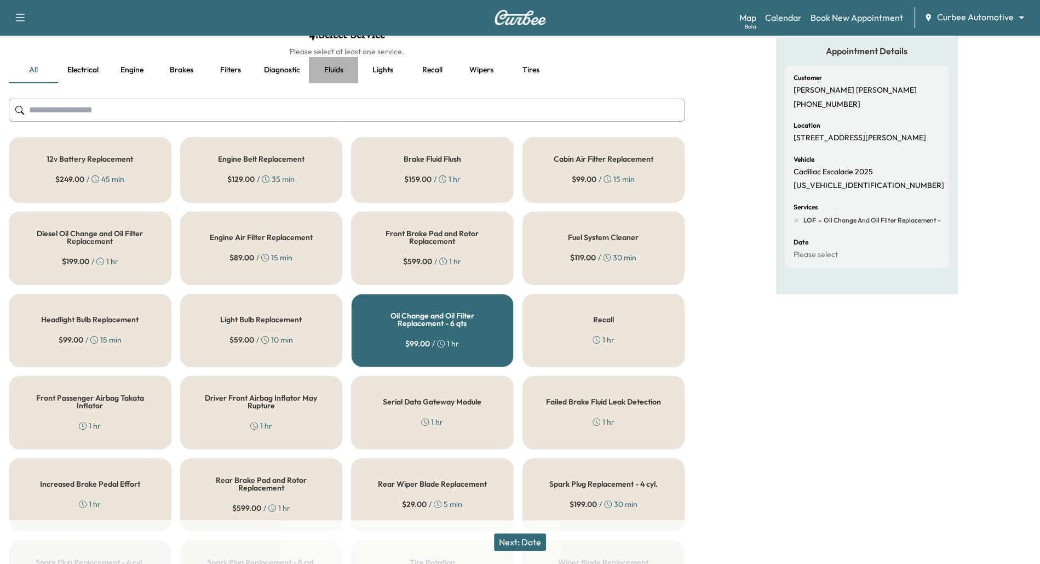
click at [328, 67] on button "Fluids" at bounding box center [333, 70] width 49 height 26
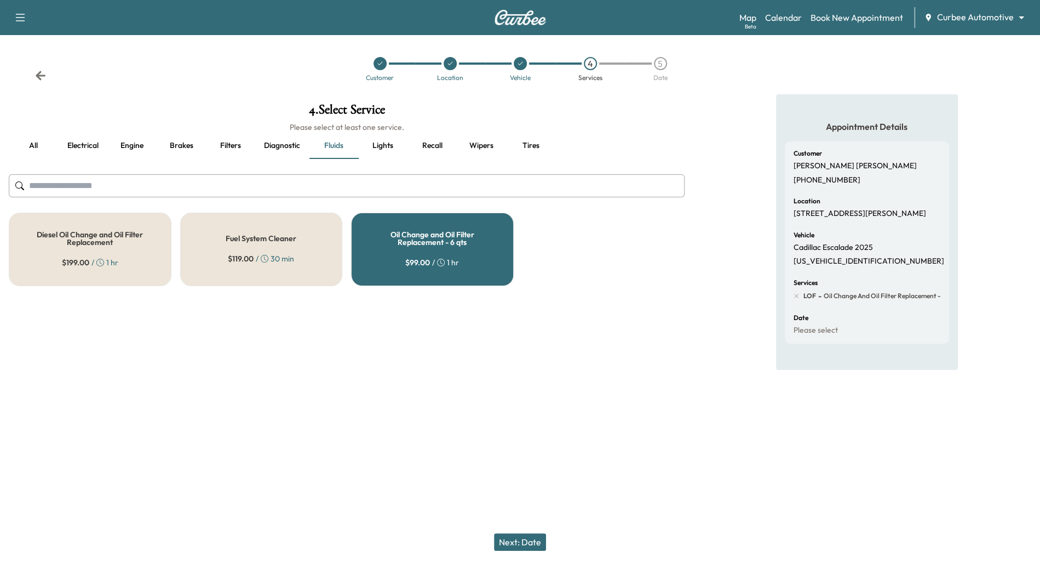
click at [416, 244] on h5 "Oil Change and Oil Filter Replacement - 6 qts" at bounding box center [432, 238] width 127 height 15
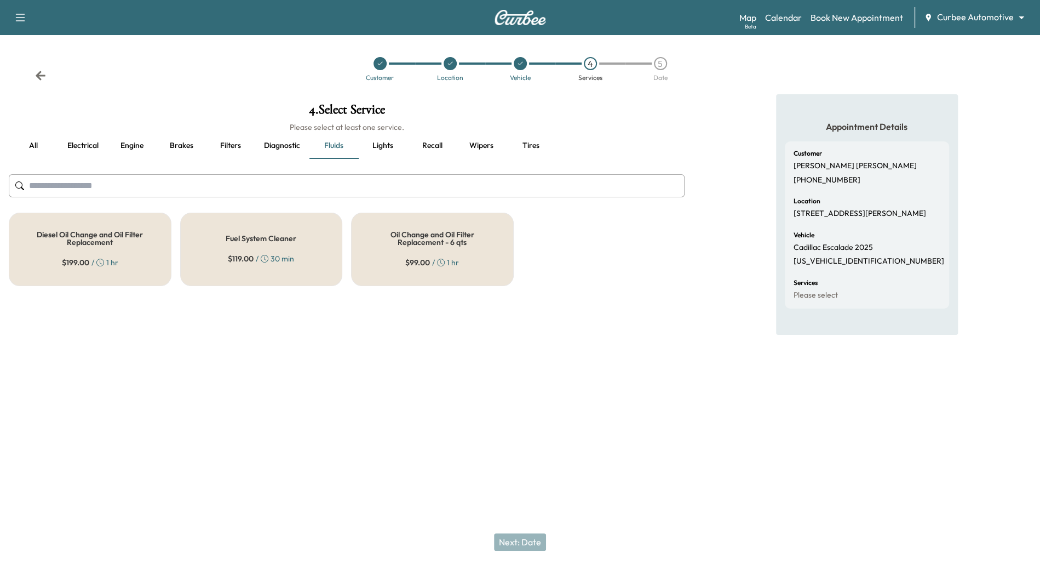
click at [416, 244] on h5 "Oil Change and Oil Filter Replacement - 6 qts" at bounding box center [432, 238] width 127 height 15
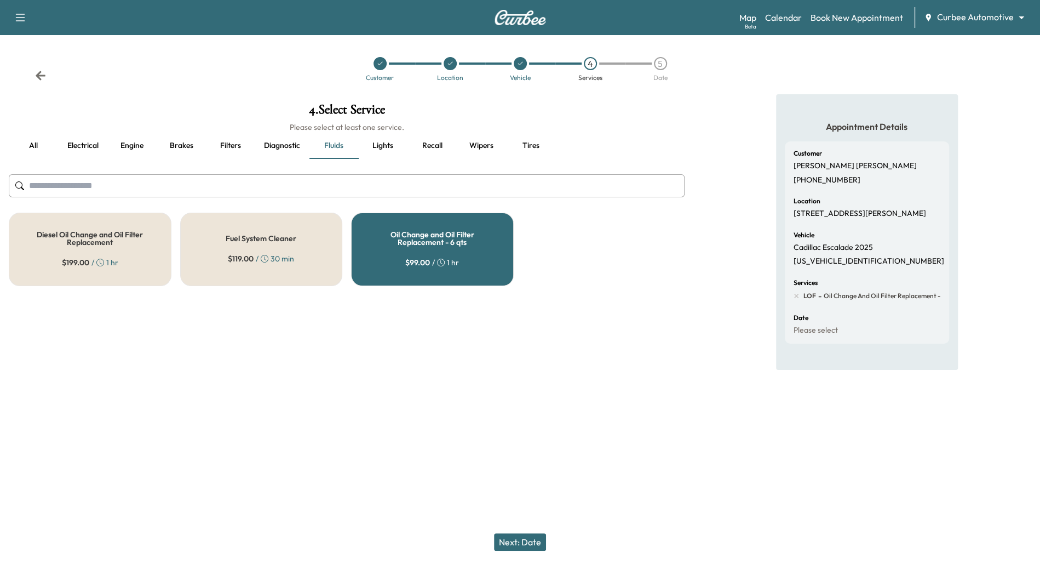
click at [510, 542] on button "Next: Date" at bounding box center [520, 542] width 52 height 18
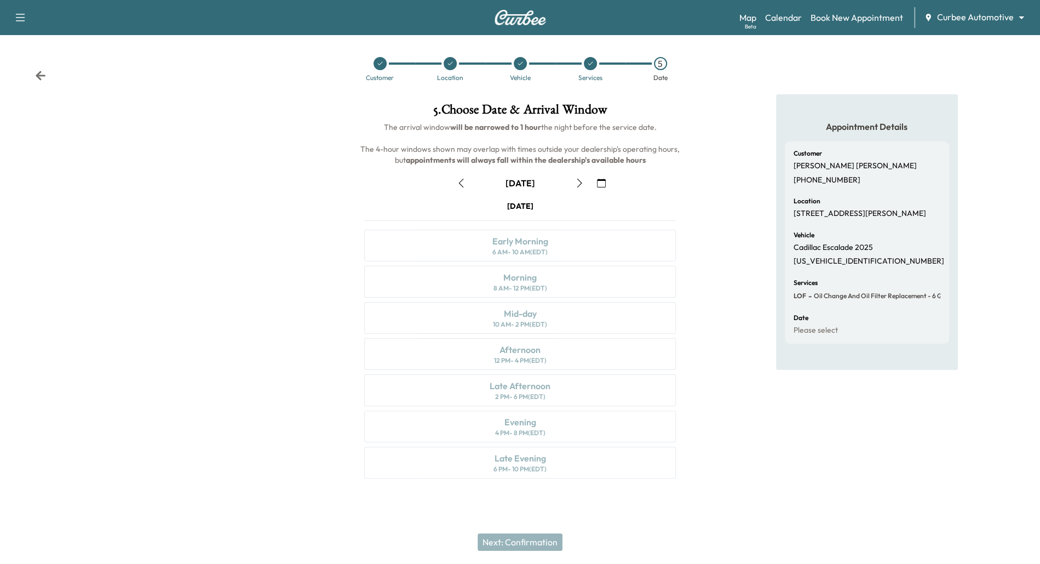
click at [585, 182] on button "button" at bounding box center [579, 183] width 19 height 18
click at [574, 180] on button "button" at bounding box center [579, 183] width 19 height 18
click at [586, 243] on div "Early Morning 6 AM - 10 AM (EDT)" at bounding box center [520, 246] width 312 height 32
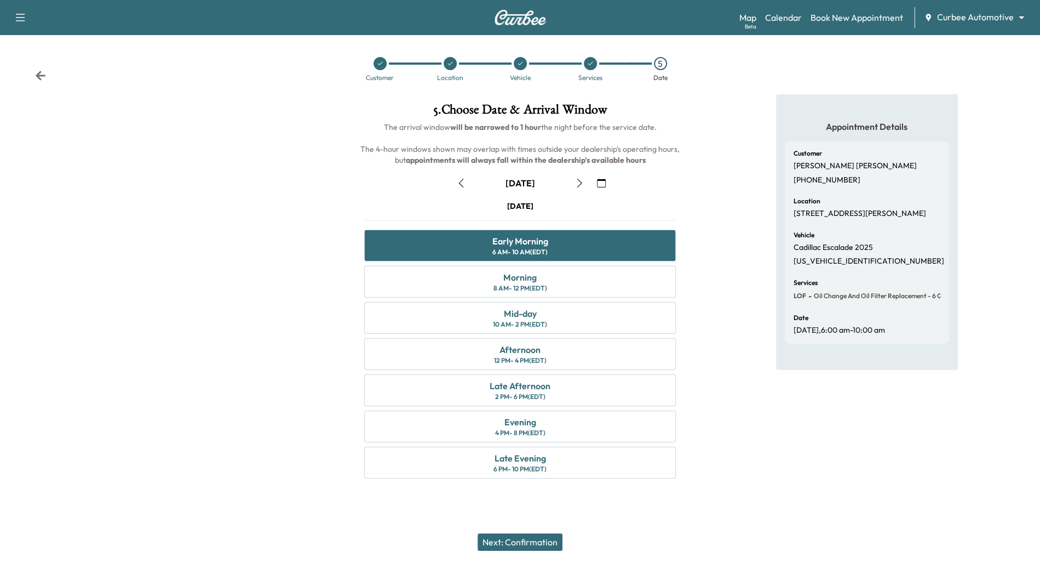
click at [519, 545] on button "Next: Confirmation" at bounding box center [520, 542] width 85 height 18
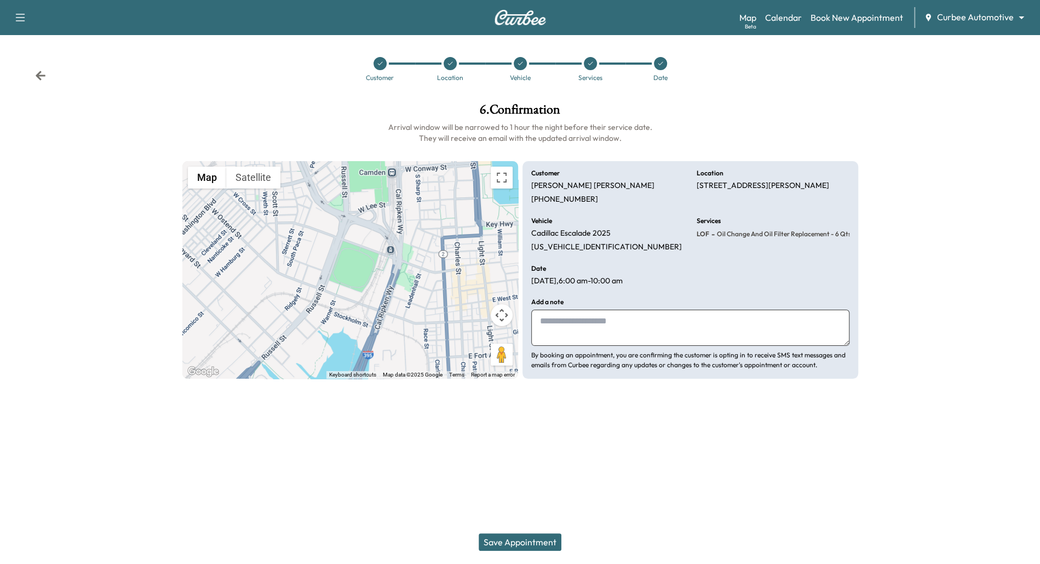
click at [520, 540] on button "Save Appointment" at bounding box center [520, 542] width 83 height 18
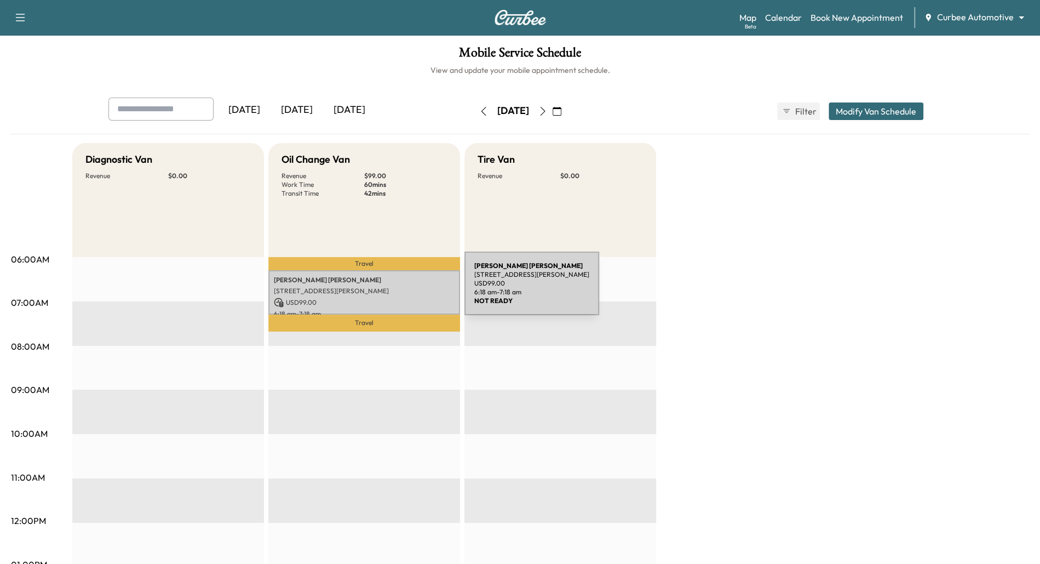
click at [382, 290] on p "[STREET_ADDRESS][PERSON_NAME]" at bounding box center [364, 290] width 181 height 9
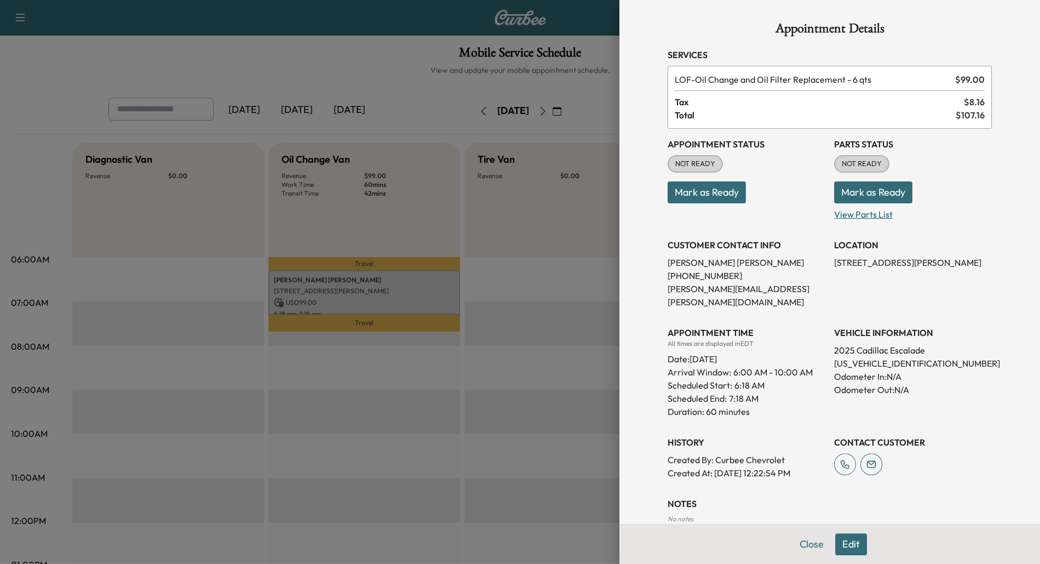
click at [867, 215] on p "View Parts List" at bounding box center [913, 212] width 158 height 18
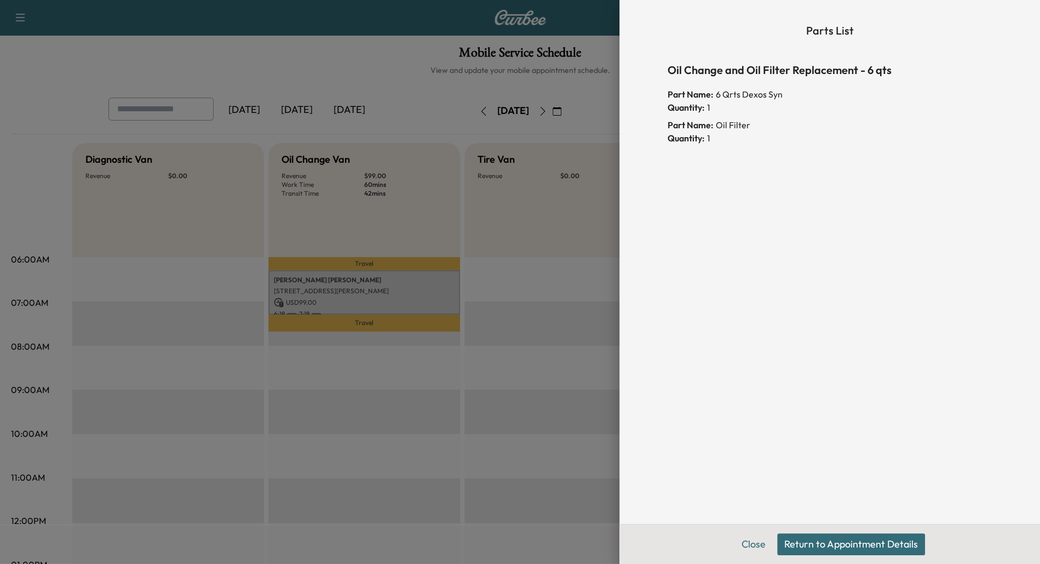
click at [582, 67] on div at bounding box center [520, 282] width 1040 height 564
